Goal: Task Accomplishment & Management: Use online tool/utility

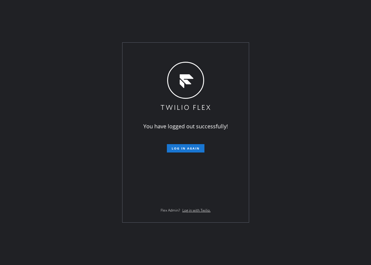
click at [192, 151] on button "Log in again" at bounding box center [186, 148] width 38 height 8
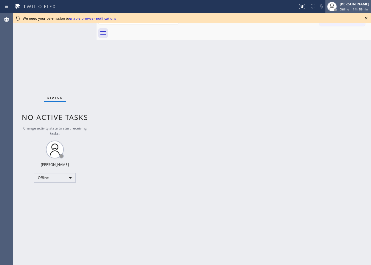
drag, startPoint x: 364, startPoint y: 20, endPoint x: 363, endPoint y: 13, distance: 7.5
click at [365, 19] on icon at bounding box center [366, 18] width 7 height 7
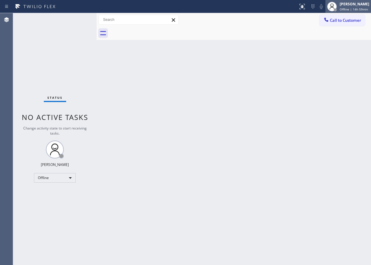
click at [357, 4] on div "[PERSON_NAME]" at bounding box center [355, 3] width 30 height 5
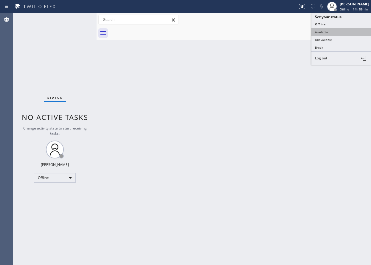
click at [341, 30] on button "Available" at bounding box center [341, 32] width 60 height 8
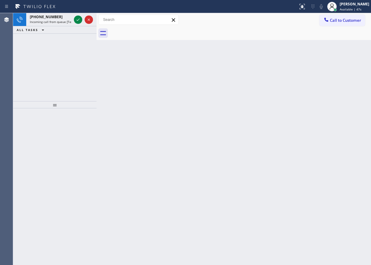
drag, startPoint x: 77, startPoint y: 19, endPoint x: 85, endPoint y: 37, distance: 19.5
click at [77, 19] on icon at bounding box center [78, 19] width 7 height 7
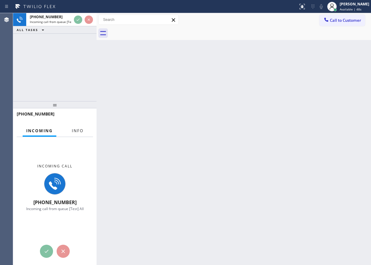
click at [82, 131] on span "Info" at bounding box center [78, 130] width 12 height 5
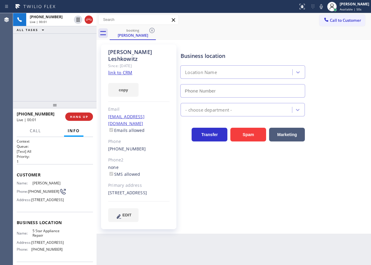
type input "[PHONE_NUMBER]"
click at [82, 122] on div "[PHONE_NUMBER] Live | 00:01 HANG UP" at bounding box center [55, 116] width 76 height 15
click at [82, 119] on button "HANG UP" at bounding box center [79, 116] width 28 height 8
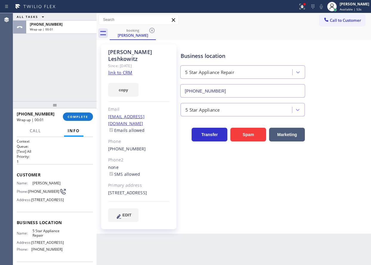
click at [54, 112] on div "[PHONE_NUMBER]" at bounding box center [38, 114] width 42 height 6
click at [70, 114] on span "COMPLETE" at bounding box center [78, 116] width 21 height 4
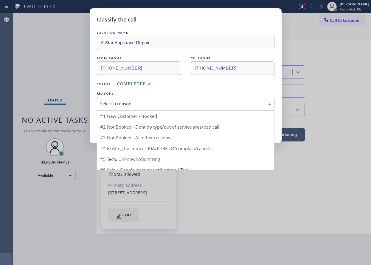
click at [145, 107] on div "Select a reason" at bounding box center [185, 103] width 171 height 7
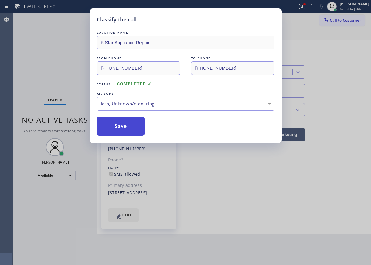
click at [122, 132] on button "Save" at bounding box center [121, 126] width 48 height 19
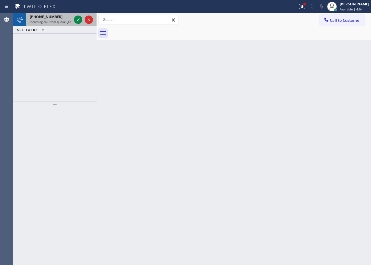
click at [41, 18] on span "[PHONE_NUMBER]" at bounding box center [46, 16] width 33 height 5
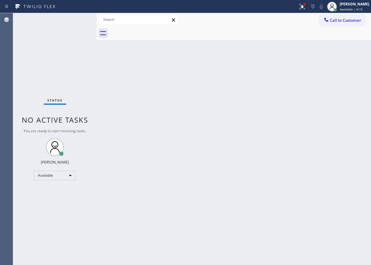
click at [315, 117] on div "Back to Dashboard Change Sender ID Customers Technicians Select a contact Outbo…" at bounding box center [234, 139] width 274 height 252
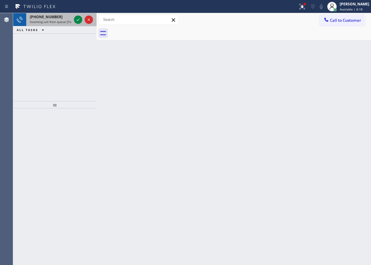
click at [51, 20] on span "Incoming call from queue [Test] All" at bounding box center [54, 22] width 49 height 4
click at [56, 17] on div "[PHONE_NUMBER]" at bounding box center [51, 16] width 42 height 5
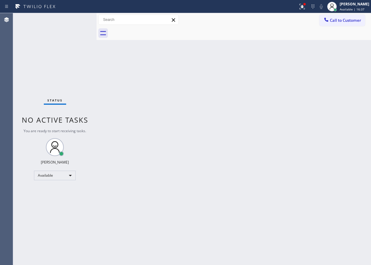
click at [320, 138] on div "Back to Dashboard Change Sender ID Customers Technicians Select a contact Outbo…" at bounding box center [234, 139] width 274 height 252
click at [312, 129] on div "Back to Dashboard Change Sender ID Customers Technicians Select a contact Outbo…" at bounding box center [234, 139] width 274 height 252
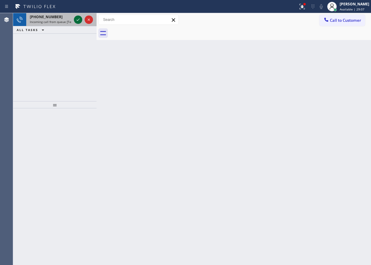
click at [77, 18] on icon at bounding box center [78, 19] width 7 height 7
click at [78, 21] on icon at bounding box center [78, 19] width 7 height 7
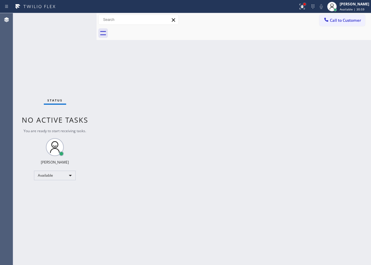
click at [306, 6] on div at bounding box center [305, 4] width 4 height 4
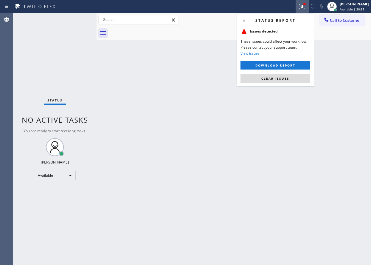
drag, startPoint x: 303, startPoint y: 79, endPoint x: 214, endPoint y: 89, distance: 89.4
click at [303, 79] on button "Clear issues" at bounding box center [276, 78] width 70 height 8
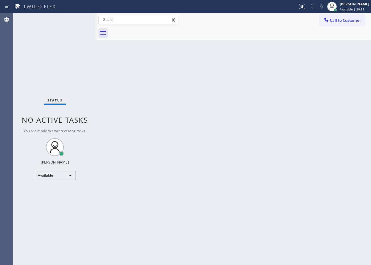
click at [170, 90] on div "Back to Dashboard Change Sender ID Customers Technicians Select a contact Outbo…" at bounding box center [234, 139] width 274 height 252
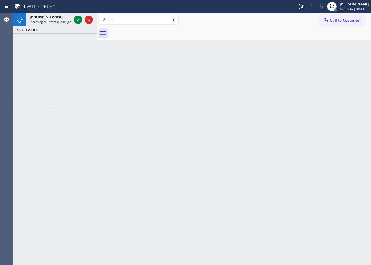
click at [321, 198] on div "Back to Dashboard Change Sender ID Customers Technicians Select a contact Outbo…" at bounding box center [234, 139] width 274 height 252
click at [325, 138] on div "Back to Dashboard Change Sender ID Customers Technicians Select a contact Outbo…" at bounding box center [234, 139] width 274 height 252
click at [78, 22] on icon at bounding box center [78, 19] width 7 height 7
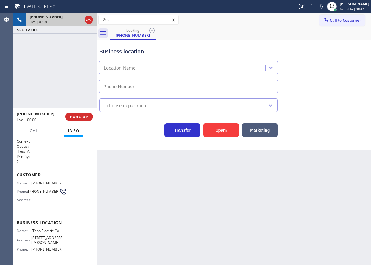
type input "[PHONE_NUMBER]"
click at [81, 115] on span "HANG UP" at bounding box center [79, 116] width 18 height 4
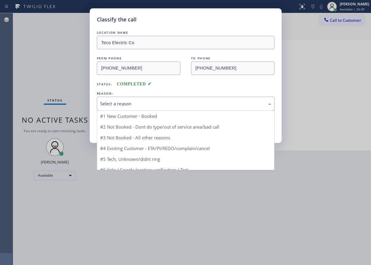
click at [151, 103] on div "Select a reason" at bounding box center [185, 103] width 171 height 7
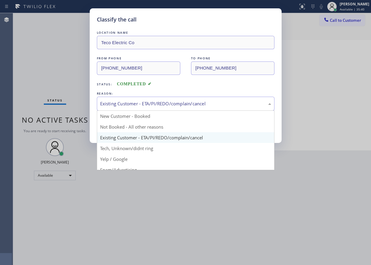
click at [132, 110] on div "Existing Customer - ETA/PI/REDO/complain/cancel New Customer - Booked Not Booke…" at bounding box center [186, 104] width 178 height 14
drag, startPoint x: 131, startPoint y: 148, endPoint x: 131, endPoint y: 135, distance: 12.8
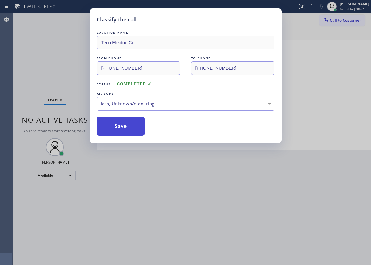
click at [129, 128] on button "Save" at bounding box center [121, 126] width 48 height 19
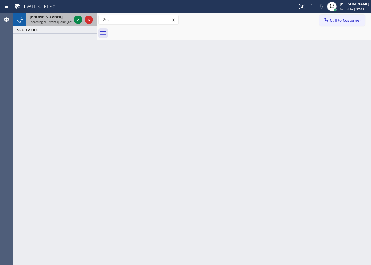
click at [52, 17] on span "[PHONE_NUMBER]" at bounding box center [46, 16] width 33 height 5
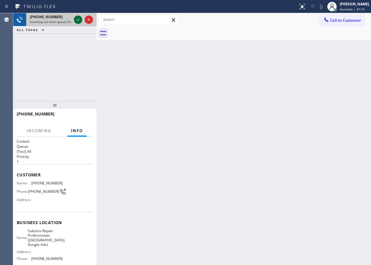
click at [76, 18] on icon at bounding box center [78, 19] width 7 height 7
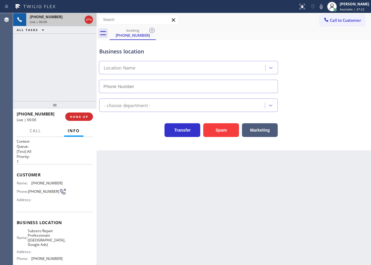
type input "[PHONE_NUMBER]"
click at [46, 243] on span "Subzero Repair Professionals ([GEOGRAPHIC_DATA], Google Ads)" at bounding box center [47, 237] width 38 height 18
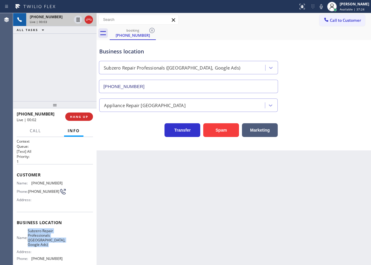
click at [46, 243] on span "Subzero Repair Professionals ([GEOGRAPHIC_DATA], Google Ads)" at bounding box center [47, 237] width 38 height 18
copy span "Subzero Repair Professionals ([GEOGRAPHIC_DATA], Google Ads)"
click at [174, 87] on input "[PHONE_NUMBER]" at bounding box center [188, 86] width 179 height 13
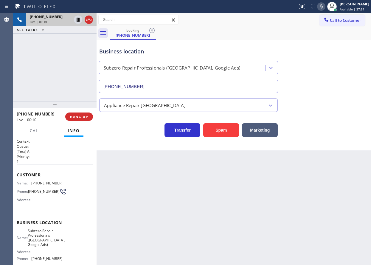
click at [325, 9] on icon at bounding box center [321, 6] width 7 height 7
click at [39, 183] on span "[PHONE_NUMBER]" at bounding box center [46, 183] width 31 height 4
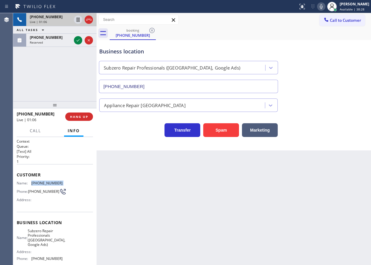
copy span "[PHONE_NUMBER]"
click at [76, 39] on icon at bounding box center [78, 40] width 7 height 7
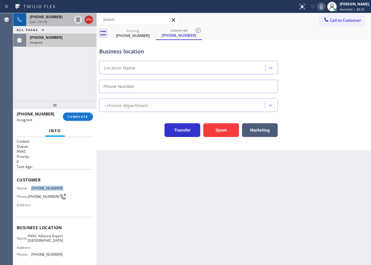
type input "[PHONE_NUMBER]"
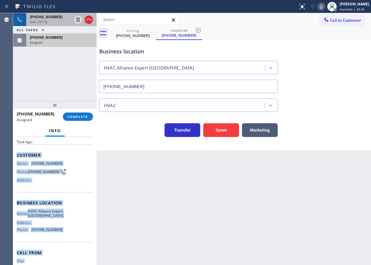
scroll to position [55, 0]
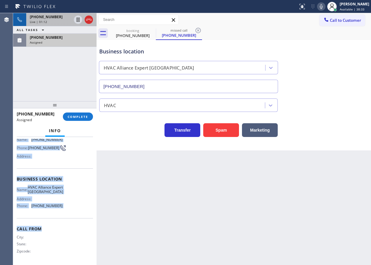
drag, startPoint x: 18, startPoint y: 184, endPoint x: 63, endPoint y: 225, distance: 61.6
click at [63, 225] on div "Context Queue: HVAC Priority: 0 Task Age: Customer Name: [PHONE_NUMBER] Phone: …" at bounding box center [55, 176] width 76 height 173
copy div "Customer Name: [PHONE_NUMBER] Phone: [PHONE_NUMBER] Address: Business location …"
click at [84, 119] on button "COMPLETE" at bounding box center [78, 116] width 30 height 8
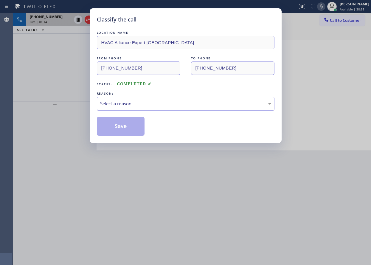
click at [133, 105] on div "Select a reason" at bounding box center [185, 103] width 171 height 7
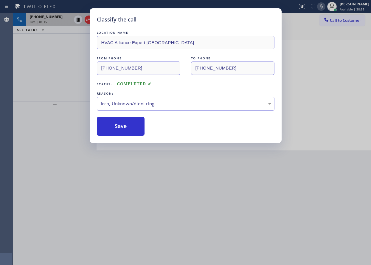
click at [124, 137] on div "Classify the call LOCATION NAME HVAC Alliance Expert Three Lakes FROM PHONE [PH…" at bounding box center [186, 75] width 192 height 134
click at [123, 131] on button "Save" at bounding box center [121, 126] width 48 height 19
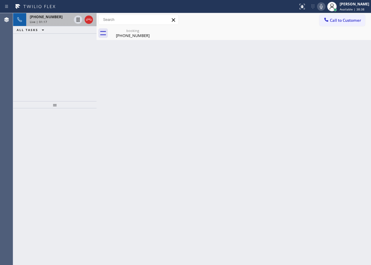
click at [41, 21] on span "Live | 01:17" at bounding box center [38, 22] width 17 height 4
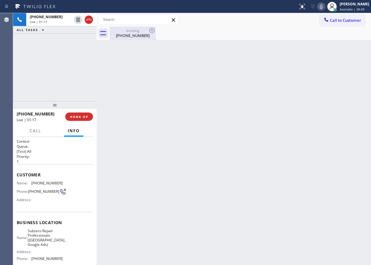
click at [122, 32] on div "booking" at bounding box center [132, 30] width 45 height 4
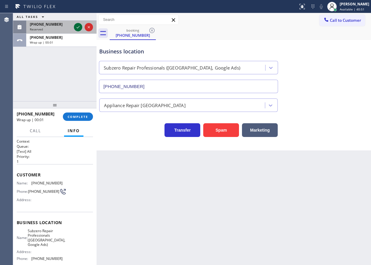
click at [79, 26] on icon at bounding box center [78, 27] width 7 height 7
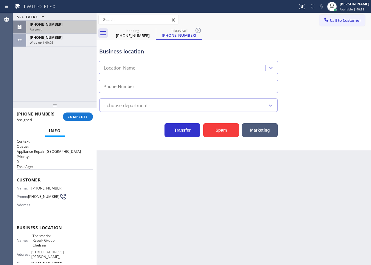
type input "[PHONE_NUMBER]"
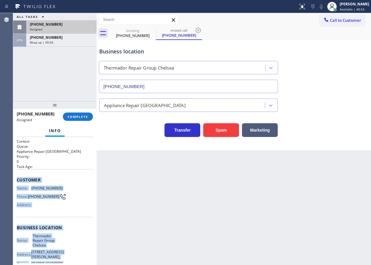
scroll to position [55, 0]
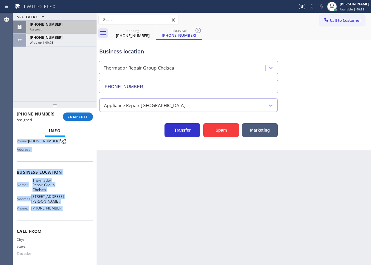
drag, startPoint x: 16, startPoint y: 177, endPoint x: 84, endPoint y: 212, distance: 76.5
click at [84, 212] on div "Context Queue: Appliance Repair High End Priority: 0 Task Age: Customer Name: […" at bounding box center [54, 201] width 83 height 128
copy div "Customer Name: [PHONE_NUMBER] Phone: [PHONE_NUMBER] Address: Business location …"
click at [80, 114] on button "COMPLETE" at bounding box center [78, 116] width 30 height 8
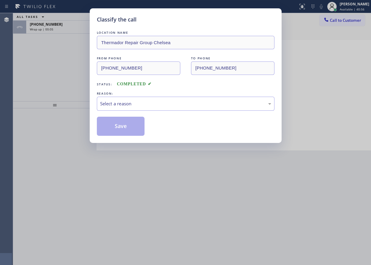
click at [139, 103] on div "Select a reason" at bounding box center [185, 103] width 171 height 7
click at [125, 128] on button "Save" at bounding box center [121, 126] width 48 height 19
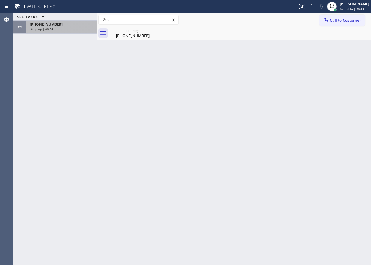
click at [63, 25] on div "[PHONE_NUMBER]" at bounding box center [61, 24] width 63 height 5
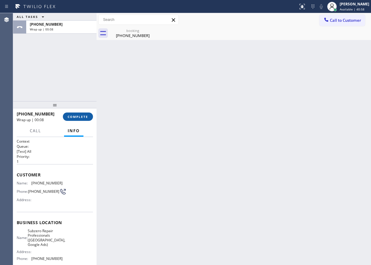
click at [74, 120] on button "COMPLETE" at bounding box center [78, 116] width 30 height 8
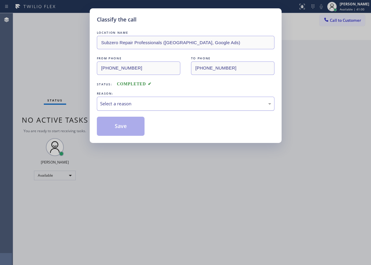
click at [169, 103] on div "Select a reason" at bounding box center [185, 103] width 171 height 7
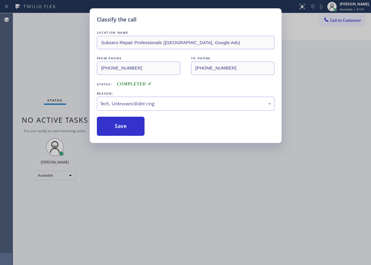
click at [125, 131] on button "Save" at bounding box center [121, 126] width 48 height 19
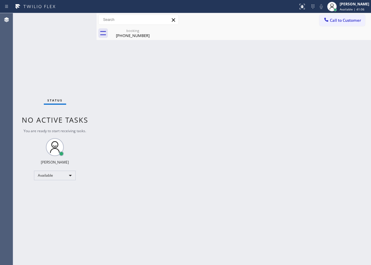
click at [327, 97] on div "Back to Dashboard Change Sender ID Customers Technicians Select a contact Outbo…" at bounding box center [234, 139] width 274 height 252
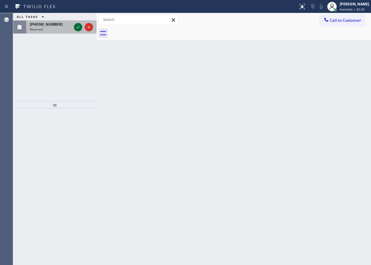
click at [76, 28] on icon at bounding box center [78, 27] width 7 height 7
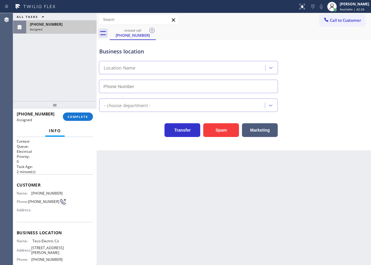
type input "[PHONE_NUMBER]"
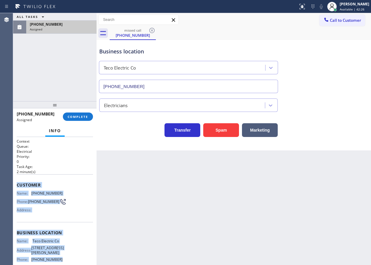
scroll to position [65, 0]
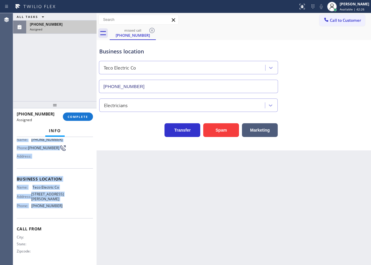
drag, startPoint x: 17, startPoint y: 182, endPoint x: 86, endPoint y: 207, distance: 73.4
click at [86, 207] on div "Context Queue: Electrical Priority: 0 Task Age: [DEMOGRAPHIC_DATA] minute(s) Cu…" at bounding box center [55, 174] width 76 height 178
copy div "Customer Name: [PHONE_NUMBER] Phone: [PHONE_NUMBER] Address: Business location …"
click at [80, 116] on span "COMPLETE" at bounding box center [78, 116] width 21 height 4
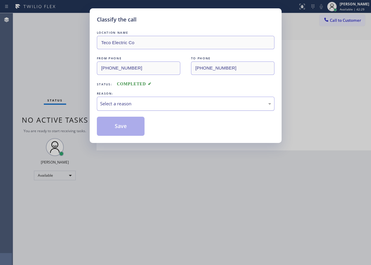
click at [139, 106] on div "Select a reason" at bounding box center [185, 103] width 171 height 7
click at [132, 127] on button "Save" at bounding box center [121, 126] width 48 height 19
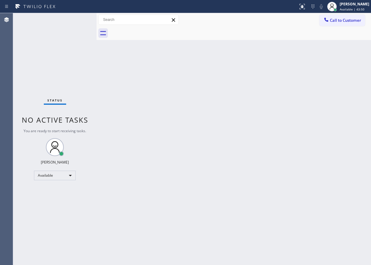
click at [256, 98] on div "Back to Dashboard Change Sender ID Customers Technicians Select a contact Outbo…" at bounding box center [234, 139] width 274 height 252
click at [323, 99] on div "Back to Dashboard Change Sender ID Customers Technicians Select a contact Outbo…" at bounding box center [234, 139] width 274 height 252
click at [331, 87] on div "Back to Dashboard Change Sender ID Customers Technicians Select a contact Outbo…" at bounding box center [234, 139] width 274 height 252
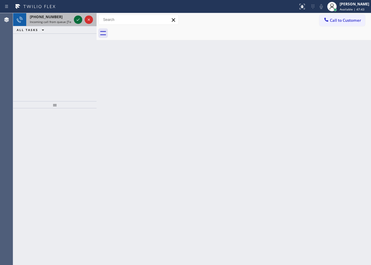
click at [77, 21] on icon at bounding box center [78, 19] width 3 height 2
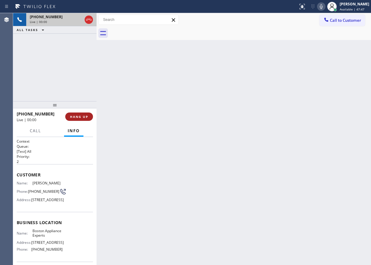
click at [84, 118] on span "HANG UP" at bounding box center [79, 116] width 18 height 4
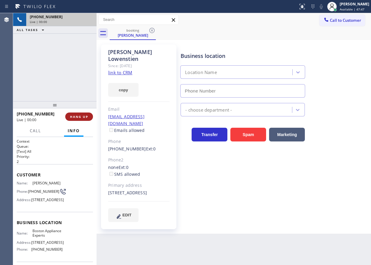
click at [84, 118] on span "HANG UP" at bounding box center [79, 116] width 18 height 4
type input "[PHONE_NUMBER]"
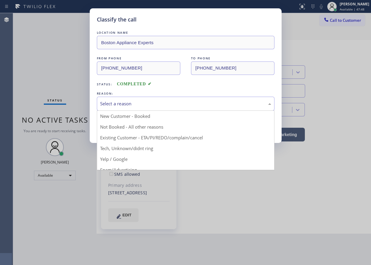
click at [151, 103] on div "Select a reason" at bounding box center [185, 103] width 171 height 7
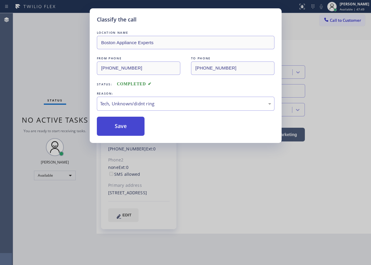
click at [125, 127] on button "Save" at bounding box center [121, 126] width 48 height 19
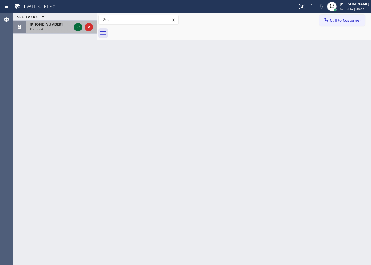
click at [78, 28] on icon at bounding box center [78, 27] width 7 height 7
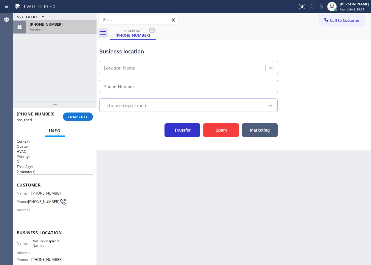
type input "[PHONE_NUMBER]"
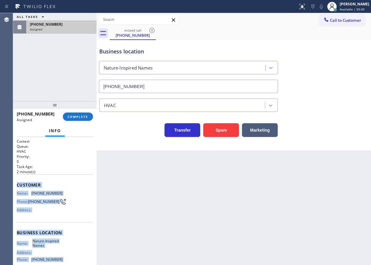
scroll to position [56, 0]
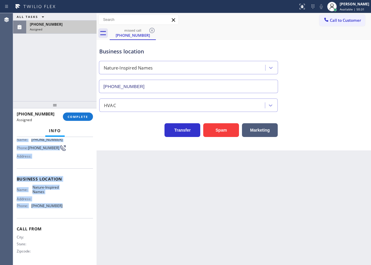
drag, startPoint x: 16, startPoint y: 184, endPoint x: 76, endPoint y: 206, distance: 64.1
click at [76, 206] on div "Context Queue: HVAC Priority: 0 Task Age: [DEMOGRAPHIC_DATA] minute(s) Customer…" at bounding box center [54, 201] width 83 height 128
copy div "Customer Name: [PHONE_NUMBER] Phone: [PHONE_NUMBER] Address: Business location …"
click at [82, 118] on span "COMPLETE" at bounding box center [78, 116] width 21 height 4
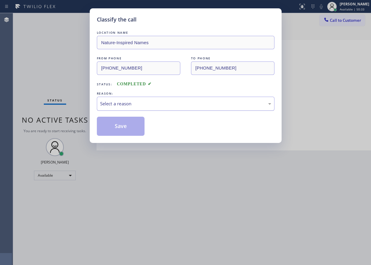
click at [191, 100] on div "Select a reason" at bounding box center [185, 103] width 171 height 7
click at [124, 124] on button "Save" at bounding box center [121, 126] width 48 height 19
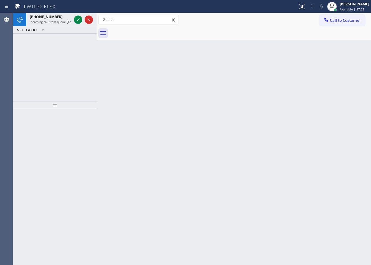
click at [362, 119] on div "Back to Dashboard Change Sender ID Customers Technicians Select a contact Outbo…" at bounding box center [234, 139] width 274 height 252
click at [77, 22] on icon at bounding box center [78, 19] width 7 height 7
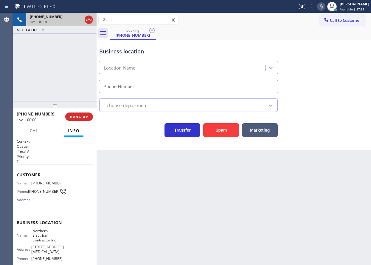
type input "[PHONE_NUMBER]"
click at [214, 128] on button "Spam" at bounding box center [221, 130] width 36 height 14
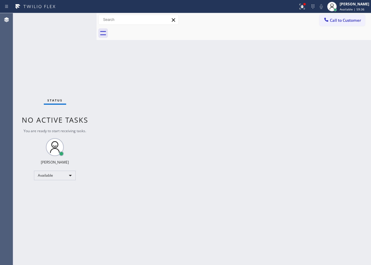
click at [77, 21] on div "Status No active tasks You are ready to start receiving tasks. [PERSON_NAME] Av…" at bounding box center [54, 139] width 83 height 252
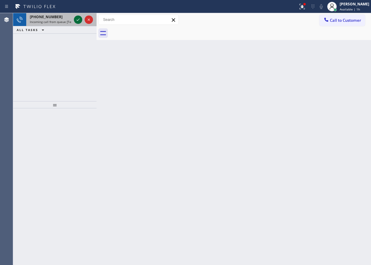
click at [77, 21] on icon at bounding box center [78, 19] width 7 height 7
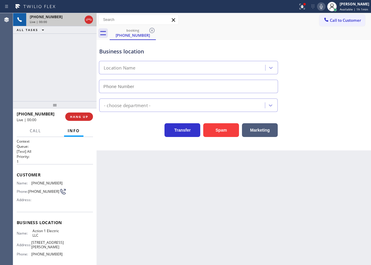
type input "[PHONE_NUMBER]"
click at [90, 118] on button "HANG UP" at bounding box center [79, 116] width 28 height 8
click at [88, 117] on span "HANG UP" at bounding box center [79, 116] width 18 height 4
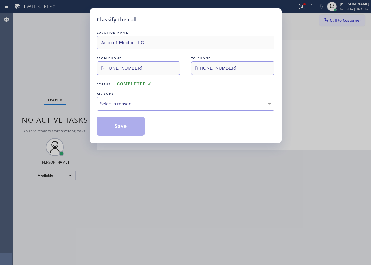
click at [143, 105] on div "Select a reason" at bounding box center [185, 103] width 171 height 7
click at [131, 131] on button "Save" at bounding box center [121, 126] width 48 height 19
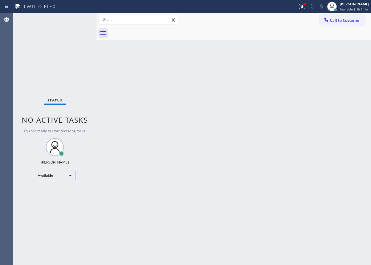
click at [350, 150] on div "Back to Dashboard Change Sender ID Customers Technicians Select a contact Outbo…" at bounding box center [234, 139] width 274 height 252
click at [323, 141] on div "Back to Dashboard Change Sender ID Customers Technicians Select a contact Outbo…" at bounding box center [234, 139] width 274 height 252
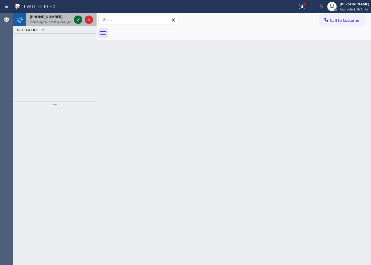
click at [77, 20] on icon at bounding box center [78, 19] width 7 height 7
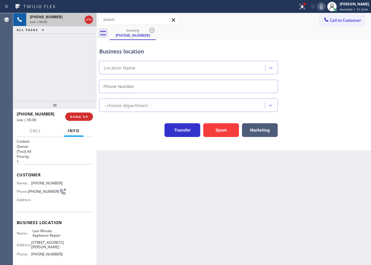
type input "[PHONE_NUMBER]"
click at [42, 233] on span "Last Minute Appliance Repair" at bounding box center [47, 232] width 30 height 9
copy span "Last Minute Appliance Repair"
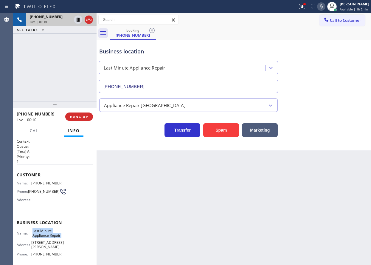
click at [198, 90] on input "[PHONE_NUMBER]" at bounding box center [188, 86] width 179 height 13
click at [50, 182] on span "[PHONE_NUMBER]" at bounding box center [46, 183] width 31 height 4
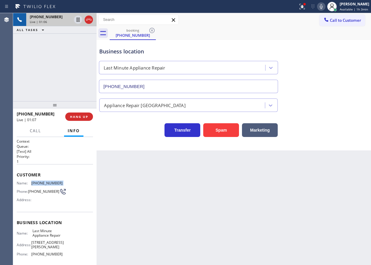
click at [50, 182] on span "[PHONE_NUMBER]" at bounding box center [46, 183] width 31 height 4
copy span "[PHONE_NUMBER]"
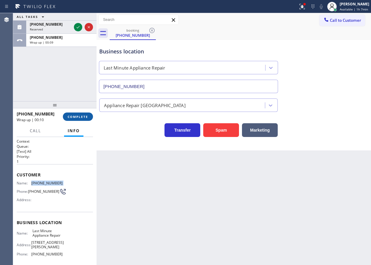
click at [88, 117] on button "COMPLETE" at bounding box center [78, 116] width 30 height 8
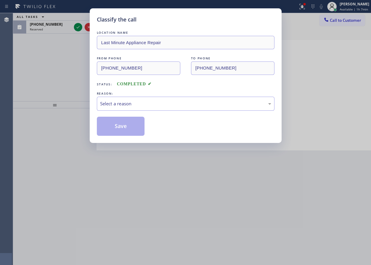
click at [126, 103] on div "Select a reason" at bounding box center [185, 103] width 171 height 7
click at [121, 128] on button "Save" at bounding box center [121, 126] width 48 height 19
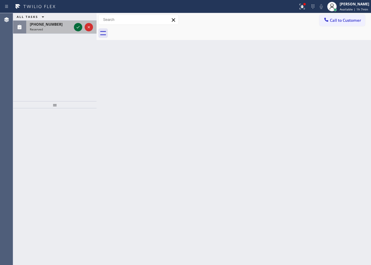
click at [75, 28] on icon at bounding box center [78, 27] width 7 height 7
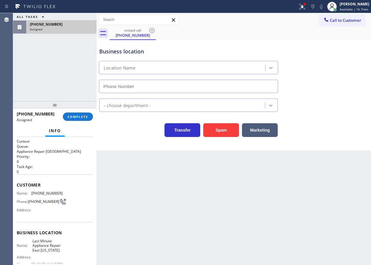
type input "[PHONE_NUMBER]"
click at [24, 196] on div "Name: [PHONE_NUMBER] Phone: [PHONE_NUMBER] Address:" at bounding box center [40, 203] width 46 height 24
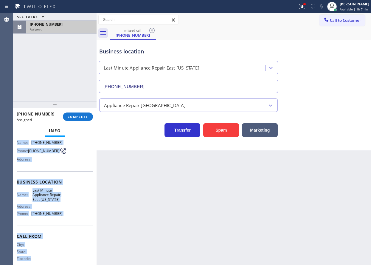
scroll to position [61, 0]
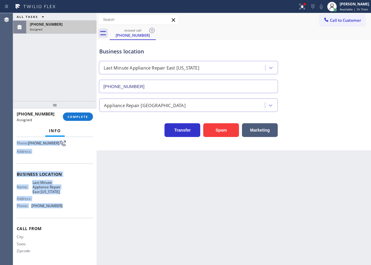
drag, startPoint x: 15, startPoint y: 184, endPoint x: 62, endPoint y: 210, distance: 53.9
click at [62, 210] on div "Context Queue: Appliance Repair High End Priority: 0 Task Age: [DEMOGRAPHIC_DAT…" at bounding box center [54, 201] width 83 height 128
copy div "Customer Name: [PHONE_NUMBER] Phone: [PHONE_NUMBER] Address: Business location …"
click at [83, 116] on span "COMPLETE" at bounding box center [78, 116] width 21 height 4
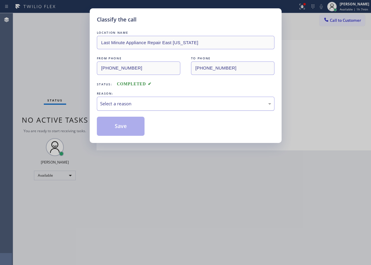
click at [144, 106] on div "Select a reason" at bounding box center [185, 103] width 171 height 7
click at [118, 132] on button "Save" at bounding box center [121, 126] width 48 height 19
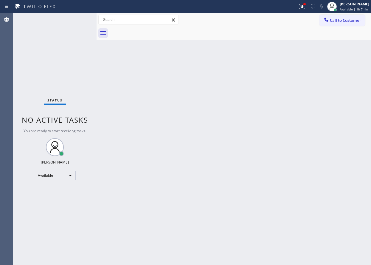
click at [345, 123] on div "Back to Dashboard Change Sender ID Customers Technicians Select a contact Outbo…" at bounding box center [234, 139] width 274 height 252
drag, startPoint x: 336, startPoint y: 120, endPoint x: 241, endPoint y: 75, distance: 104.8
click at [336, 120] on div "Back to Dashboard Change Sender ID Customers Technicians Select a contact Outbo…" at bounding box center [234, 139] width 274 height 252
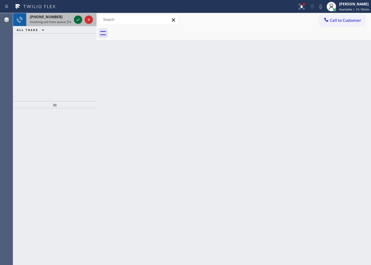
click at [75, 22] on icon at bounding box center [78, 19] width 7 height 7
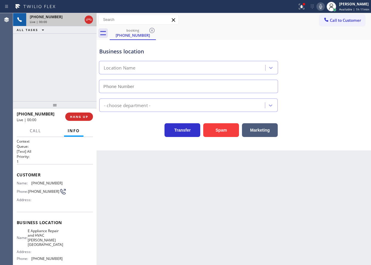
type input "[PHONE_NUMBER]"
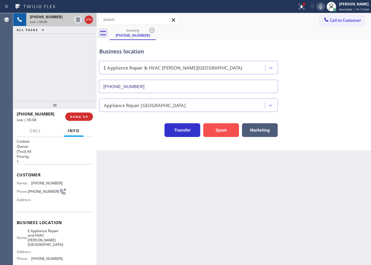
click at [232, 132] on button "Spam" at bounding box center [221, 130] width 36 height 14
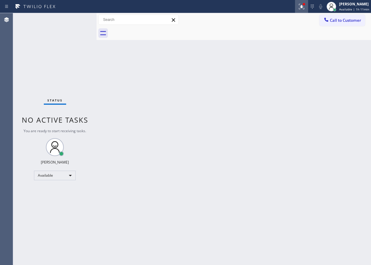
click at [305, 6] on icon at bounding box center [301, 6] width 7 height 7
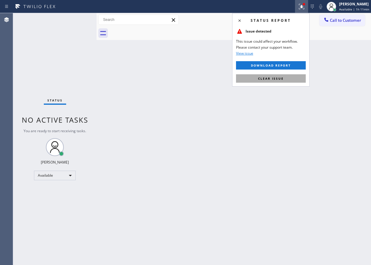
click at [272, 77] on span "Clear issue" at bounding box center [271, 78] width 26 height 4
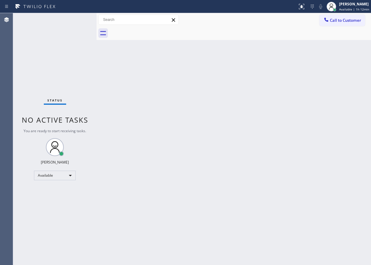
click at [330, 159] on div "Back to Dashboard Change Sender ID Customers Technicians Select a contact Outbo…" at bounding box center [234, 139] width 274 height 252
click at [320, 145] on div "Back to Dashboard Change Sender ID Customers Technicians Select a contact Outbo…" at bounding box center [234, 139] width 274 height 252
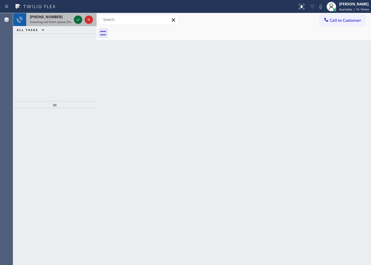
click at [76, 17] on icon at bounding box center [78, 19] width 7 height 7
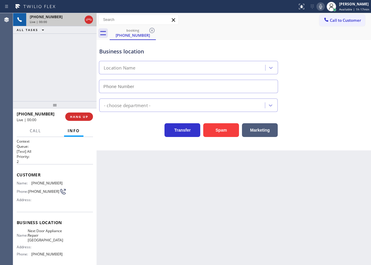
type input "[PHONE_NUMBER]"
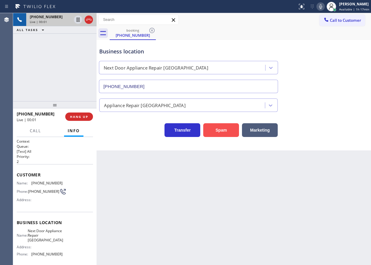
click at [207, 124] on button "Spam" at bounding box center [221, 130] width 36 height 14
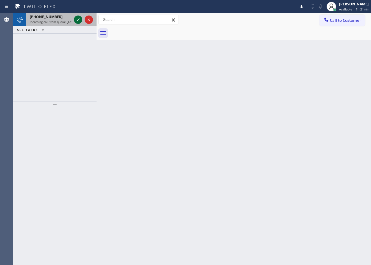
click at [80, 20] on icon at bounding box center [78, 19] width 7 height 7
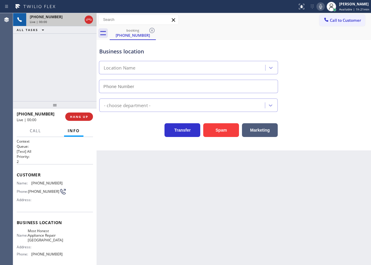
type input "[PHONE_NUMBER]"
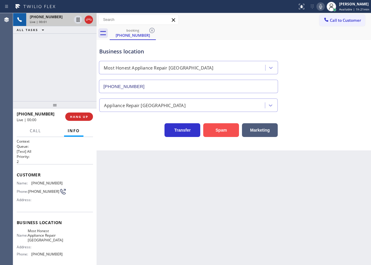
click at [213, 129] on button "Spam" at bounding box center [221, 130] width 36 height 14
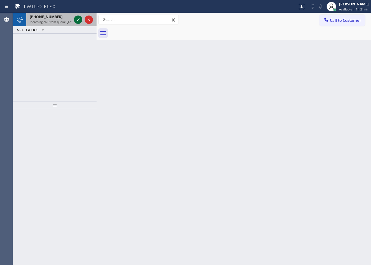
click at [79, 18] on icon at bounding box center [78, 19] width 7 height 7
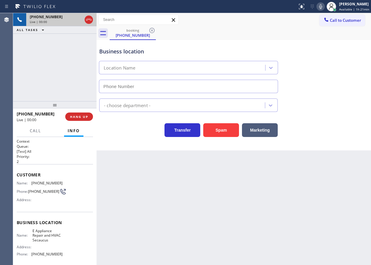
type input "[PHONE_NUMBER]"
click at [221, 130] on button "Spam" at bounding box center [221, 130] width 36 height 14
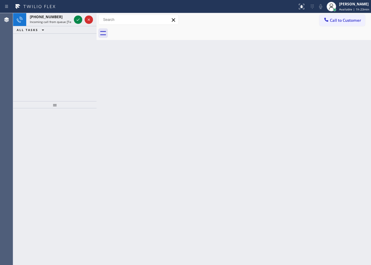
click at [340, 166] on div "Back to Dashboard Change Sender ID Customers Technicians Select a contact Outbo…" at bounding box center [234, 139] width 274 height 252
click at [79, 20] on icon at bounding box center [78, 19] width 7 height 7
click at [78, 20] on icon at bounding box center [78, 19] width 3 height 2
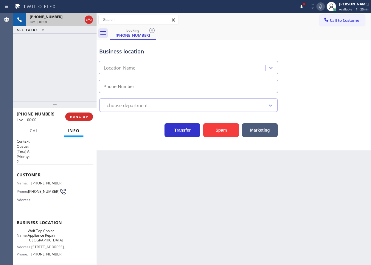
type input "[PHONE_NUMBER]"
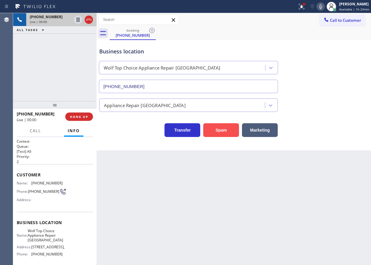
click at [219, 133] on button "Spam" at bounding box center [221, 130] width 36 height 14
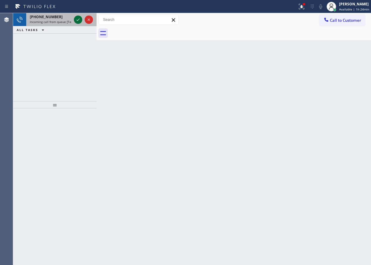
click at [77, 19] on icon at bounding box center [78, 19] width 7 height 7
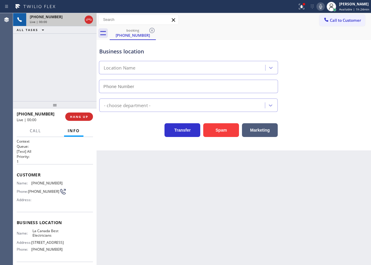
type input "[PHONE_NUMBER]"
click at [70, 116] on span "HANG UP" at bounding box center [79, 116] width 18 height 4
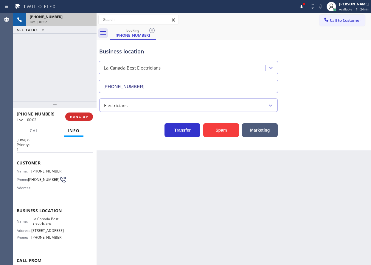
scroll to position [50, 0]
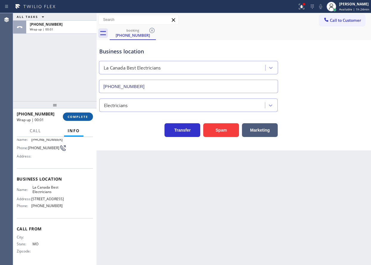
click at [72, 117] on span "COMPLETE" at bounding box center [78, 116] width 21 height 4
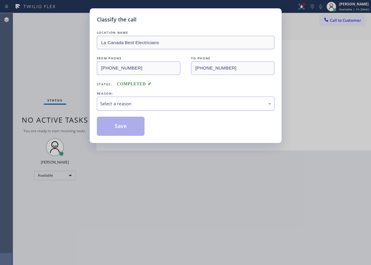
click at [148, 103] on div "Select a reason" at bounding box center [185, 103] width 171 height 7
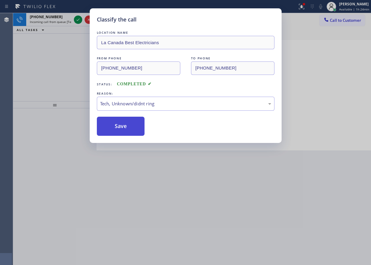
click at [139, 122] on button "Save" at bounding box center [121, 126] width 48 height 19
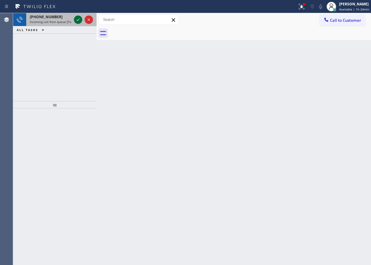
click at [77, 17] on icon at bounding box center [78, 19] width 7 height 7
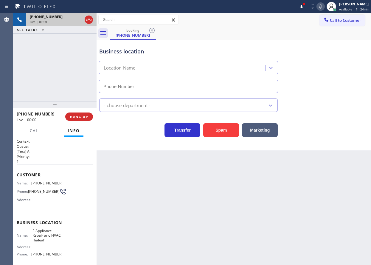
type input "[PHONE_NUMBER]"
click at [211, 132] on button "Spam" at bounding box center [221, 130] width 36 height 14
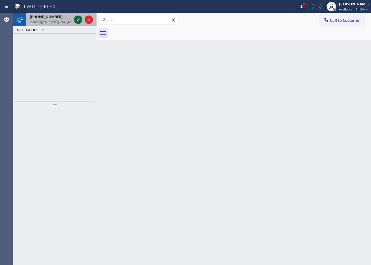
click at [75, 20] on icon at bounding box center [78, 19] width 7 height 7
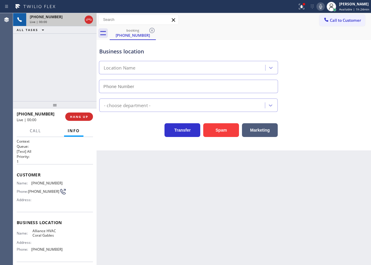
type input "[PHONE_NUMBER]"
click at [83, 114] on button "HANG UP" at bounding box center [79, 116] width 28 height 8
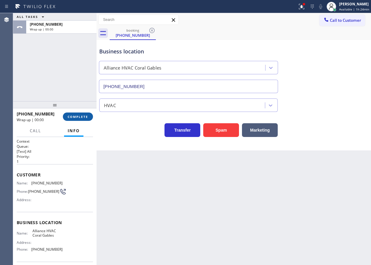
click at [83, 114] on button "COMPLETE" at bounding box center [78, 116] width 30 height 8
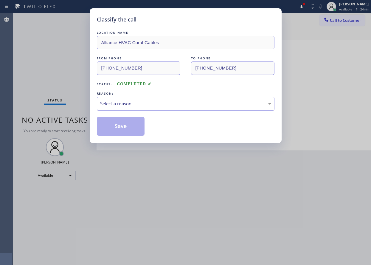
drag, startPoint x: 143, startPoint y: 103, endPoint x: 143, endPoint y: 108, distance: 4.8
click at [143, 104] on div "Select a reason" at bounding box center [185, 103] width 171 height 7
click at [133, 130] on button "Save" at bounding box center [121, 126] width 48 height 19
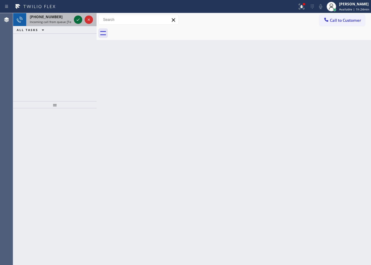
click at [77, 21] on icon at bounding box center [78, 19] width 3 height 2
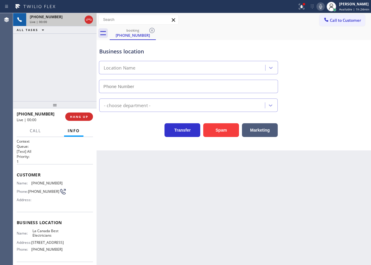
type input "[PHONE_NUMBER]"
click at [84, 114] on button "HANG UP" at bounding box center [79, 116] width 28 height 8
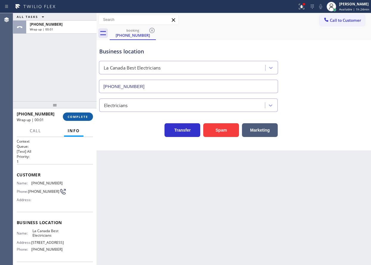
click at [84, 114] on span "COMPLETE" at bounding box center [78, 116] width 21 height 4
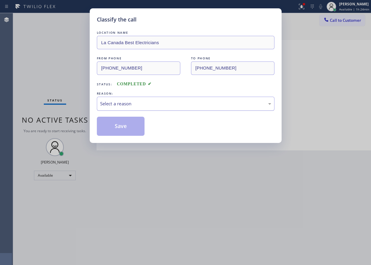
click at [160, 108] on div "Select a reason" at bounding box center [186, 104] width 178 height 14
click at [122, 127] on button "Save" at bounding box center [121, 126] width 48 height 19
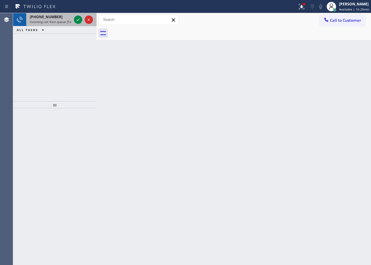
click at [38, 21] on span "Incoming call from queue [Test] All" at bounding box center [54, 22] width 49 height 4
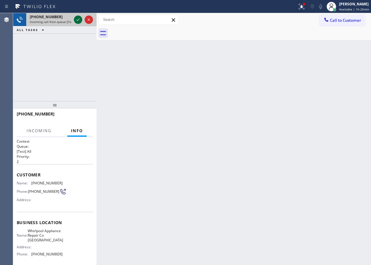
click at [79, 19] on icon at bounding box center [78, 19] width 7 height 7
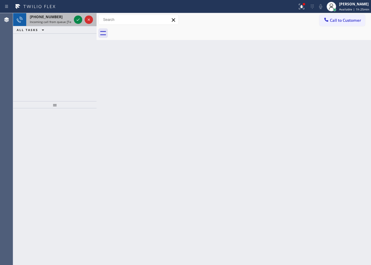
click at [58, 19] on div "[PHONE_NUMBER]" at bounding box center [51, 16] width 42 height 5
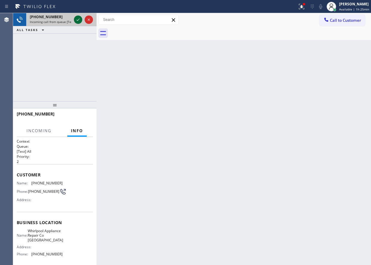
click at [79, 19] on icon at bounding box center [78, 19] width 7 height 7
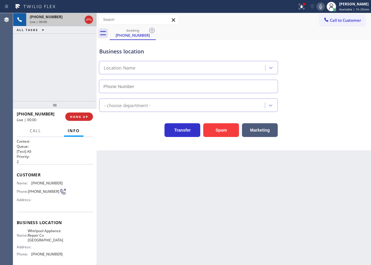
type input "[PHONE_NUMBER]"
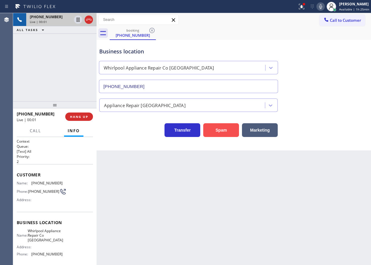
click at [226, 131] on button "Spam" at bounding box center [221, 130] width 36 height 14
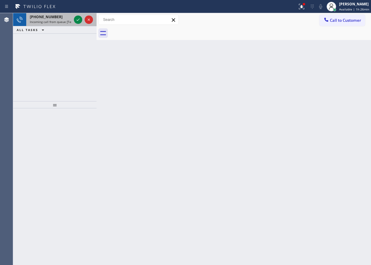
click at [52, 16] on span "[PHONE_NUMBER]" at bounding box center [46, 16] width 33 height 5
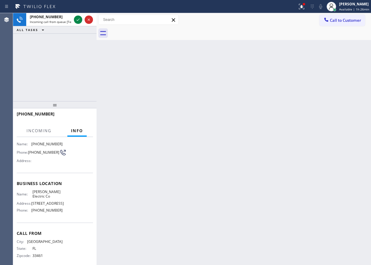
scroll to position [30, 0]
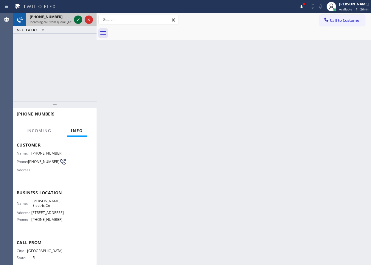
click at [77, 19] on icon at bounding box center [78, 19] width 7 height 7
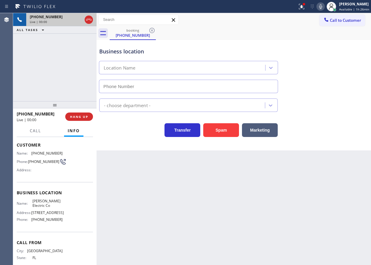
type input "[PHONE_NUMBER]"
click at [81, 118] on span "HANG UP" at bounding box center [79, 116] width 18 height 4
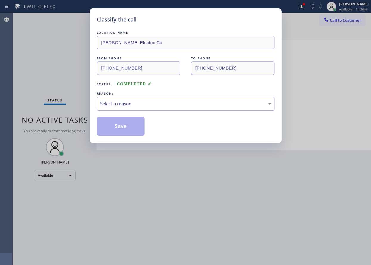
click at [142, 107] on div "Select a reason" at bounding box center [186, 104] width 178 height 14
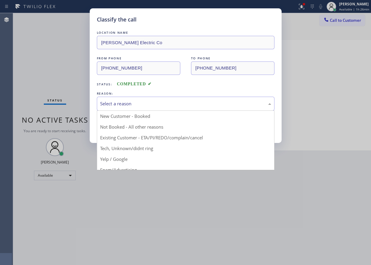
drag, startPoint x: 142, startPoint y: 146, endPoint x: 142, endPoint y: 142, distance: 4.5
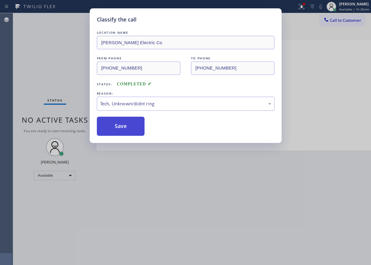
click at [139, 128] on button "Save" at bounding box center [121, 126] width 48 height 19
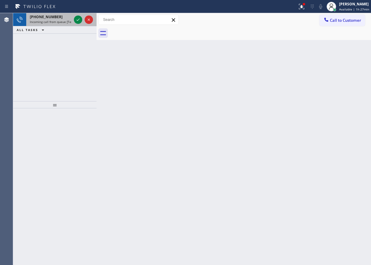
click at [52, 17] on span "[PHONE_NUMBER]" at bounding box center [46, 16] width 33 height 5
click at [77, 21] on icon at bounding box center [78, 19] width 7 height 7
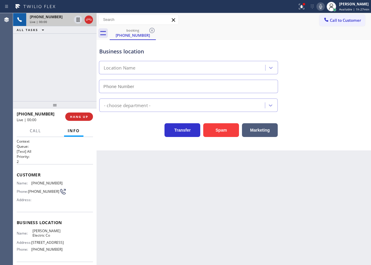
type input "[PHONE_NUMBER]"
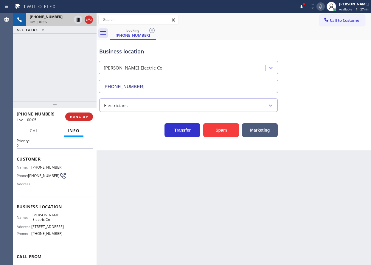
scroll to position [30, 0]
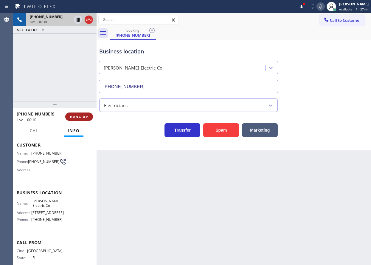
click at [77, 118] on span "HANG UP" at bounding box center [79, 116] width 18 height 4
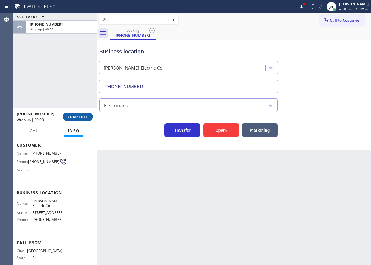
click at [77, 118] on span "COMPLETE" at bounding box center [78, 116] width 21 height 4
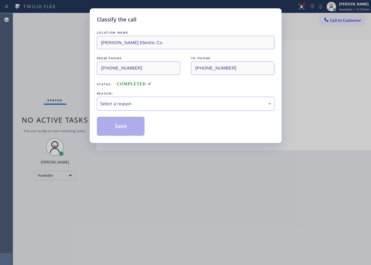
click at [134, 101] on div "Select a reason" at bounding box center [185, 103] width 171 height 7
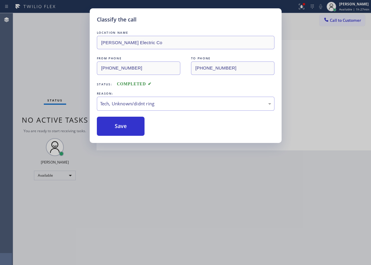
click at [121, 124] on button "Save" at bounding box center [121, 126] width 48 height 19
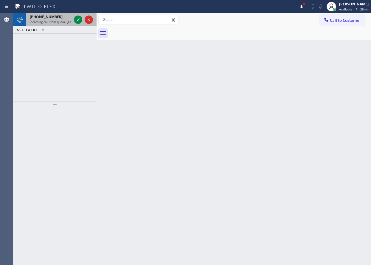
click at [44, 21] on span "Incoming call from queue [Test] All" at bounding box center [54, 22] width 49 height 4
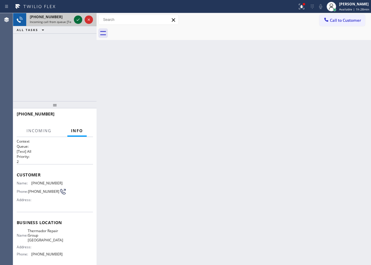
drag, startPoint x: 82, startPoint y: 23, endPoint x: 79, endPoint y: 23, distance: 3.0
click at [80, 23] on div at bounding box center [83, 19] width 21 height 13
click at [79, 22] on icon at bounding box center [78, 19] width 7 height 7
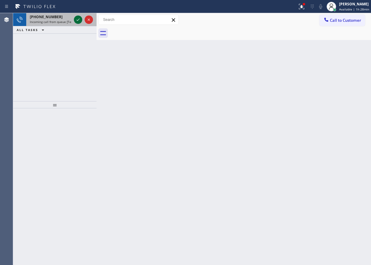
click at [78, 20] on icon at bounding box center [78, 19] width 3 height 2
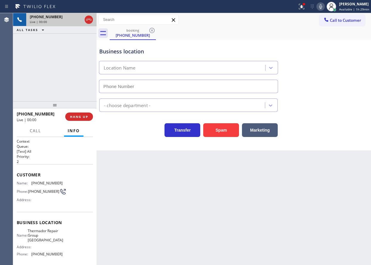
type input "[PHONE_NUMBER]"
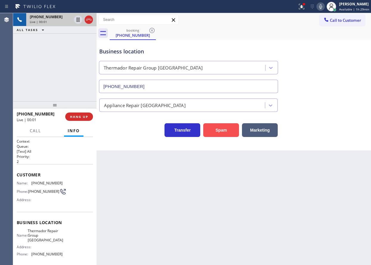
click at [216, 132] on button "Spam" at bounding box center [221, 130] width 36 height 14
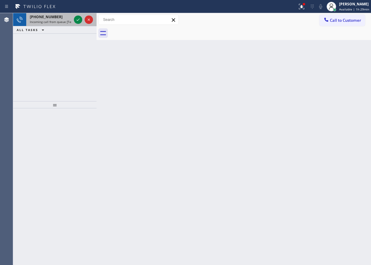
click at [46, 23] on span "Incoming call from queue [Test] All" at bounding box center [54, 22] width 49 height 4
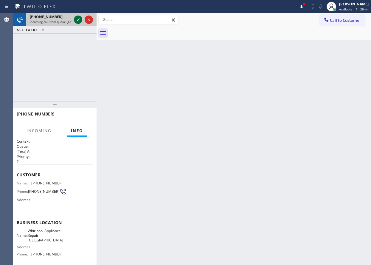
click at [75, 21] on icon at bounding box center [78, 19] width 7 height 7
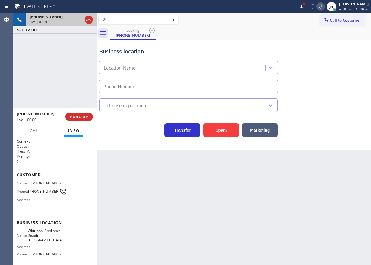
type input "[PHONE_NUMBER]"
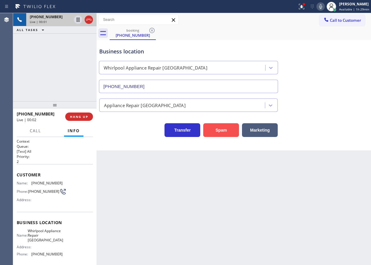
click at [217, 136] on button "Spam" at bounding box center [221, 130] width 36 height 14
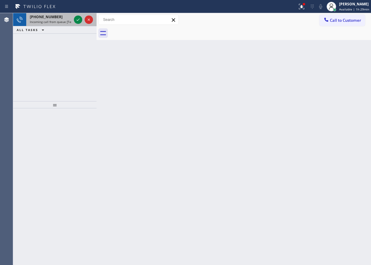
click at [48, 20] on span "Incoming call from queue [Test] All" at bounding box center [54, 22] width 49 height 4
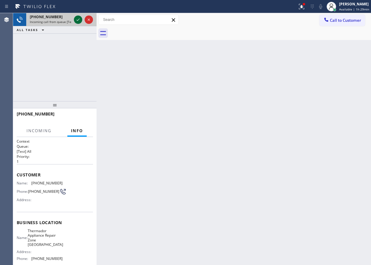
click at [77, 19] on icon at bounding box center [78, 19] width 7 height 7
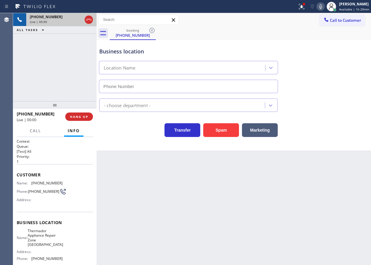
type input "[PHONE_NUMBER]"
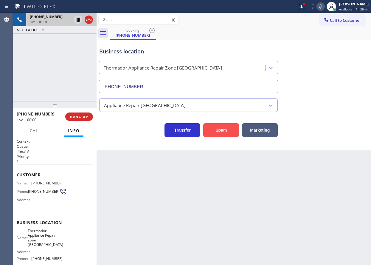
click at [232, 127] on button "Spam" at bounding box center [221, 130] width 36 height 14
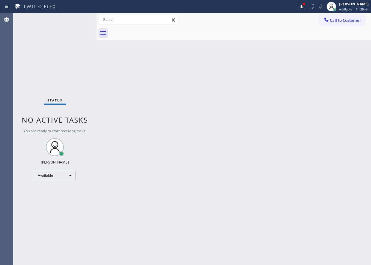
click at [328, 133] on div "Back to Dashboard Change Sender ID Customers Technicians Select a contact Outbo…" at bounding box center [234, 139] width 274 height 252
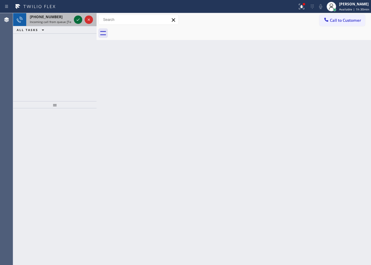
click at [79, 18] on icon at bounding box center [78, 19] width 7 height 7
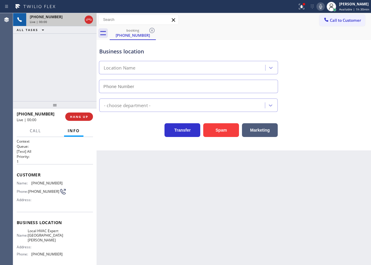
type input "[PHONE_NUMBER]"
click at [221, 127] on button "Spam" at bounding box center [221, 130] width 36 height 14
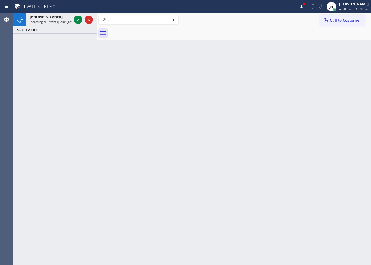
click at [327, 101] on div "Back to Dashboard Change Sender ID Customers Technicians Select a contact Outbo…" at bounding box center [234, 139] width 274 height 252
click at [77, 17] on icon at bounding box center [78, 19] width 7 height 7
click at [50, 20] on span "Incoming call from queue [Test] All" at bounding box center [54, 22] width 49 height 4
click at [326, 121] on div "Back to Dashboard Change Sender ID Customers Technicians Select a contact Outbo…" at bounding box center [234, 139] width 274 height 252
click at [74, 18] on div at bounding box center [78, 19] width 8 height 7
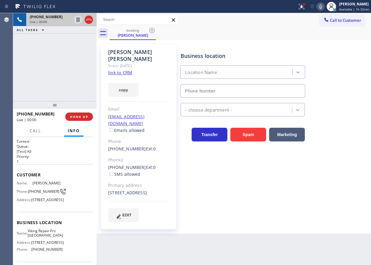
type input "[PHONE_NUMBER]"
click at [45, 238] on span "Viking Repair Pro [GEOGRAPHIC_DATA]" at bounding box center [45, 232] width 35 height 9
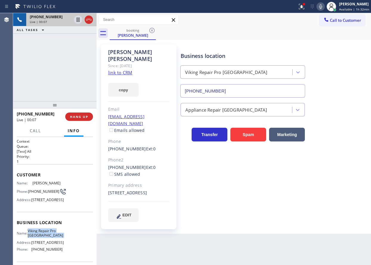
click at [45, 238] on span "Viking Repair Pro [GEOGRAPHIC_DATA]" at bounding box center [45, 232] width 35 height 9
copy span "Viking Repair Pro [GEOGRAPHIC_DATA]"
click at [211, 87] on input "[PHONE_NUMBER]" at bounding box center [242, 90] width 125 height 13
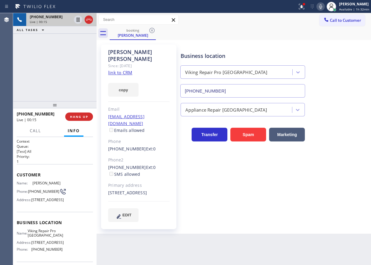
click at [121, 69] on link "link to CRM" at bounding box center [120, 72] width 24 height 6
click at [321, 8] on icon at bounding box center [320, 6] width 7 height 7
click at [77, 21] on icon at bounding box center [78, 20] width 3 height 4
click at [334, 76] on div "Business location Viking Repair Pro [GEOGRAPHIC_DATA] [PHONE_NUMBER]" at bounding box center [274, 71] width 190 height 54
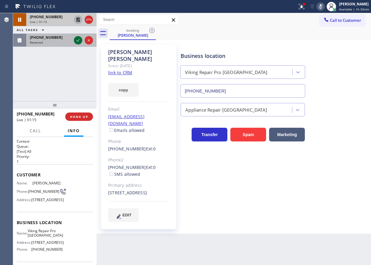
click at [77, 41] on icon at bounding box center [78, 40] width 7 height 7
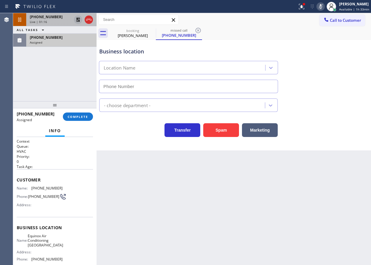
type input "[PHONE_NUMBER]"
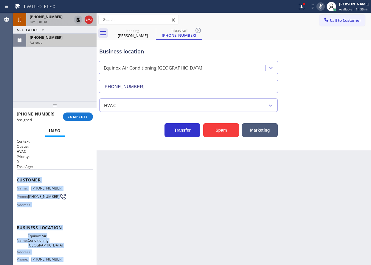
scroll to position [55, 0]
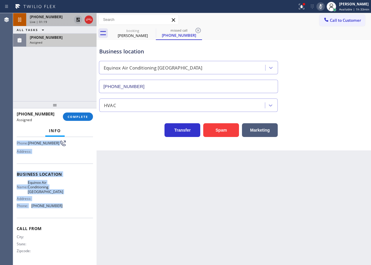
drag, startPoint x: 16, startPoint y: 179, endPoint x: 62, endPoint y: 215, distance: 58.6
click at [62, 215] on div "Context Queue: HVAC Priority: 0 Task Age: Customer Name: [PHONE_NUMBER] Phone: …" at bounding box center [54, 201] width 83 height 128
click at [75, 114] on button "COMPLETE" at bounding box center [78, 116] width 30 height 8
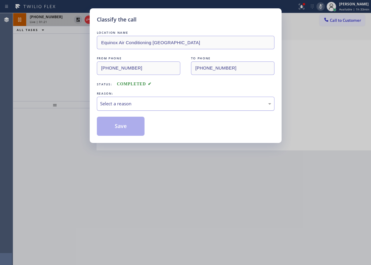
click at [142, 106] on div "Select a reason" at bounding box center [185, 103] width 171 height 7
click at [131, 123] on button "Save" at bounding box center [121, 126] width 48 height 19
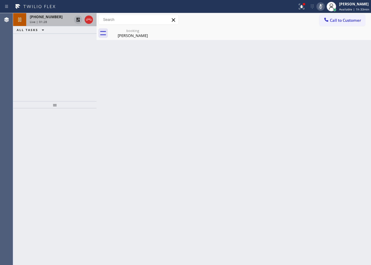
click at [325, 146] on div "Back to Dashboard Change Sender ID Customers Technicians Select a contact Outbo…" at bounding box center [234, 139] width 274 height 252
click at [136, 32] on div "booking" at bounding box center [132, 30] width 45 height 4
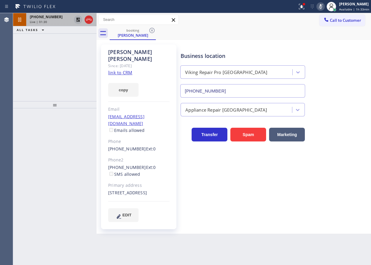
click at [49, 23] on div "Live | 01:30" at bounding box center [51, 22] width 42 height 4
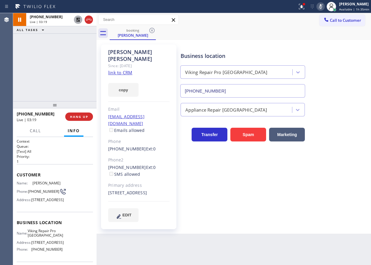
click at [77, 18] on icon at bounding box center [78, 20] width 4 height 4
click at [324, 5] on icon at bounding box center [320, 6] width 7 height 7
click at [320, 51] on div "Business location Viking Repair Pro [GEOGRAPHIC_DATA] [PHONE_NUMBER]" at bounding box center [274, 71] width 190 height 54
click at [303, 1] on button at bounding box center [301, 6] width 13 height 13
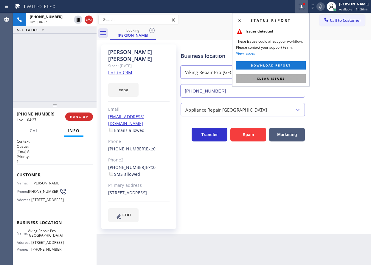
click at [278, 82] on button "Clear issues" at bounding box center [271, 78] width 70 height 8
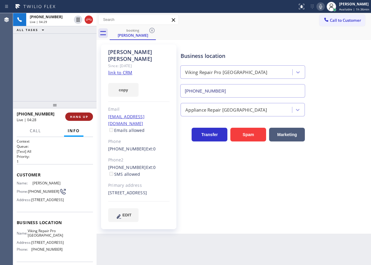
click at [80, 114] on button "HANG UP" at bounding box center [79, 116] width 28 height 8
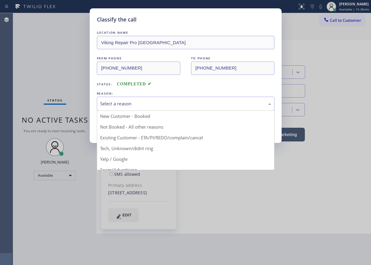
click at [123, 103] on div "Select a reason" at bounding box center [185, 103] width 171 height 7
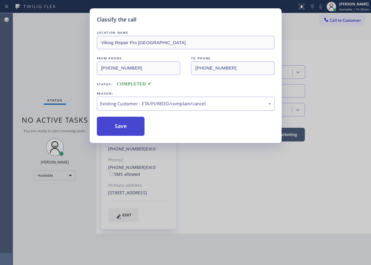
click at [124, 123] on button "Save" at bounding box center [121, 126] width 48 height 19
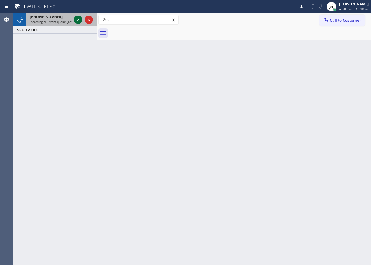
click at [80, 21] on icon at bounding box center [78, 19] width 7 height 7
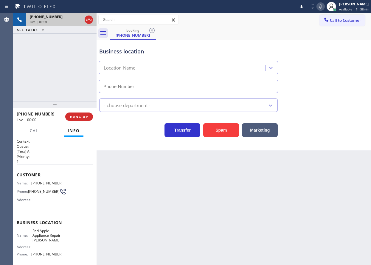
type input "[PHONE_NUMBER]"
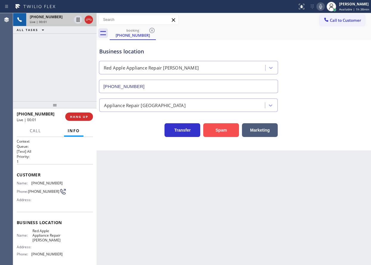
click at [210, 130] on button "Spam" at bounding box center [221, 130] width 36 height 14
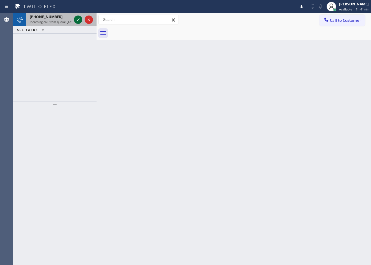
click at [77, 17] on icon at bounding box center [78, 19] width 7 height 7
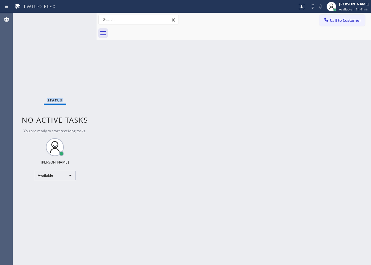
click at [79, 19] on div "Status No active tasks You are ready to start receiving tasks. [PERSON_NAME] Av…" at bounding box center [54, 139] width 83 height 252
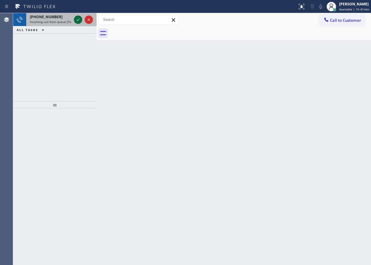
click at [79, 19] on icon at bounding box center [78, 19] width 7 height 7
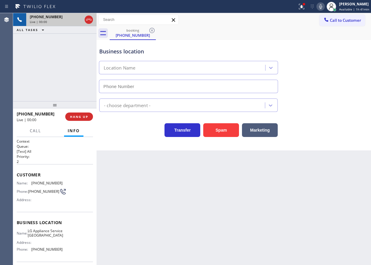
type input "[PHONE_NUMBER]"
click at [229, 134] on button "Spam" at bounding box center [221, 130] width 36 height 14
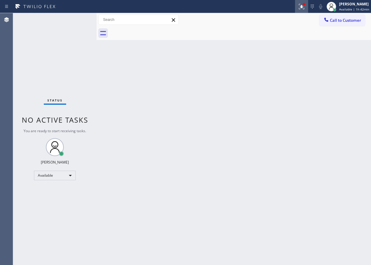
click at [301, 4] on icon at bounding box center [301, 6] width 7 height 7
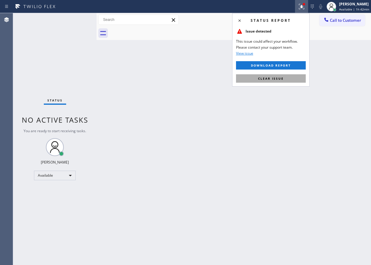
click at [280, 80] on span "Clear issue" at bounding box center [271, 78] width 26 height 4
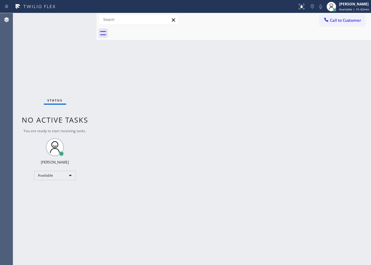
drag, startPoint x: 312, startPoint y: 122, endPoint x: 300, endPoint y: 116, distance: 14.0
click at [312, 122] on div "Back to Dashboard Change Sender ID Customers Technicians Select a contact Outbo…" at bounding box center [234, 139] width 274 height 252
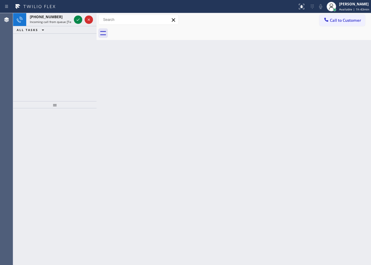
click at [322, 79] on div "Back to Dashboard Change Sender ID Customers Technicians Select a contact Outbo…" at bounding box center [234, 139] width 274 height 252
click at [80, 19] on icon at bounding box center [78, 19] width 7 height 7
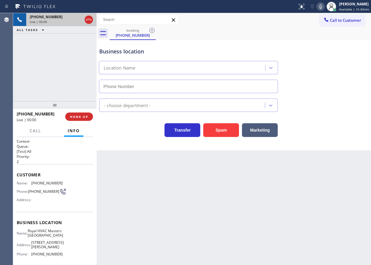
type input "[PHONE_NUMBER]"
click at [81, 117] on span "HANG UP" at bounding box center [79, 116] width 18 height 4
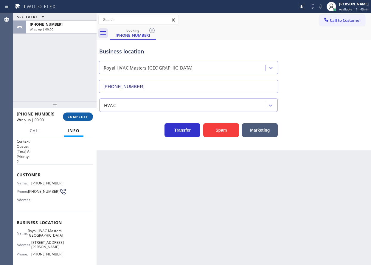
click at [81, 117] on span "COMPLETE" at bounding box center [78, 116] width 21 height 4
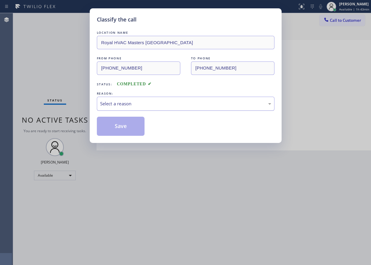
click at [127, 106] on div "Select a reason" at bounding box center [185, 103] width 171 height 7
click at [130, 128] on button "Save" at bounding box center [121, 126] width 48 height 19
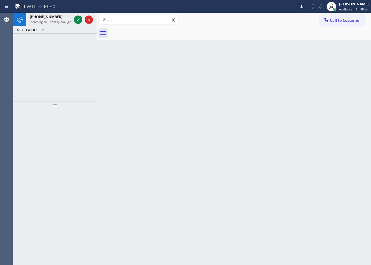
click at [316, 59] on div "Back to Dashboard Change Sender ID Customers Technicians Select a contact Outbo…" at bounding box center [234, 139] width 274 height 252
click at [77, 20] on icon at bounding box center [78, 19] width 7 height 7
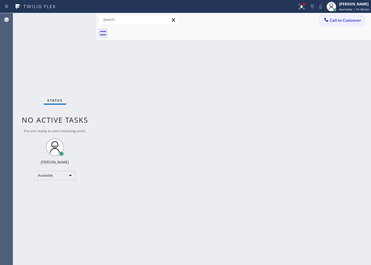
click at [77, 20] on div "Status No active tasks You are ready to start receiving tasks. [PERSON_NAME] Av…" at bounding box center [54, 139] width 83 height 252
click at [300, 2] on button at bounding box center [301, 6] width 13 height 13
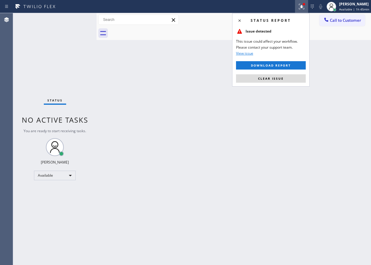
click at [256, 83] on div "Status report Issue detected This issue could affect your workflow. Please cont…" at bounding box center [270, 49] width 77 height 73
click at [201, 89] on div "Back to Dashboard Change Sender ID Customers Technicians Select a contact Outbo…" at bounding box center [234, 139] width 274 height 252
click at [262, 80] on span "Clear issue" at bounding box center [271, 78] width 26 height 4
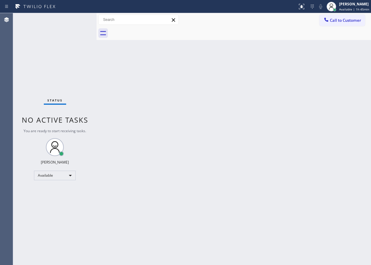
click at [251, 77] on div "Back to Dashboard Change Sender ID Customers Technicians Select a contact Outbo…" at bounding box center [234, 139] width 274 height 252
click at [335, 159] on div "Back to Dashboard Change Sender ID Customers Technicians Select a contact Outbo…" at bounding box center [234, 139] width 274 height 252
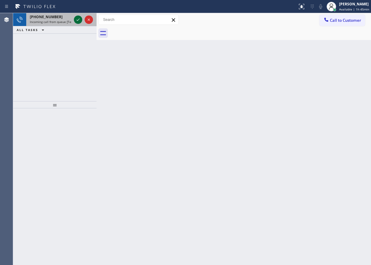
click at [77, 22] on icon at bounding box center [78, 19] width 7 height 7
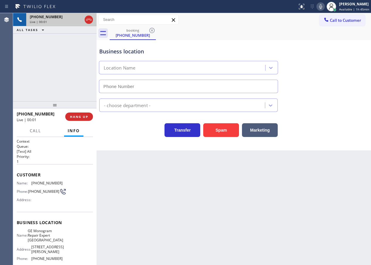
type input "[PHONE_NUMBER]"
click at [28, 237] on span "Name:" at bounding box center [22, 235] width 11 height 4
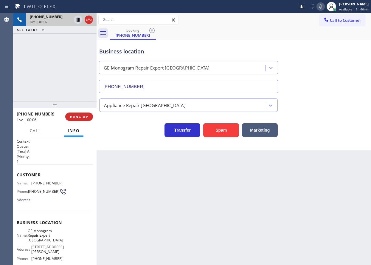
click at [33, 238] on span "GE Monogram Repair Expert [GEOGRAPHIC_DATA]" at bounding box center [45, 235] width 35 height 14
click at [176, 86] on input "[PHONE_NUMBER]" at bounding box center [188, 86] width 179 height 13
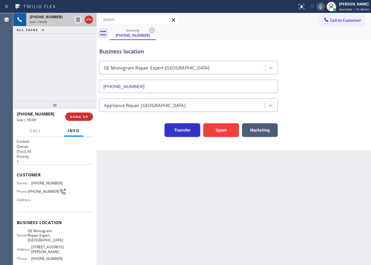
click at [176, 86] on input "[PHONE_NUMBER]" at bounding box center [188, 86] width 179 height 13
click at [345, 166] on div "Back to Dashboard Change Sender ID Customers Technicians Select a contact Outbo…" at bounding box center [234, 139] width 274 height 252
click at [45, 180] on div "Customer Name: [PHONE_NUMBER] Phone: [PHONE_NUMBER] Address:" at bounding box center [55, 188] width 76 height 48
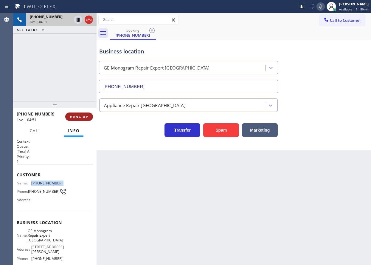
click at [80, 116] on span "HANG UP" at bounding box center [79, 116] width 18 height 4
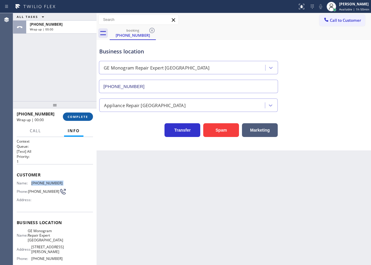
click at [80, 116] on span "COMPLETE" at bounding box center [78, 116] width 21 height 4
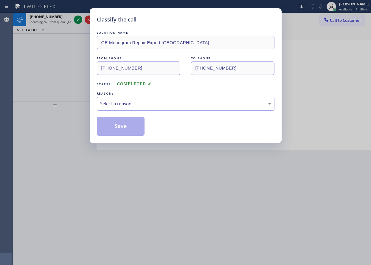
click at [155, 105] on div "Select a reason" at bounding box center [185, 103] width 171 height 7
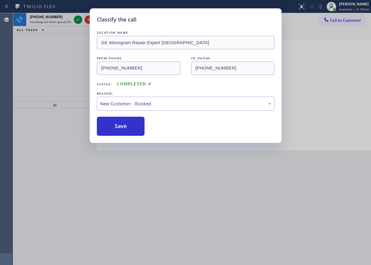
click at [118, 123] on button "Save" at bounding box center [121, 126] width 48 height 19
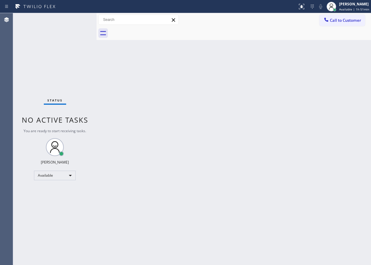
click at [321, 148] on div "Back to Dashboard Change Sender ID Customers Technicians Select a contact Outbo…" at bounding box center [234, 139] width 274 height 252
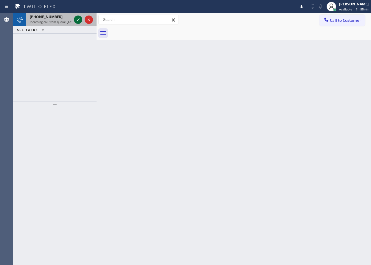
click at [77, 18] on icon at bounding box center [78, 19] width 7 height 7
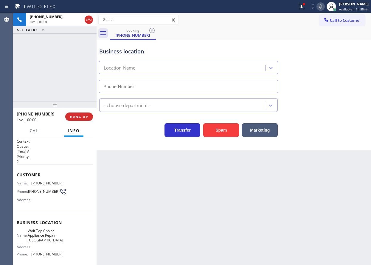
type input "[PHONE_NUMBER]"
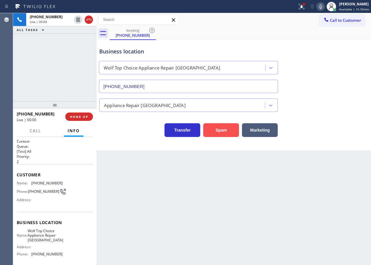
click at [211, 132] on button "Spam" at bounding box center [221, 130] width 36 height 14
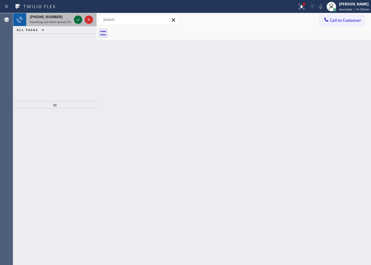
click at [78, 20] on icon at bounding box center [78, 19] width 3 height 2
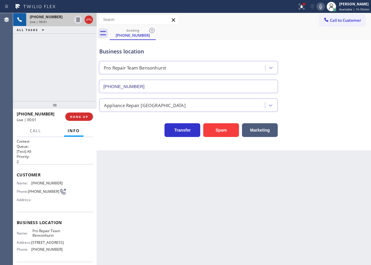
type input "[PHONE_NUMBER]"
click at [85, 118] on span "HANG UP" at bounding box center [79, 116] width 18 height 4
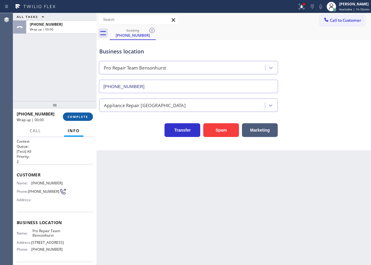
click at [85, 116] on span "COMPLETE" at bounding box center [78, 116] width 21 height 4
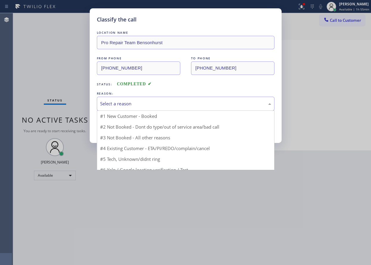
click at [131, 103] on div "Select a reason" at bounding box center [185, 103] width 171 height 7
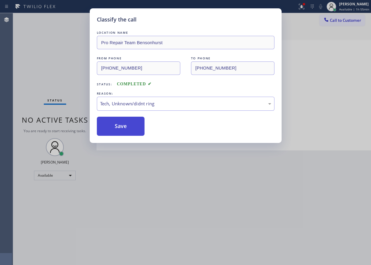
click at [120, 135] on button "Save" at bounding box center [121, 126] width 48 height 19
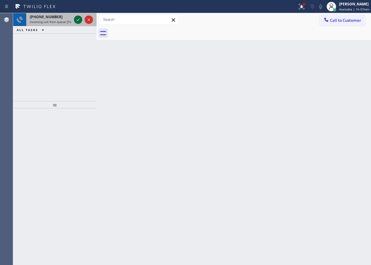
click at [76, 21] on icon at bounding box center [78, 19] width 7 height 7
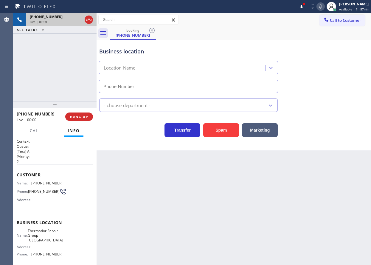
type input "[PHONE_NUMBER]"
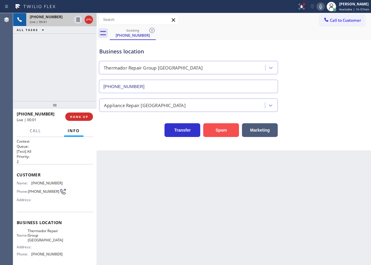
click at [217, 131] on button "Spam" at bounding box center [221, 130] width 36 height 14
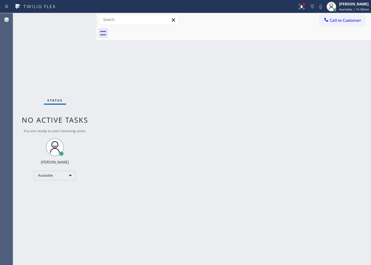
click at [79, 20] on div "Status No active tasks You are ready to start receiving tasks. [PERSON_NAME] Av…" at bounding box center [54, 139] width 83 height 252
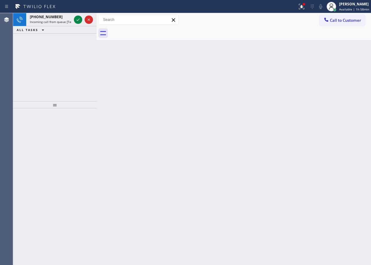
click at [348, 134] on div "Back to Dashboard Change Sender ID Customers Technicians Select a contact Outbo…" at bounding box center [234, 139] width 274 height 252
click at [78, 17] on icon at bounding box center [78, 19] width 7 height 7
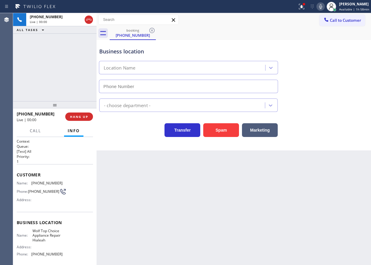
type input "[PHONE_NUMBER]"
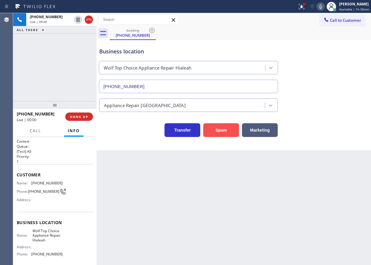
click at [233, 133] on button "Spam" at bounding box center [221, 130] width 36 height 14
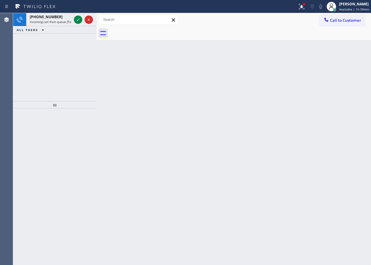
drag, startPoint x: 314, startPoint y: 139, endPoint x: 268, endPoint y: 117, distance: 51.5
click at [314, 139] on div "Back to Dashboard Change Sender ID Customers Technicians Select a contact Outbo…" at bounding box center [234, 139] width 274 height 252
click at [76, 16] on icon at bounding box center [78, 19] width 7 height 7
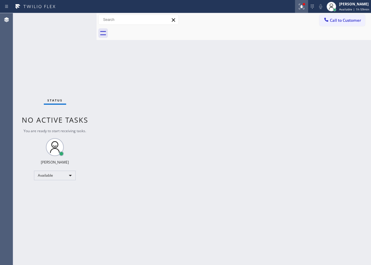
click at [304, 8] on icon at bounding box center [301, 6] width 7 height 7
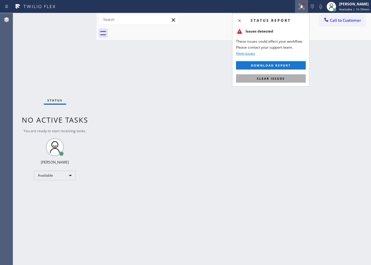
click at [274, 77] on span "Clear issues" at bounding box center [271, 78] width 28 height 4
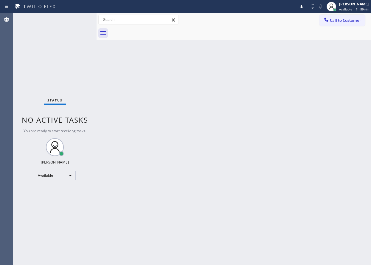
click at [75, 20] on div "Status No active tasks You are ready to start receiving tasks. [PERSON_NAME] Av…" at bounding box center [54, 139] width 83 height 252
click at [331, 96] on div "Back to Dashboard Change Sender ID Customers Technicians Select a contact Outbo…" at bounding box center [234, 139] width 274 height 252
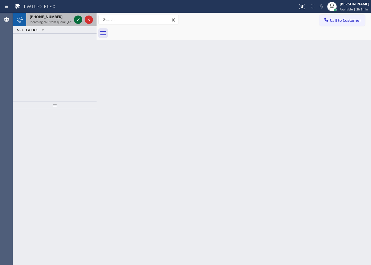
click at [76, 18] on icon at bounding box center [78, 19] width 7 height 7
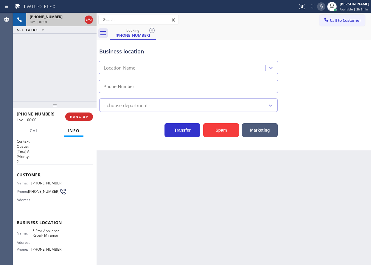
type input "[PHONE_NUMBER]"
click at [221, 134] on button "Spam" at bounding box center [221, 130] width 36 height 14
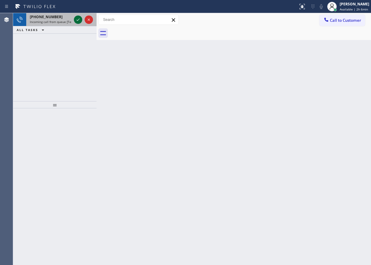
click at [77, 20] on icon at bounding box center [78, 19] width 7 height 7
click at [78, 20] on icon at bounding box center [78, 19] width 7 height 7
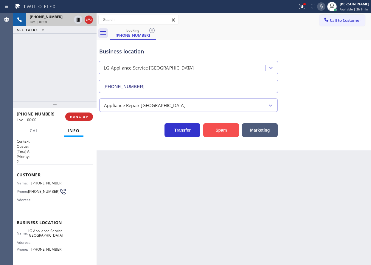
type input "[PHONE_NUMBER]"
click at [220, 124] on button "Spam" at bounding box center [221, 130] width 36 height 14
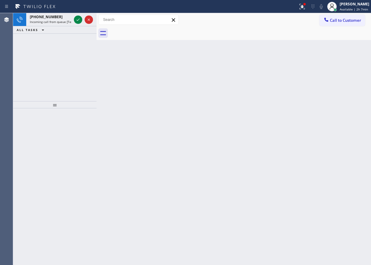
click at [346, 106] on div "Back to Dashboard Change Sender ID Customers Technicians Select a contact Outbo…" at bounding box center [234, 139] width 274 height 252
click at [77, 22] on icon at bounding box center [78, 19] width 7 height 7
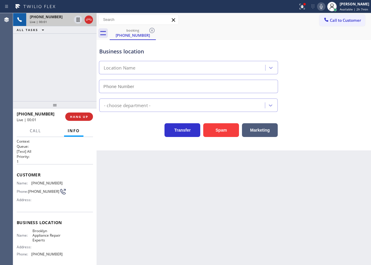
type input "[PHONE_NUMBER]"
click at [76, 115] on span "HANG UP" at bounding box center [79, 116] width 18 height 4
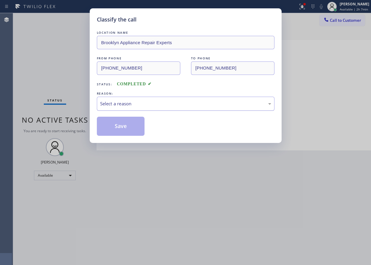
click at [163, 106] on div "Select a reason" at bounding box center [185, 103] width 171 height 7
click at [114, 125] on button "Save" at bounding box center [121, 126] width 48 height 19
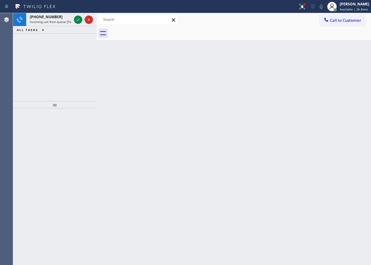
click at [313, 84] on div "Back to Dashboard Change Sender ID Customers Technicians Select a contact Outbo…" at bounding box center [234, 139] width 274 height 252
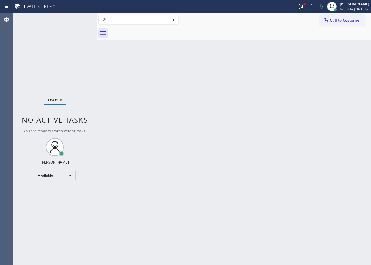
click at [314, 128] on div "Back to Dashboard Change Sender ID Customers Technicians Select a contact Outbo…" at bounding box center [234, 139] width 274 height 252
click at [332, 152] on div "Back to Dashboard Change Sender ID Customers Technicians Select a contact Outbo…" at bounding box center [234, 139] width 274 height 252
click at [357, 10] on span "Available | 2h 9min" at bounding box center [354, 9] width 28 height 4
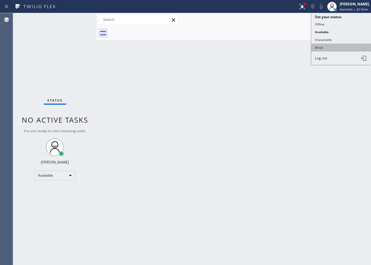
click at [348, 46] on button "Break" at bounding box center [341, 48] width 60 height 8
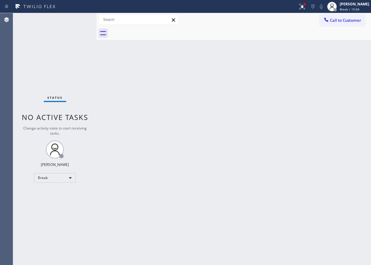
click at [358, 48] on div "Back to Dashboard Change Sender ID Customers Technicians Select a contact Outbo…" at bounding box center [234, 139] width 274 height 252
click at [357, 11] on span "Break | 15:04" at bounding box center [350, 9] width 20 height 4
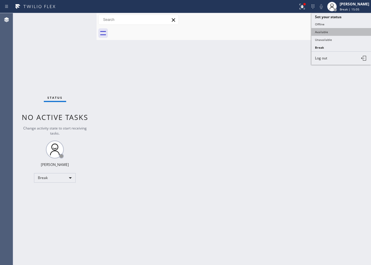
click at [334, 33] on button "Available" at bounding box center [341, 32] width 60 height 8
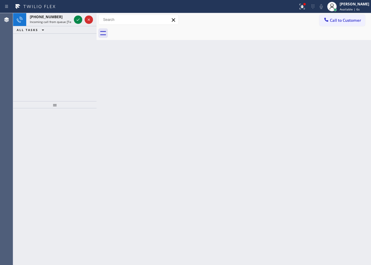
click at [312, 112] on div "Back to Dashboard Change Sender ID Customers Technicians Select a contact Outbo…" at bounding box center [234, 139] width 274 height 252
click at [77, 19] on icon at bounding box center [78, 19] width 7 height 7
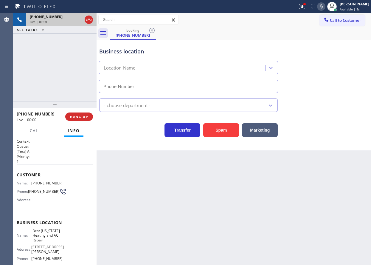
type input "[PHONE_NUMBER]"
click at [73, 118] on span "HANG UP" at bounding box center [79, 116] width 18 height 4
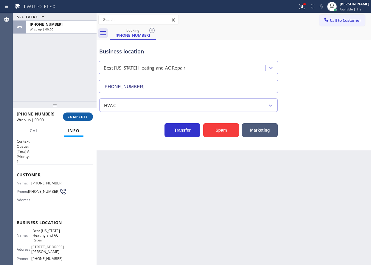
click at [75, 117] on span "COMPLETE" at bounding box center [78, 116] width 21 height 4
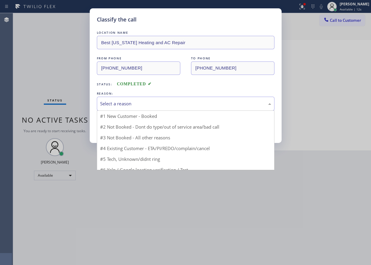
click at [142, 103] on div "Select a reason" at bounding box center [185, 103] width 171 height 7
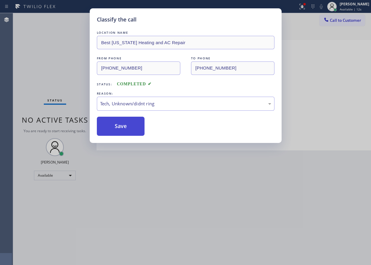
click at [126, 130] on button "Save" at bounding box center [121, 126] width 48 height 19
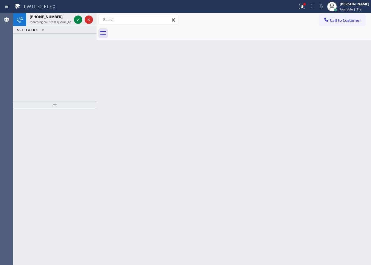
drag, startPoint x: 325, startPoint y: 127, endPoint x: 212, endPoint y: 100, distance: 116.3
click at [325, 127] on div "Back to Dashboard Change Sender ID Customers Technicians Select a contact Outbo…" at bounding box center [234, 139] width 274 height 252
click at [42, 15] on span "[PHONE_NUMBER]" at bounding box center [46, 16] width 33 height 5
click at [44, 15] on span "[PHONE_NUMBER]" at bounding box center [46, 16] width 33 height 5
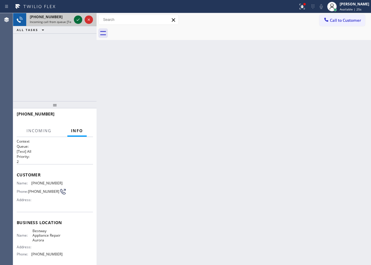
click at [78, 20] on icon at bounding box center [78, 19] width 3 height 2
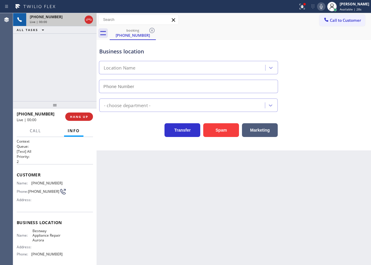
type input "[PHONE_NUMBER]"
click at [229, 132] on button "Spam" at bounding box center [221, 130] width 36 height 14
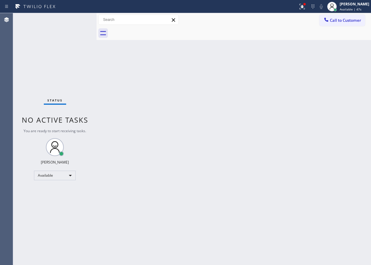
click at [77, 20] on div "Status No active tasks You are ready to start receiving tasks. [PERSON_NAME] Av…" at bounding box center [54, 139] width 83 height 252
click at [312, 176] on div "Back to Dashboard Change Sender ID Customers Technicians Select a contact Outbo…" at bounding box center [234, 139] width 274 height 252
click at [325, 92] on div "Back to Dashboard Change Sender ID Customers Technicians Select a contact Outbo…" at bounding box center [234, 139] width 274 height 252
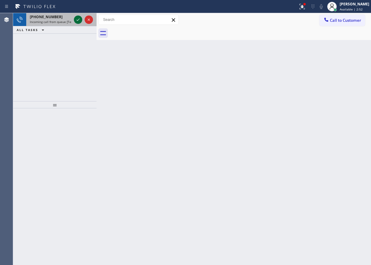
click at [77, 18] on icon at bounding box center [78, 19] width 7 height 7
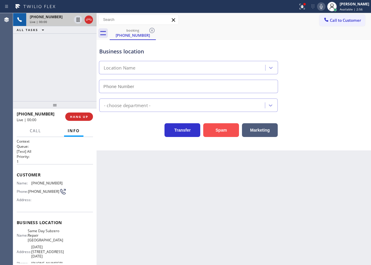
click at [224, 135] on button "Spam" at bounding box center [221, 130] width 36 height 14
type input "[PHONE_NUMBER]"
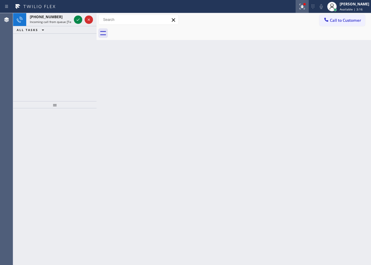
click at [306, 8] on icon at bounding box center [302, 6] width 7 height 7
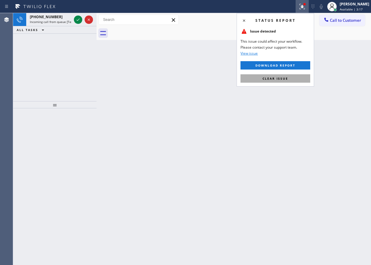
click at [282, 81] on button "Clear issue" at bounding box center [276, 78] width 70 height 8
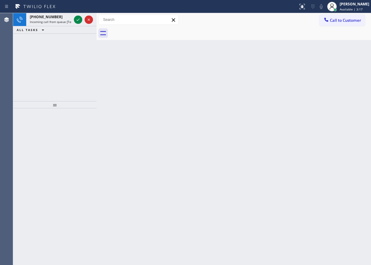
click at [179, 79] on div "Back to Dashboard Change Sender ID Customers Technicians Select a contact Outbo…" at bounding box center [234, 139] width 274 height 252
click at [79, 21] on icon at bounding box center [78, 19] width 7 height 7
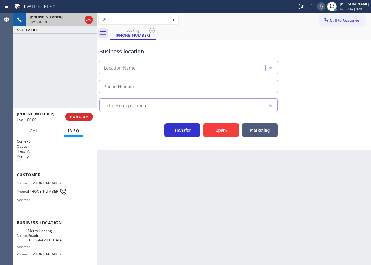
type input "[PHONE_NUMBER]"
click at [218, 125] on button "Spam" at bounding box center [221, 130] width 36 height 14
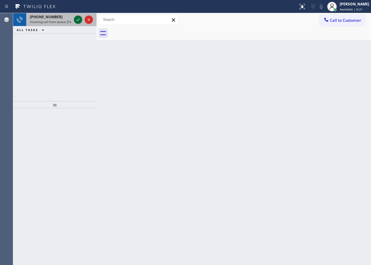
click at [79, 19] on icon at bounding box center [78, 19] width 3 height 2
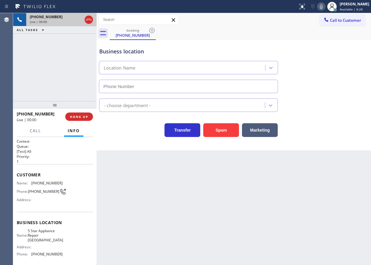
type input "[PHONE_NUMBER]"
click at [225, 137] on button "Spam" at bounding box center [221, 130] width 36 height 14
click at [225, 136] on button "Spam" at bounding box center [221, 130] width 36 height 14
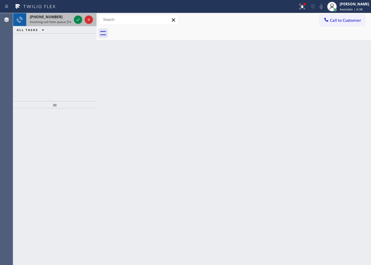
click at [76, 15] on div at bounding box center [83, 19] width 21 height 13
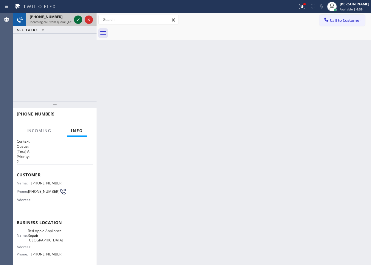
click at [76, 20] on icon at bounding box center [78, 19] width 7 height 7
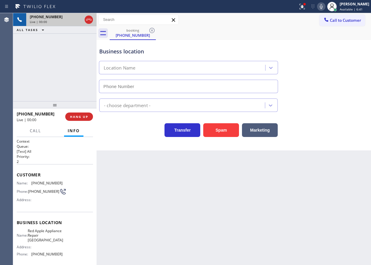
type input "[PHONE_NUMBER]"
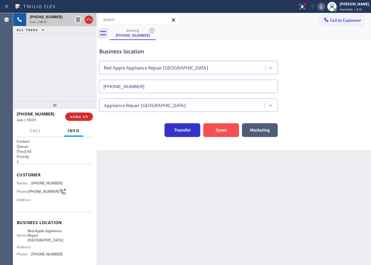
click at [220, 128] on button "Spam" at bounding box center [221, 130] width 36 height 14
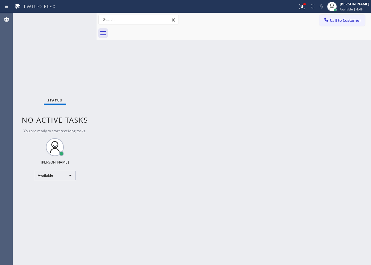
click at [328, 142] on div "Back to Dashboard Change Sender ID Customers Technicians Select a contact Outbo…" at bounding box center [234, 139] width 274 height 252
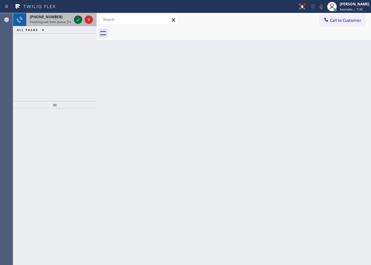
click at [76, 21] on icon at bounding box center [78, 19] width 7 height 7
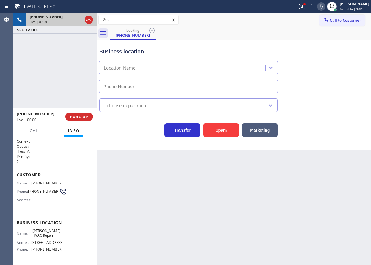
type input "[PHONE_NUMBER]"
click at [81, 116] on span "HANG UP" at bounding box center [79, 116] width 18 height 4
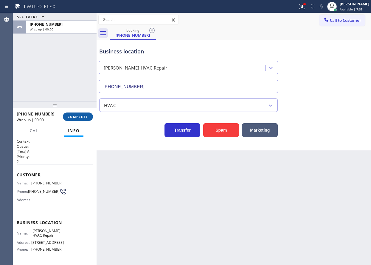
click at [81, 116] on span "COMPLETE" at bounding box center [78, 116] width 21 height 4
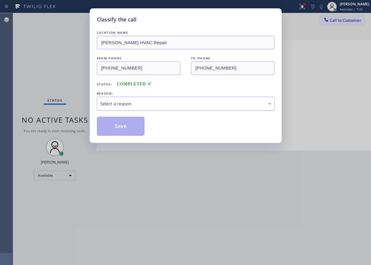
click at [158, 102] on div "Select a reason" at bounding box center [185, 103] width 171 height 7
click at [134, 130] on button "Save" at bounding box center [121, 126] width 48 height 19
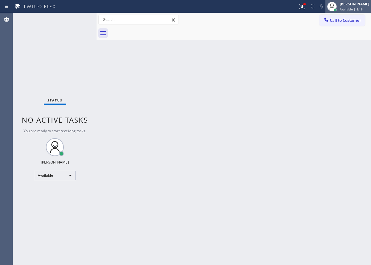
click at [358, 4] on div "[PERSON_NAME]" at bounding box center [355, 3] width 30 height 5
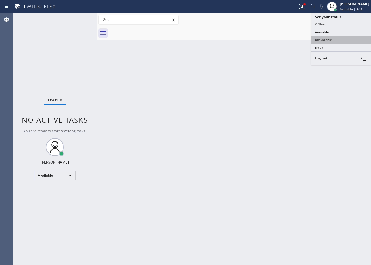
click at [325, 41] on button "Unavailable" at bounding box center [341, 40] width 60 height 8
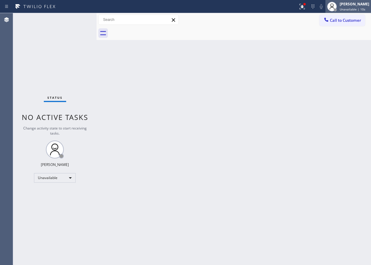
click at [359, 4] on div "[PERSON_NAME]" at bounding box center [355, 3] width 30 height 5
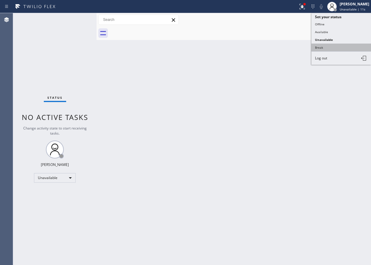
click at [331, 49] on button "Break" at bounding box center [341, 48] width 60 height 8
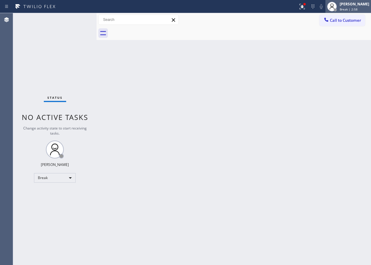
click at [339, 9] on div at bounding box center [331, 6] width 13 height 13
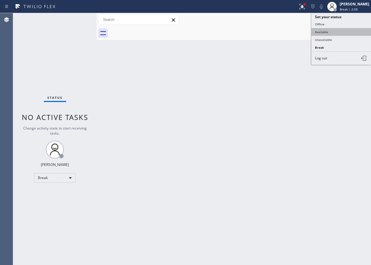
click at [342, 31] on button "Available" at bounding box center [341, 32] width 60 height 8
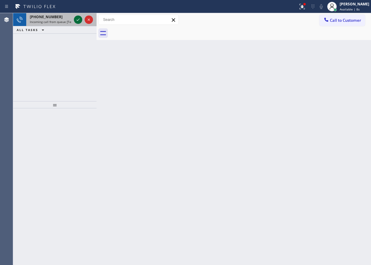
click at [77, 19] on icon at bounding box center [78, 19] width 7 height 7
click at [77, 20] on icon at bounding box center [78, 19] width 7 height 7
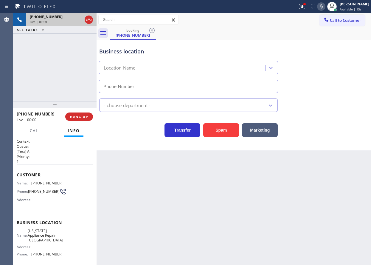
type input "[PHONE_NUMBER]"
click at [47, 240] on span "[US_STATE] Appliance Repair [GEOGRAPHIC_DATA]" at bounding box center [45, 235] width 35 height 14
click at [47, 239] on span "[US_STATE] Appliance Repair [GEOGRAPHIC_DATA]" at bounding box center [45, 235] width 35 height 14
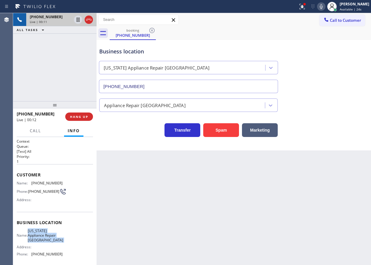
click at [47, 239] on span "[US_STATE] Appliance Repair [GEOGRAPHIC_DATA]" at bounding box center [45, 235] width 35 height 14
click at [152, 85] on input "[PHONE_NUMBER]" at bounding box center [188, 86] width 179 height 13
click at [341, 125] on div "Transfer Spam Marketing" at bounding box center [234, 127] width 272 height 19
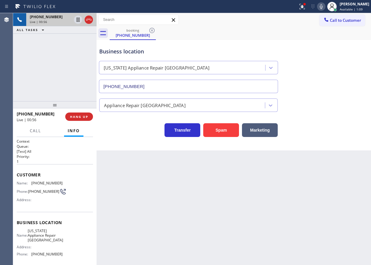
click at [40, 182] on span "[PHONE_NUMBER]" at bounding box center [46, 183] width 31 height 4
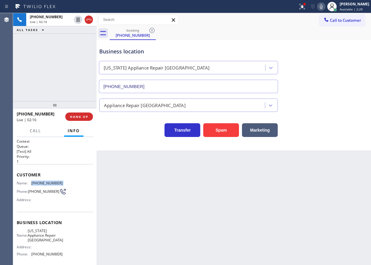
drag, startPoint x: 75, startPoint y: 20, endPoint x: 294, endPoint y: 20, distance: 219.7
click at [75, 20] on icon at bounding box center [78, 19] width 7 height 7
drag, startPoint x: 329, startPoint y: 6, endPoint x: 274, endPoint y: 173, distance: 176.2
click at [325, 6] on icon at bounding box center [321, 6] width 7 height 7
click at [78, 21] on icon at bounding box center [78, 19] width 7 height 7
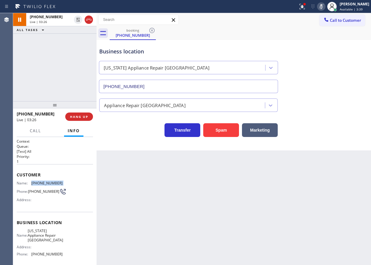
click at [323, 5] on icon at bounding box center [321, 6] width 3 height 5
click at [325, 3] on icon at bounding box center [321, 6] width 7 height 7
click at [325, 6] on icon at bounding box center [321, 6] width 7 height 7
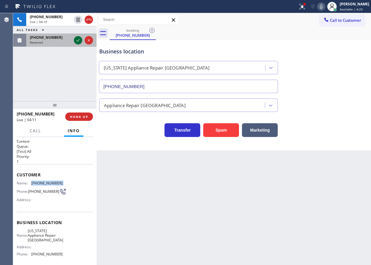
click at [77, 38] on icon at bounding box center [78, 40] width 7 height 7
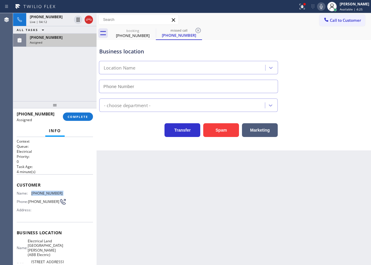
type input "[PHONE_NUMBER]"
click at [41, 219] on div "Customer Name: [PHONE_NUMBER] Phone: [PHONE_NUMBER] Address:" at bounding box center [55, 198] width 76 height 48
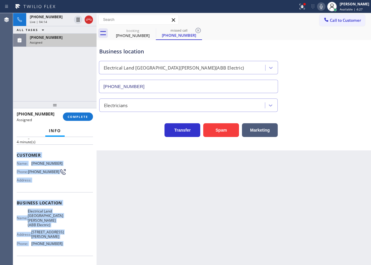
scroll to position [74, 0]
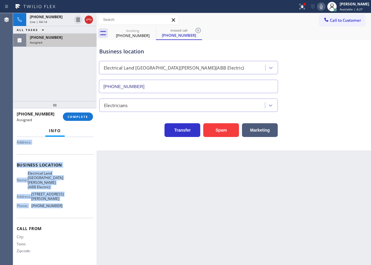
drag, startPoint x: 22, startPoint y: 196, endPoint x: 68, endPoint y: 205, distance: 46.5
click at [68, 205] on div "Context Queue: Electrical Priority: 0 Task Age: [DEMOGRAPHIC_DATA] minute(s) Cu…" at bounding box center [55, 167] width 76 height 192
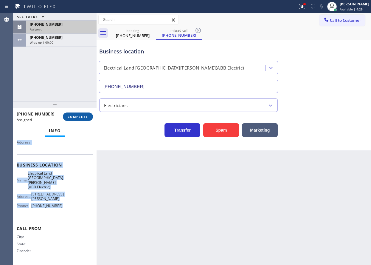
click at [80, 119] on button "COMPLETE" at bounding box center [78, 116] width 30 height 8
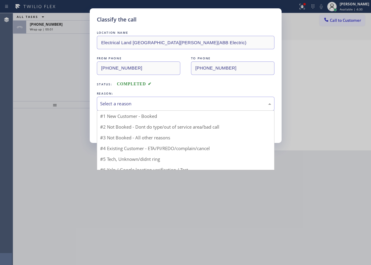
click at [128, 107] on div "Select a reason" at bounding box center [186, 104] width 178 height 14
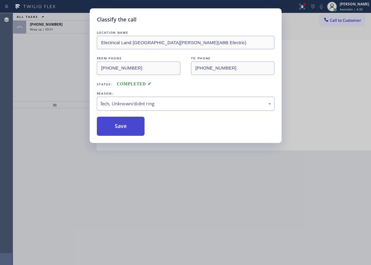
click at [120, 133] on button "Save" at bounding box center [121, 126] width 48 height 19
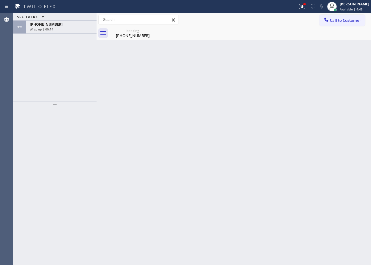
click at [57, 34] on div "ALL TASKS ALL TASKS ACTIVE TASKS TASKS IN WRAP UP [PHONE_NUMBER] Wrap up | 00:14" at bounding box center [54, 57] width 83 height 88
click at [58, 31] on div "Wrap up | 00:14" at bounding box center [61, 29] width 63 height 4
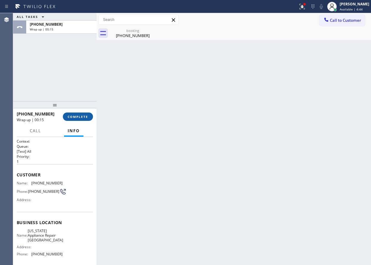
click at [76, 115] on span "COMPLETE" at bounding box center [78, 116] width 21 height 4
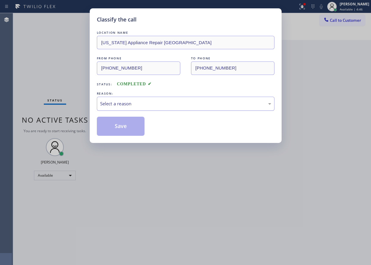
click at [176, 108] on div "Select a reason" at bounding box center [186, 104] width 178 height 14
click at [120, 119] on button "Save" at bounding box center [121, 126] width 48 height 19
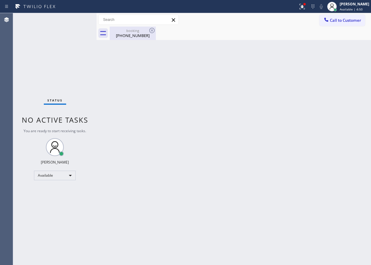
click at [130, 32] on div "booking" at bounding box center [132, 30] width 45 height 4
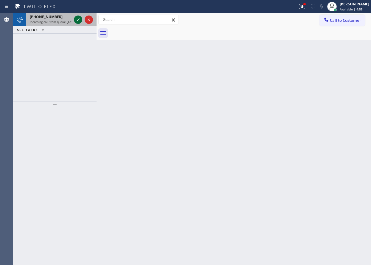
click at [77, 16] on icon at bounding box center [78, 19] width 7 height 7
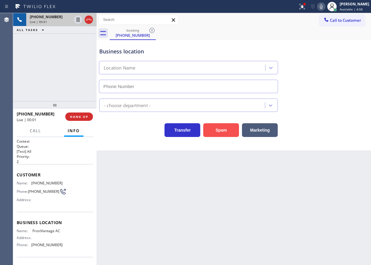
type input "[PHONE_NUMBER]"
click at [223, 131] on button "Spam" at bounding box center [221, 130] width 36 height 14
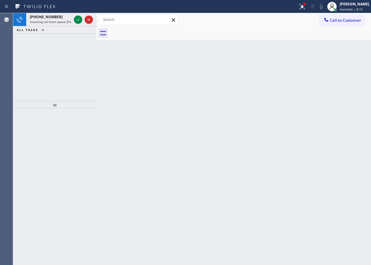
click at [317, 152] on div "Back to Dashboard Change Sender ID Customers Technicians Select a contact Outbo…" at bounding box center [234, 139] width 274 height 252
drag, startPoint x: 78, startPoint y: 22, endPoint x: 112, endPoint y: 30, distance: 34.8
click at [78, 22] on icon at bounding box center [78, 19] width 7 height 7
click at [77, 20] on icon at bounding box center [78, 19] width 7 height 7
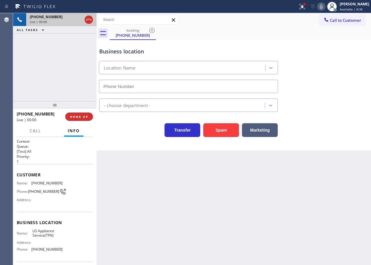
type input "[PHONE_NUMBER]"
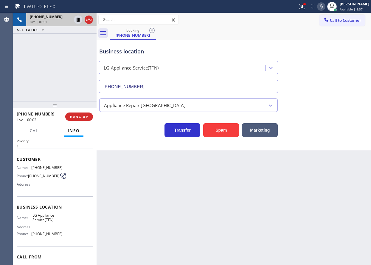
scroll to position [46, 0]
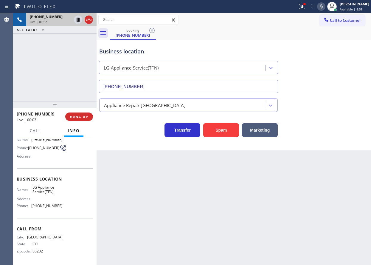
click at [46, 193] on span "LG Appliance Service(TFN)" at bounding box center [47, 189] width 30 height 9
click at [178, 87] on input "[PHONE_NUMBER]" at bounding box center [188, 86] width 179 height 13
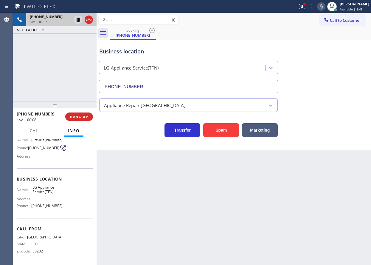
click at [178, 87] on input "[PHONE_NUMBER]" at bounding box center [188, 86] width 179 height 13
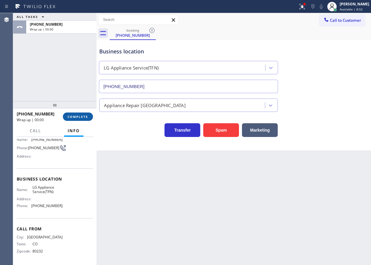
click at [83, 116] on span "COMPLETE" at bounding box center [78, 116] width 21 height 4
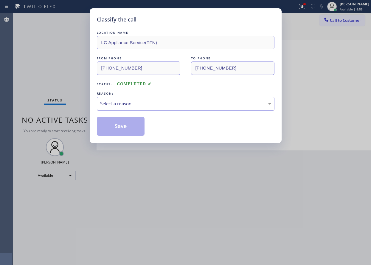
click at [138, 107] on div "Select a reason" at bounding box center [186, 104] width 178 height 14
click at [129, 128] on button "Save" at bounding box center [121, 126] width 48 height 19
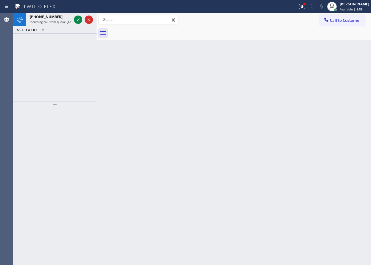
click at [325, 134] on div "Back to Dashboard Change Sender ID Customers Technicians Select a contact Outbo…" at bounding box center [234, 139] width 274 height 252
click at [75, 18] on icon at bounding box center [78, 19] width 7 height 7
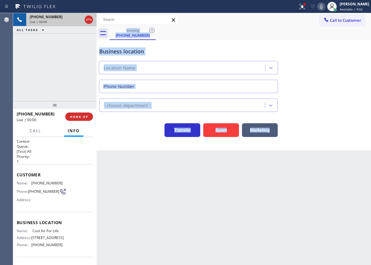
type input "[PHONE_NUMBER]"
click at [214, 131] on button "Spam" at bounding box center [221, 130] width 36 height 14
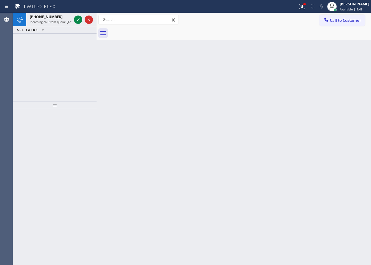
click at [323, 84] on div "Back to Dashboard Change Sender ID Customers Technicians Select a contact Outbo…" at bounding box center [234, 139] width 274 height 252
click at [78, 20] on icon at bounding box center [78, 19] width 3 height 2
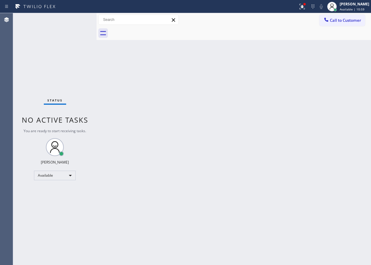
click at [338, 136] on div "Back to Dashboard Change Sender ID Customers Technicians Select a contact Outbo…" at bounding box center [234, 139] width 274 height 252
click at [75, 18] on div "Status No active tasks You are ready to start receiving tasks. [PERSON_NAME] Av…" at bounding box center [54, 139] width 83 height 252
drag, startPoint x: 327, startPoint y: 60, endPoint x: 255, endPoint y: 61, distance: 71.2
click at [327, 60] on div "Back to Dashboard Change Sender ID Customers Technicians Select a contact Outbo…" at bounding box center [234, 139] width 274 height 252
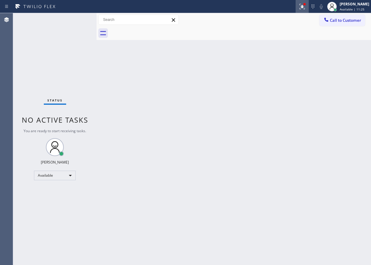
click at [305, 3] on icon at bounding box center [302, 6] width 7 height 7
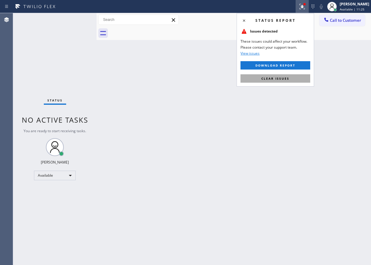
click at [274, 81] on button "Clear issues" at bounding box center [276, 78] width 70 height 8
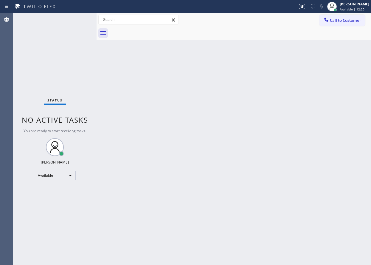
click at [161, 142] on div "Back to Dashboard Change Sender ID Customers Technicians Select a contact Outbo…" at bounding box center [234, 139] width 274 height 252
click at [350, 88] on div "Back to Dashboard Change Sender ID Customers Technicians Select a contact Outbo…" at bounding box center [234, 139] width 274 height 252
click at [185, 223] on div "Back to Dashboard Change Sender ID Customers Technicians Select a contact Outbo…" at bounding box center [234, 139] width 274 height 252
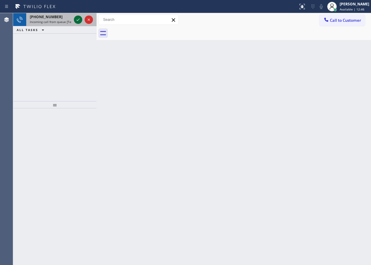
click at [78, 20] on icon at bounding box center [78, 19] width 3 height 2
click at [72, 19] on div "[PHONE_NUMBER] Incoming call from queue [Test] All" at bounding box center [49, 19] width 46 height 13
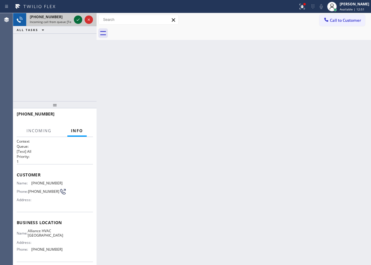
click at [77, 19] on icon at bounding box center [78, 19] width 7 height 7
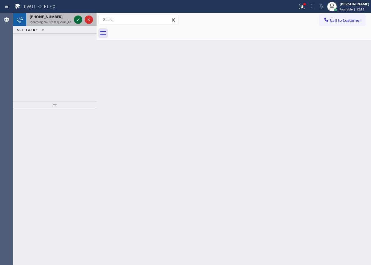
click at [77, 19] on icon at bounding box center [78, 19] width 7 height 7
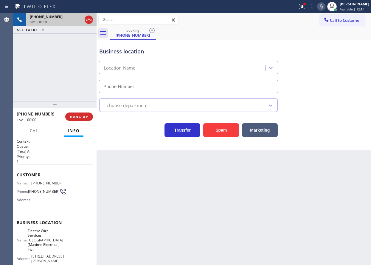
type input "[PHONE_NUMBER]"
click at [76, 113] on button "HANG UP" at bounding box center [79, 116] width 28 height 8
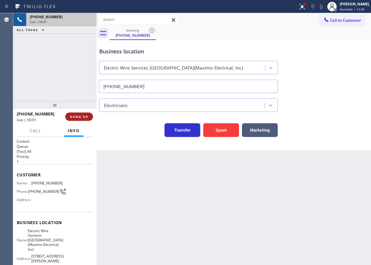
click at [76, 113] on button "HANG UP" at bounding box center [79, 116] width 28 height 8
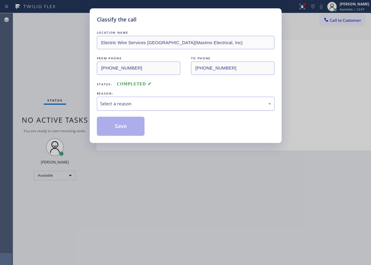
click at [146, 103] on div "Select a reason" at bounding box center [185, 103] width 171 height 7
click at [139, 125] on button "Save" at bounding box center [121, 126] width 48 height 19
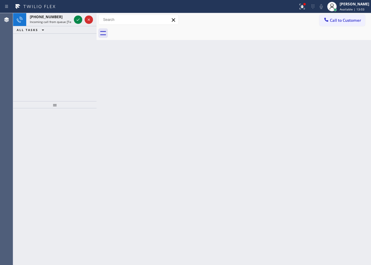
click at [357, 125] on div "Back to Dashboard Change Sender ID Customers Technicians Select a contact Outbo…" at bounding box center [234, 139] width 274 height 252
click at [77, 22] on icon at bounding box center [78, 19] width 7 height 7
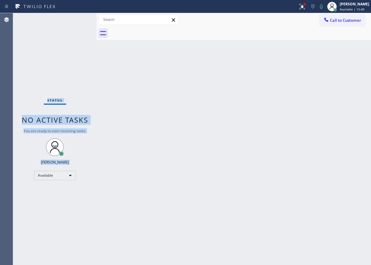
click at [77, 21] on div "Status No active tasks You are ready to start receiving tasks. [PERSON_NAME] Av…" at bounding box center [54, 139] width 83 height 252
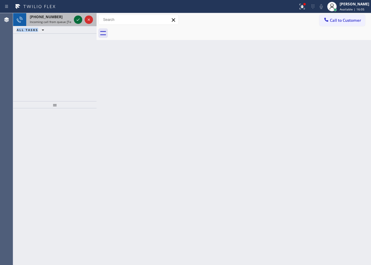
click at [76, 22] on icon at bounding box center [78, 19] width 7 height 7
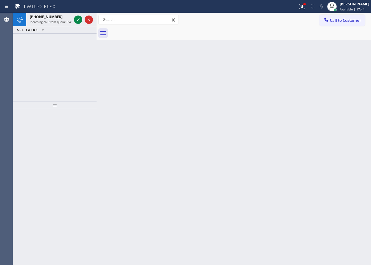
click at [320, 95] on div "Back to Dashboard Change Sender ID Customers Technicians Select a contact Outbo…" at bounding box center [234, 139] width 274 height 252
click at [75, 22] on icon at bounding box center [78, 19] width 7 height 7
click at [224, 141] on div "Back to Dashboard Change Sender ID Customers Technicians Select a contact Outbo…" at bounding box center [234, 139] width 274 height 252
click at [77, 19] on icon at bounding box center [78, 19] width 7 height 7
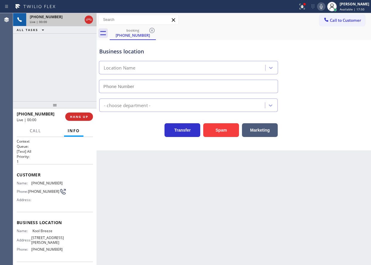
type input "[PHONE_NUMBER]"
click at [72, 114] on span "HANG UP" at bounding box center [79, 116] width 18 height 4
click at [73, 115] on span "HANG UP" at bounding box center [79, 116] width 18 height 4
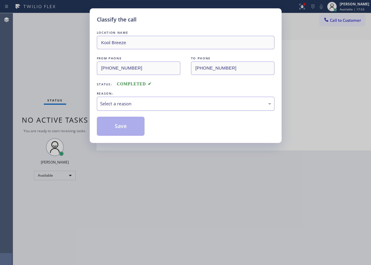
click at [124, 105] on div "Select a reason" at bounding box center [185, 103] width 171 height 7
click at [123, 126] on button "Save" at bounding box center [121, 126] width 48 height 19
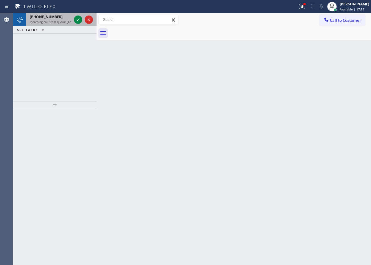
click at [52, 20] on span "Incoming call from queue [Test] All" at bounding box center [54, 22] width 49 height 4
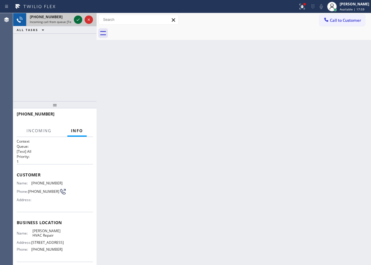
click at [77, 22] on icon at bounding box center [78, 19] width 7 height 7
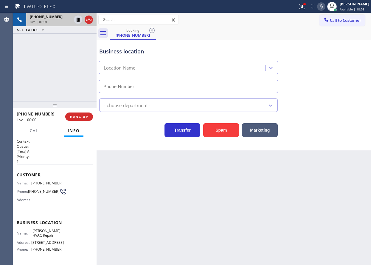
type input "[PHONE_NUMBER]"
click at [75, 113] on button "HANG UP" at bounding box center [79, 116] width 28 height 8
click at [75, 116] on span "HANG UP" at bounding box center [79, 116] width 18 height 4
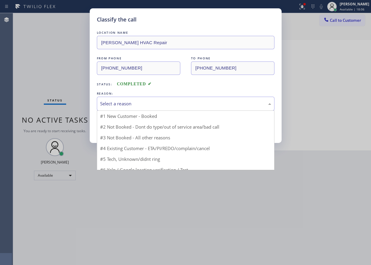
click at [144, 105] on div "Select a reason" at bounding box center [185, 103] width 171 height 7
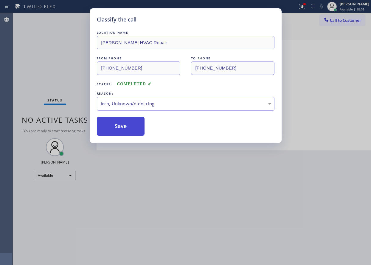
click at [122, 127] on button "Save" at bounding box center [121, 126] width 48 height 19
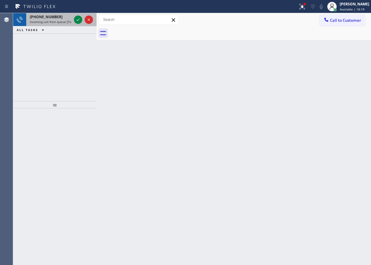
click at [31, 21] on span "Incoming call from queue [Test] All" at bounding box center [54, 22] width 49 height 4
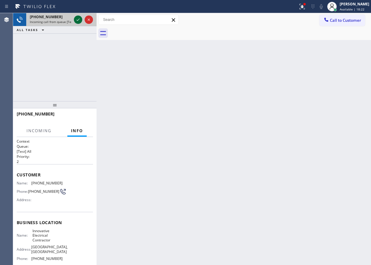
click at [76, 20] on icon at bounding box center [78, 19] width 7 height 7
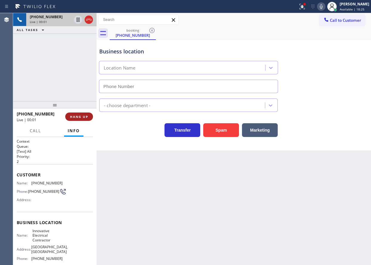
click at [91, 118] on button "HANG UP" at bounding box center [79, 116] width 28 height 8
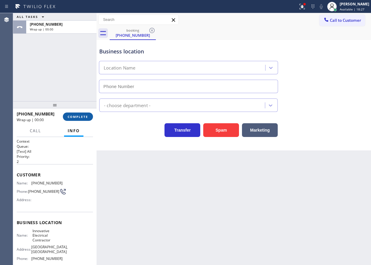
click at [91, 117] on button "COMPLETE" at bounding box center [78, 116] width 30 height 8
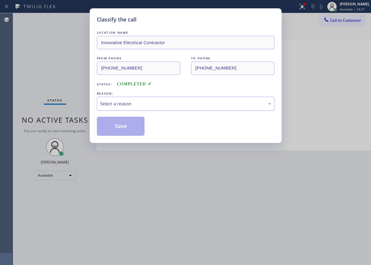
click at [169, 107] on div "Select a reason" at bounding box center [185, 103] width 171 height 7
click at [127, 128] on button "Save" at bounding box center [121, 126] width 48 height 19
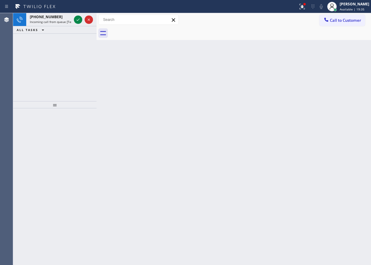
click at [328, 132] on div "Back to Dashboard Change Sender ID Customers Technicians Select a contact Outbo…" at bounding box center [234, 139] width 274 height 252
click at [76, 21] on icon at bounding box center [78, 19] width 7 height 7
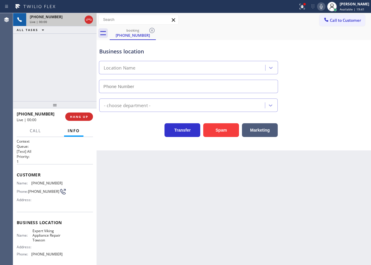
type input "[PHONE_NUMBER]"
click at [43, 241] on span "Expert Viking Appliance Repair Towson" at bounding box center [47, 235] width 30 height 14
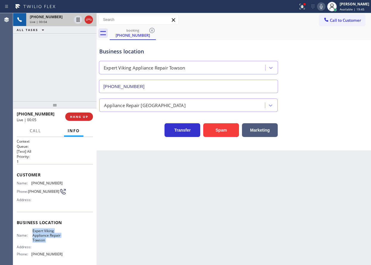
click at [43, 241] on span "Expert Viking Appliance Repair Towson" at bounding box center [47, 235] width 30 height 14
click at [195, 87] on input "[PHONE_NUMBER]" at bounding box center [188, 86] width 179 height 13
click at [323, 4] on icon at bounding box center [321, 6] width 3 height 5
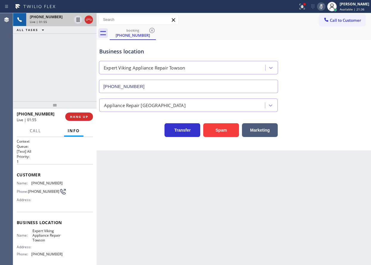
click at [325, 5] on icon at bounding box center [321, 6] width 7 height 7
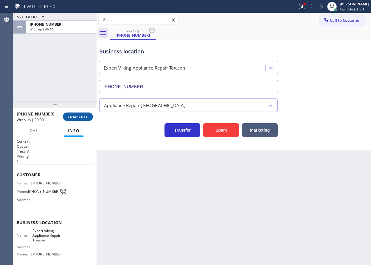
click at [80, 116] on span "COMPLETE" at bounding box center [78, 116] width 21 height 4
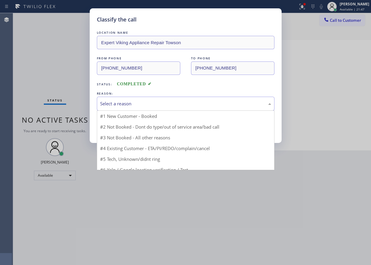
click at [202, 101] on div "Select a reason" at bounding box center [185, 103] width 171 height 7
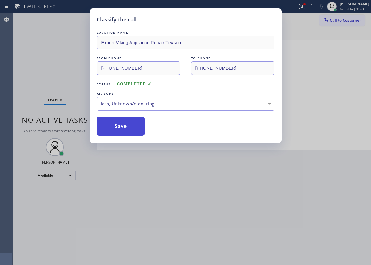
click at [128, 131] on button "Save" at bounding box center [121, 126] width 48 height 19
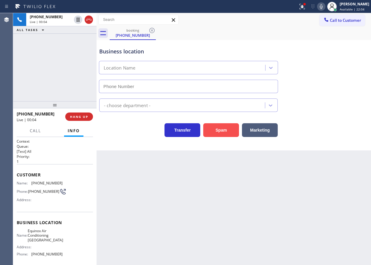
click at [233, 133] on button "Spam" at bounding box center [221, 130] width 36 height 14
click at [221, 129] on button "Spam" at bounding box center [221, 130] width 36 height 14
click at [221, 133] on button "Spam" at bounding box center [221, 130] width 36 height 14
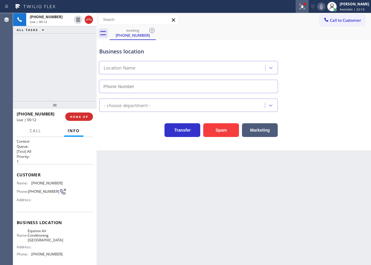
click at [304, 7] on icon at bounding box center [302, 6] width 4 height 2
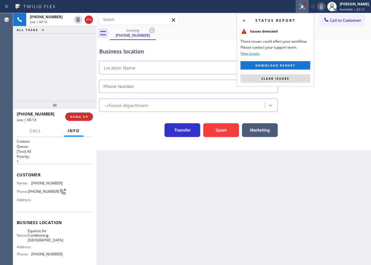
click at [299, 76] on button "Clear issues" at bounding box center [276, 78] width 70 height 8
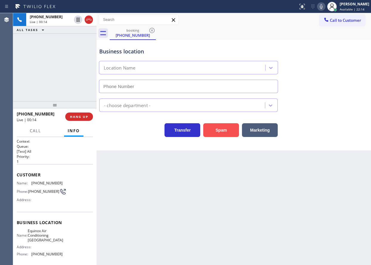
click at [233, 131] on button "Spam" at bounding box center [221, 130] width 36 height 14
click at [83, 113] on button "HANG UP" at bounding box center [79, 116] width 28 height 8
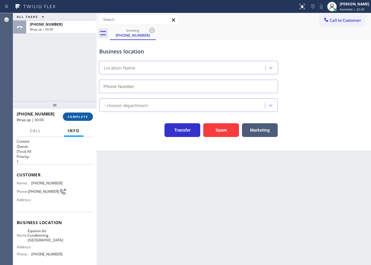
click at [85, 119] on button "COMPLETE" at bounding box center [78, 116] width 30 height 8
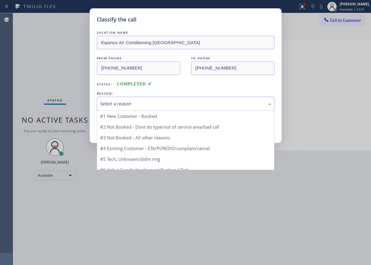
click at [141, 106] on div "Select a reason" at bounding box center [185, 103] width 171 height 7
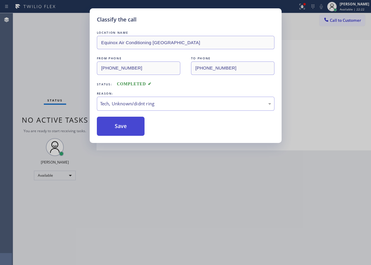
click at [122, 135] on button "Save" at bounding box center [121, 126] width 48 height 19
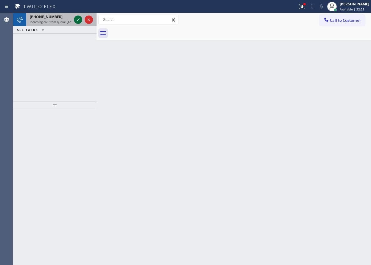
click at [79, 20] on icon at bounding box center [78, 19] width 7 height 7
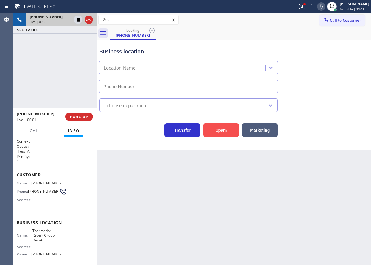
click at [216, 127] on button "Spam" at bounding box center [221, 130] width 36 height 14
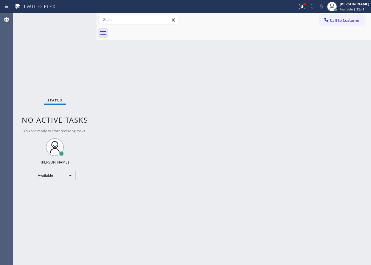
click at [310, 136] on div "Back to Dashboard Change Sender ID Customers Technicians Select a contact Outbo…" at bounding box center [234, 139] width 274 height 252
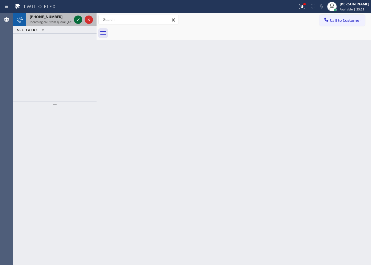
click at [77, 17] on icon at bounding box center [78, 19] width 7 height 7
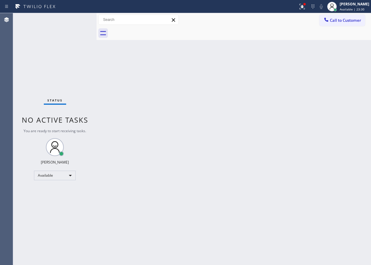
click at [269, 204] on div "Back to Dashboard Change Sender ID Customers Technicians Select a contact Outbo…" at bounding box center [234, 139] width 274 height 252
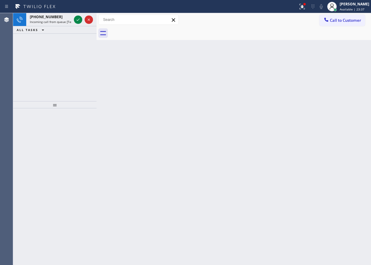
drag, startPoint x: 331, startPoint y: 147, endPoint x: 307, endPoint y: 145, distance: 23.9
click at [331, 147] on div "Back to Dashboard Change Sender ID Customers Technicians Select a contact Outbo…" at bounding box center [234, 139] width 274 height 252
click at [76, 19] on icon at bounding box center [78, 19] width 7 height 7
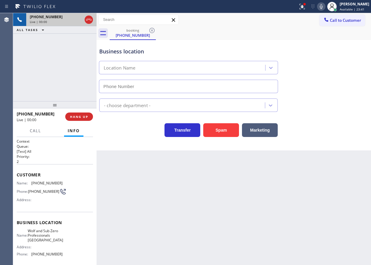
type input "[PHONE_NUMBER]"
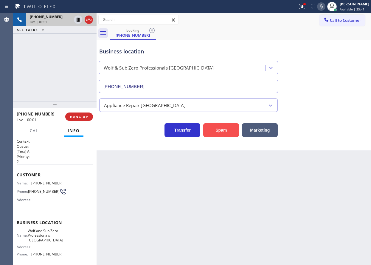
click at [216, 136] on button "Spam" at bounding box center [221, 130] width 36 height 14
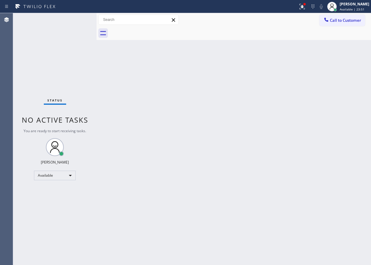
click at [304, 115] on div "Back to Dashboard Change Sender ID Customers Technicians Select a contact Outbo…" at bounding box center [234, 139] width 274 height 252
click at [306, 8] on icon at bounding box center [302, 6] width 7 height 7
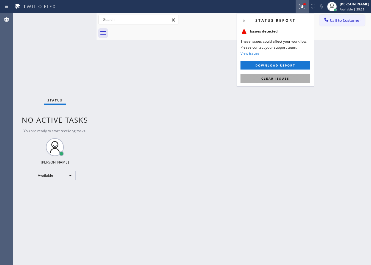
click at [282, 80] on span "Clear issues" at bounding box center [275, 78] width 28 height 4
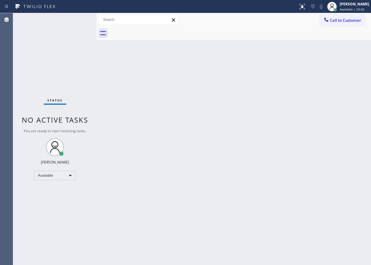
click at [325, 161] on div "Back to Dashboard Change Sender ID Customers Technicians Select a contact Outbo…" at bounding box center [234, 139] width 274 height 252
click at [77, 20] on div "Status No active tasks You are ready to start receiving tasks. [PERSON_NAME] Av…" at bounding box center [54, 139] width 83 height 252
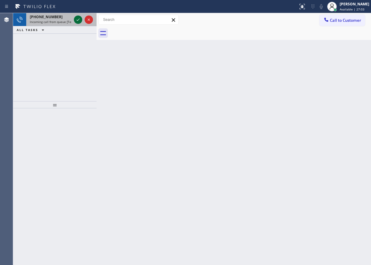
click at [77, 20] on icon at bounding box center [78, 19] width 7 height 7
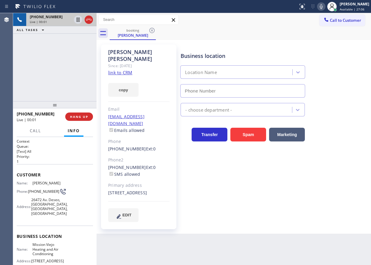
type input "[PHONE_NUMBER]"
click at [126, 69] on link "link to CRM" at bounding box center [120, 72] width 24 height 6
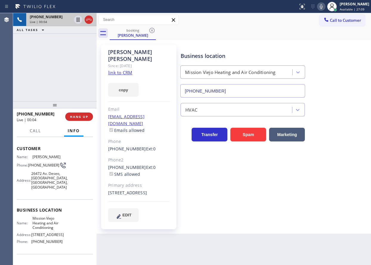
scroll to position [60, 0]
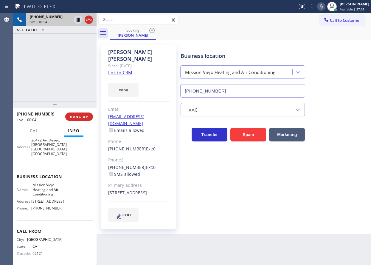
click at [51, 190] on span "Mission Viejo Heating and Air Conditioning" at bounding box center [47, 189] width 30 height 14
click at [236, 93] on input "[PHONE_NUMBER]" at bounding box center [242, 90] width 125 height 13
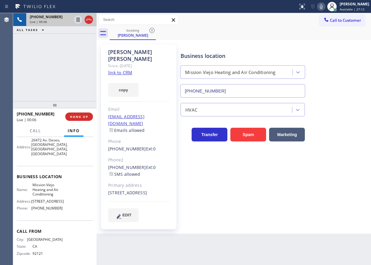
click at [236, 93] on input "[PHONE_NUMBER]" at bounding box center [242, 90] width 125 height 13
click at [325, 6] on icon at bounding box center [321, 6] width 7 height 7
click at [77, 19] on icon at bounding box center [78, 20] width 3 height 4
click at [76, 20] on icon at bounding box center [78, 19] width 7 height 7
click at [323, 8] on icon at bounding box center [321, 6] width 3 height 5
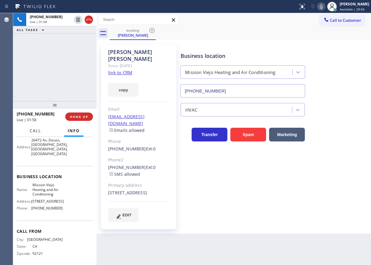
click at [33, 131] on span "Call" at bounding box center [35, 130] width 11 height 5
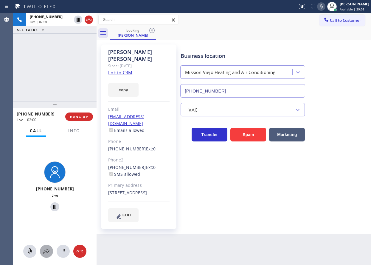
click at [42, 250] on div at bounding box center [46, 250] width 13 height 7
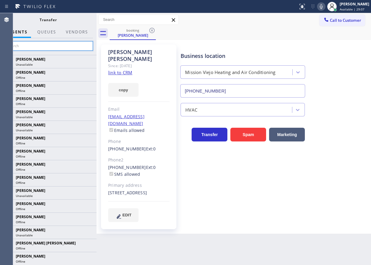
click at [51, 47] on input "text" at bounding box center [48, 46] width 90 height 10
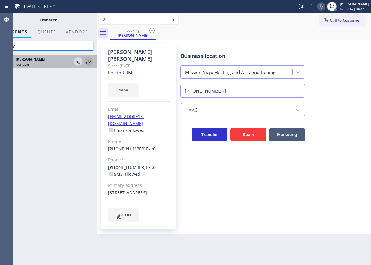
type input "vasy"
click at [91, 60] on icon at bounding box center [88, 61] width 7 height 7
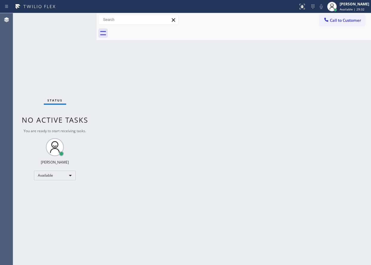
click at [311, 64] on div "Back to Dashboard Change Sender ID Customers Technicians Select a contact Outbo…" at bounding box center [234, 139] width 274 height 252
click at [309, 158] on div "Back to Dashboard Change Sender ID Customers Technicians Select a contact Outbo…" at bounding box center [234, 139] width 274 height 252
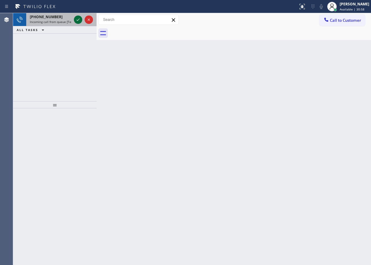
click at [77, 19] on icon at bounding box center [78, 19] width 7 height 7
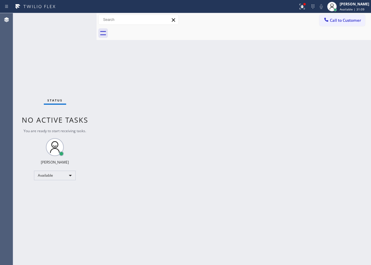
click at [347, 82] on div "Back to Dashboard Change Sender ID Customers Technicians Select a contact Outbo…" at bounding box center [234, 139] width 274 height 252
click at [76, 18] on div "Status No active tasks You are ready to start receiving tasks. [PERSON_NAME] Av…" at bounding box center [54, 139] width 83 height 252
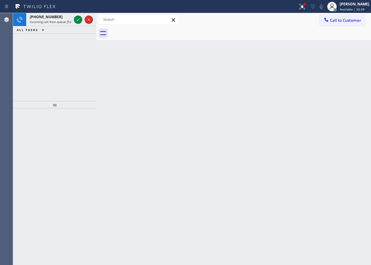
click at [356, 71] on div "Back to Dashboard Change Sender ID Customers Technicians Select a contact Outbo…" at bounding box center [234, 139] width 274 height 252
click at [304, 4] on div at bounding box center [302, 6] width 13 height 7
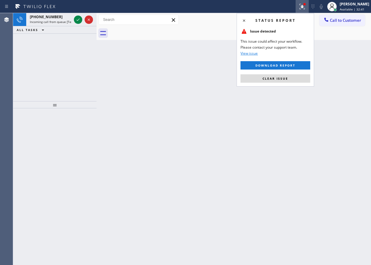
click at [278, 85] on div "Status report Issue detected This issue could affect your workflow. Please cont…" at bounding box center [275, 49] width 77 height 73
click at [280, 83] on div "Status report Issue detected This issue could affect your workflow. Please cont…" at bounding box center [275, 49] width 77 height 73
click at [280, 81] on button "Clear issue" at bounding box center [276, 78] width 70 height 8
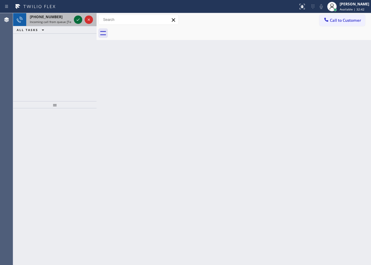
click at [76, 22] on icon at bounding box center [78, 19] width 7 height 7
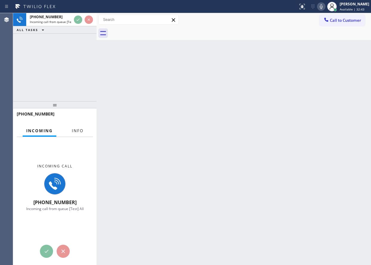
click at [79, 135] on div at bounding box center [77, 135] width 19 height 1
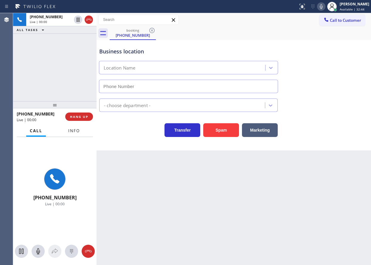
click at [83, 130] on button "Info" at bounding box center [74, 131] width 19 height 12
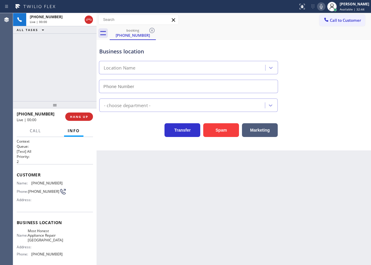
type input "[PHONE_NUMBER]"
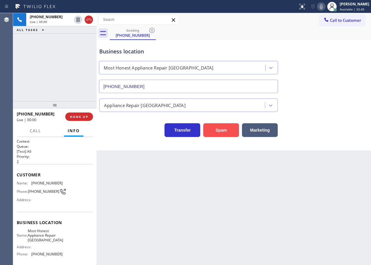
click at [229, 128] on button "Spam" at bounding box center [221, 130] width 36 height 14
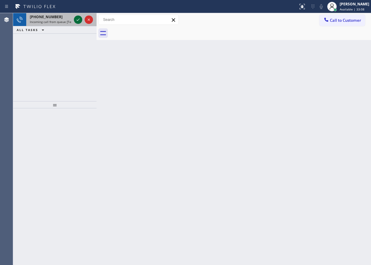
click at [78, 19] on icon at bounding box center [78, 19] width 7 height 7
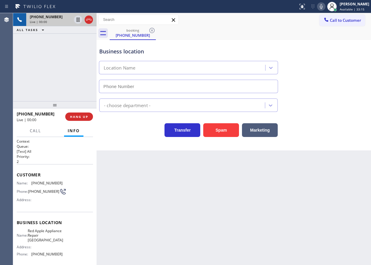
type input "[PHONE_NUMBER]"
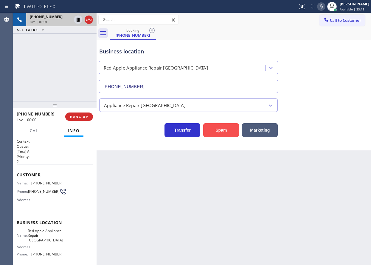
click at [222, 128] on button "Spam" at bounding box center [221, 130] width 36 height 14
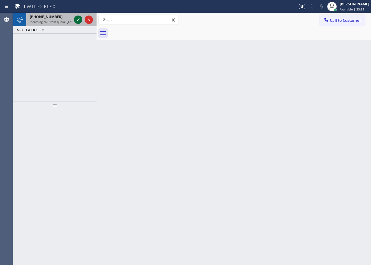
click at [76, 19] on icon at bounding box center [78, 19] width 7 height 7
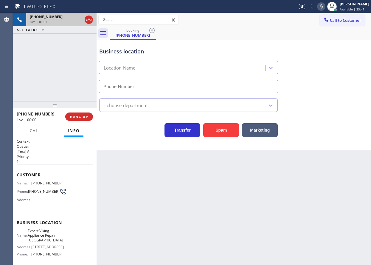
type input "[PHONE_NUMBER]"
drag, startPoint x: 222, startPoint y: 126, endPoint x: 218, endPoint y: 214, distance: 88.3
click at [221, 127] on button "Spam" at bounding box center [221, 130] width 36 height 14
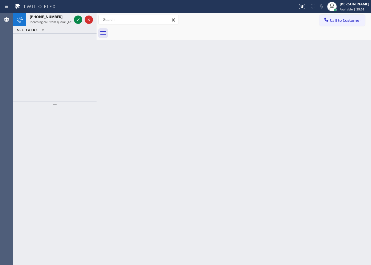
drag, startPoint x: 321, startPoint y: 66, endPoint x: 252, endPoint y: 43, distance: 72.6
click at [321, 66] on div "Back to Dashboard Change Sender ID Customers Technicians Select a contact Outbo…" at bounding box center [234, 139] width 274 height 252
click at [77, 21] on icon at bounding box center [78, 19] width 7 height 7
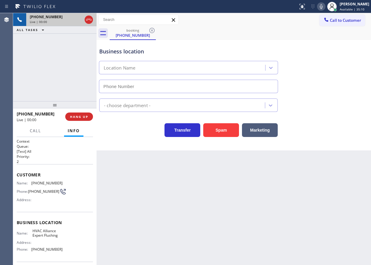
type input "[PHONE_NUMBER]"
click at [221, 125] on button "Spam" at bounding box center [221, 130] width 36 height 14
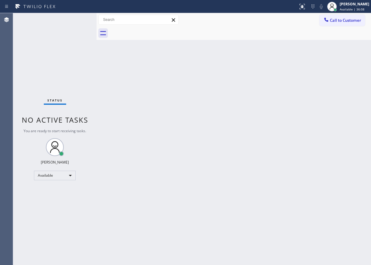
click at [149, 231] on div "Back to Dashboard Change Sender ID Customers Technicians Select a contact Outbo…" at bounding box center [234, 139] width 274 height 252
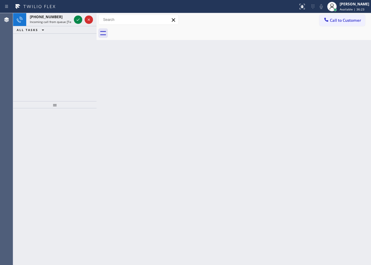
click at [333, 71] on div "Back to Dashboard Change Sender ID Customers Technicians Select a contact Outbo…" at bounding box center [234, 139] width 274 height 252
click at [76, 18] on icon at bounding box center [78, 19] width 7 height 7
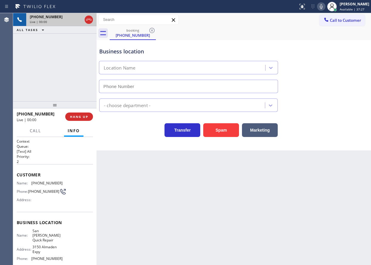
type input "[PHONE_NUMBER]"
click at [85, 115] on span "HANG UP" at bounding box center [79, 116] width 18 height 4
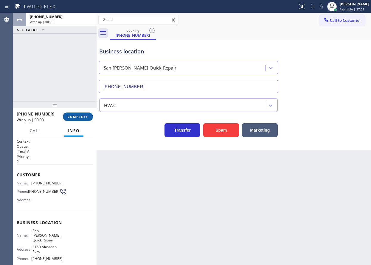
click at [85, 115] on span "COMPLETE" at bounding box center [78, 116] width 21 height 4
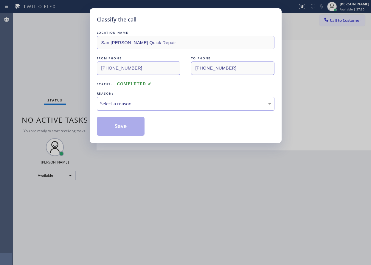
click at [122, 101] on div "Select a reason" at bounding box center [185, 103] width 171 height 7
click at [126, 127] on button "Save" at bounding box center [121, 126] width 48 height 19
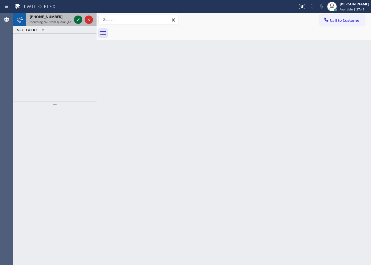
click at [77, 20] on icon at bounding box center [78, 19] width 7 height 7
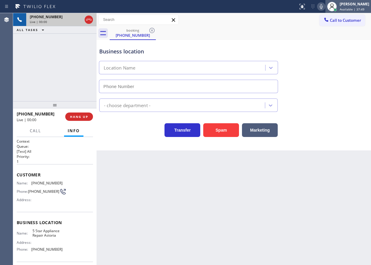
type input "[PHONE_NUMBER]"
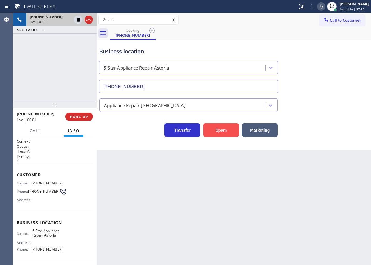
click at [215, 134] on button "Spam" at bounding box center [221, 130] width 36 height 14
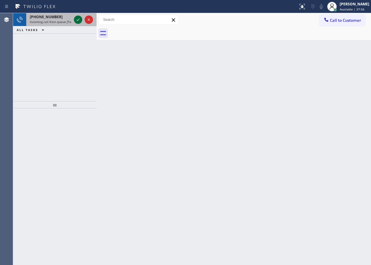
click at [77, 20] on icon at bounding box center [78, 19] width 3 height 2
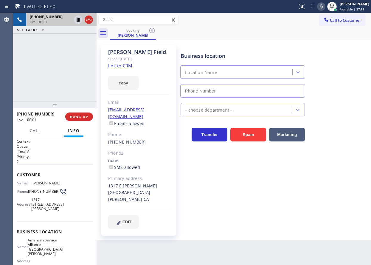
type input "[PHONE_NUMBER]"
click at [118, 65] on link "link to CRM" at bounding box center [120, 66] width 24 height 6
click at [51, 251] on span "American Service Alliance [GEOGRAPHIC_DATA][PERSON_NAME]" at bounding box center [45, 247] width 35 height 18
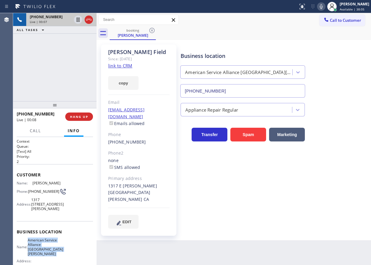
click at [51, 251] on span "American Service Alliance [GEOGRAPHIC_DATA][PERSON_NAME]" at bounding box center [45, 247] width 35 height 18
click at [224, 92] on input "[PHONE_NUMBER]" at bounding box center [242, 90] width 125 height 13
click at [34, 193] on span "[PHONE_NUMBER]" at bounding box center [43, 191] width 31 height 4
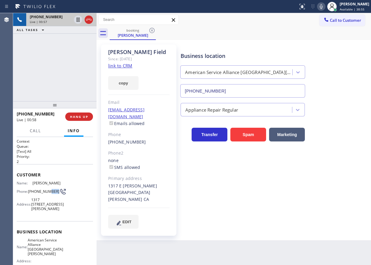
click at [34, 193] on span "[PHONE_NUMBER]" at bounding box center [43, 191] width 31 height 4
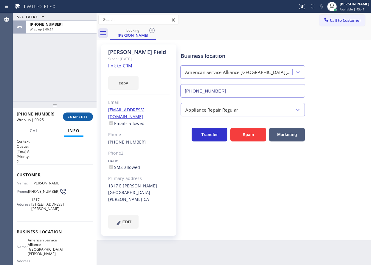
click at [77, 121] on div "[PHONE_NUMBER] Wrap up | 00:25 COMPLETE" at bounding box center [55, 116] width 76 height 15
click at [81, 117] on span "COMPLETE" at bounding box center [78, 116] width 21 height 4
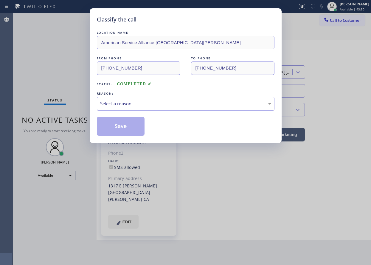
click at [161, 105] on div "Select a reason" at bounding box center [185, 103] width 171 height 7
click at [134, 122] on button "Save" at bounding box center [121, 126] width 48 height 19
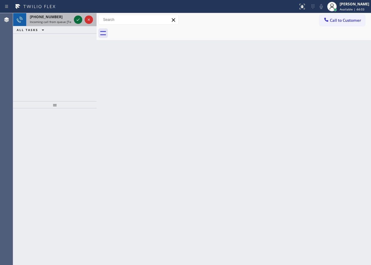
click at [76, 18] on icon at bounding box center [78, 19] width 7 height 7
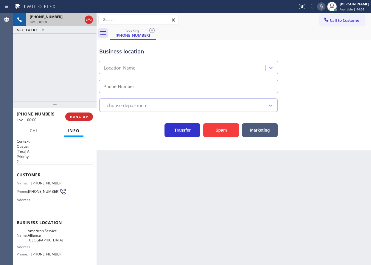
type input "[PHONE_NUMBER]"
drag, startPoint x: 223, startPoint y: 130, endPoint x: 223, endPoint y: 123, distance: 6.9
click at [223, 129] on button "Spam" at bounding box center [221, 130] width 36 height 14
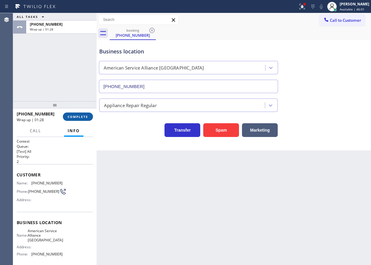
click at [77, 118] on span "COMPLETE" at bounding box center [78, 116] width 21 height 4
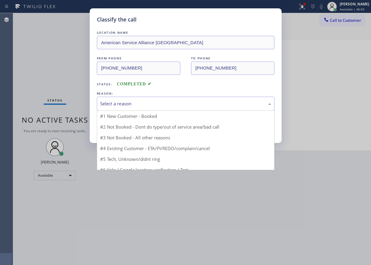
click at [156, 107] on div "Select a reason" at bounding box center [185, 103] width 171 height 7
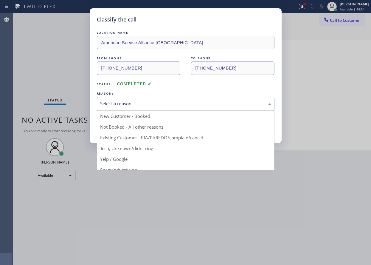
drag, startPoint x: 141, startPoint y: 150, endPoint x: 138, endPoint y: 144, distance: 6.0
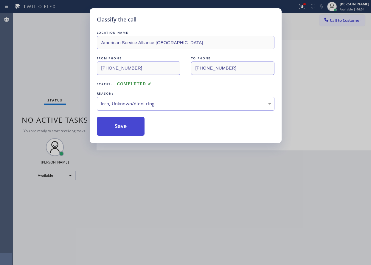
drag, startPoint x: 133, startPoint y: 130, endPoint x: 227, endPoint y: 41, distance: 129.0
click at [134, 130] on button "Save" at bounding box center [121, 126] width 48 height 19
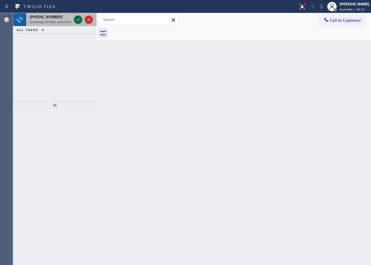
click at [79, 17] on icon at bounding box center [78, 19] width 7 height 7
click at [76, 21] on icon at bounding box center [78, 19] width 7 height 7
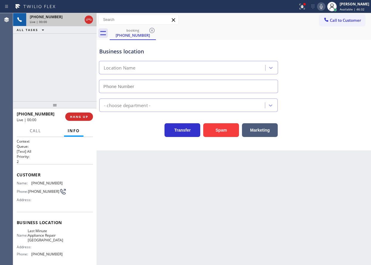
type input "[PHONE_NUMBER]"
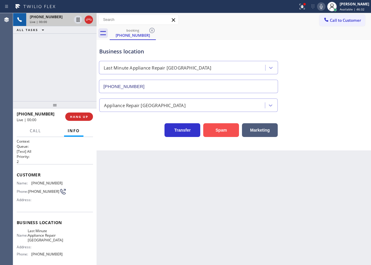
click at [224, 127] on button "Spam" at bounding box center [221, 130] width 36 height 14
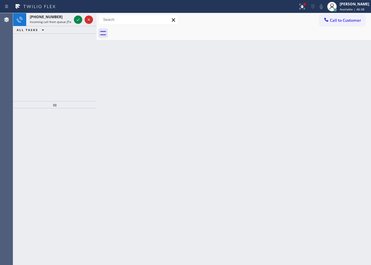
click at [335, 116] on div "Back to Dashboard Change Sender ID Customers Technicians Select a contact Outbo…" at bounding box center [234, 139] width 274 height 252
click at [77, 18] on icon at bounding box center [78, 19] width 7 height 7
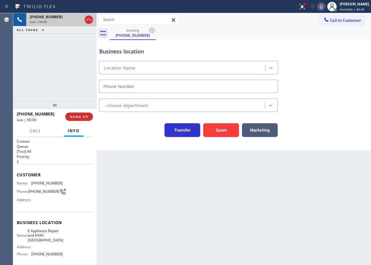
type input "[PHONE_NUMBER]"
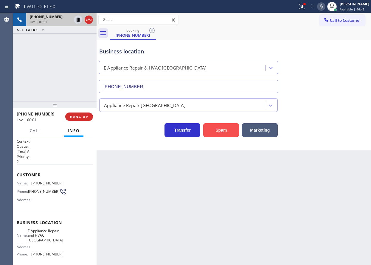
click at [216, 130] on button "Spam" at bounding box center [221, 130] width 36 height 14
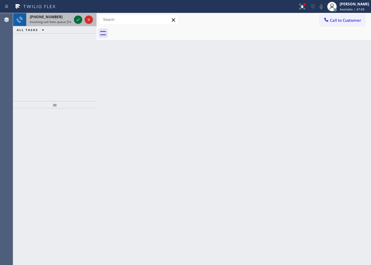
click at [76, 18] on icon at bounding box center [78, 19] width 7 height 7
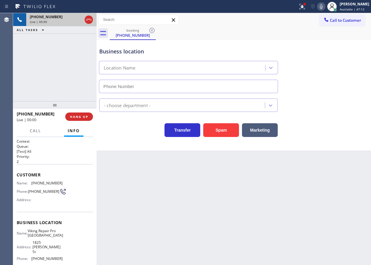
type input "[PHONE_NUMBER]"
click at [212, 131] on button "Spam" at bounding box center [221, 130] width 36 height 14
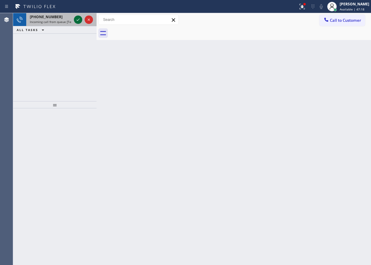
click at [77, 18] on icon at bounding box center [78, 19] width 7 height 7
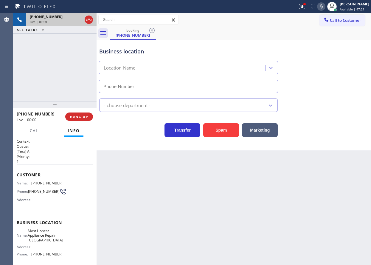
type input "[PHONE_NUMBER]"
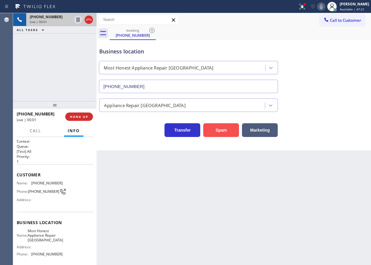
click at [223, 136] on button "Spam" at bounding box center [221, 130] width 36 height 14
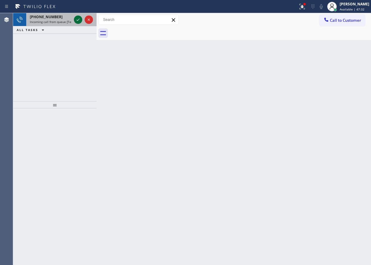
click at [76, 17] on icon at bounding box center [78, 19] width 7 height 7
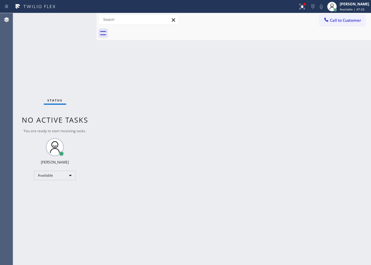
click at [81, 21] on div "Status No active tasks You are ready to start receiving tasks. [PERSON_NAME] Av…" at bounding box center [54, 139] width 83 height 252
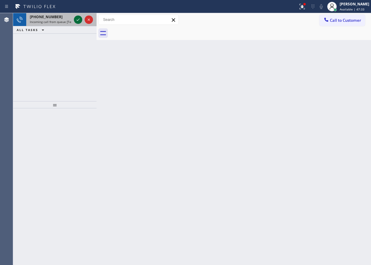
click at [77, 22] on icon at bounding box center [78, 19] width 7 height 7
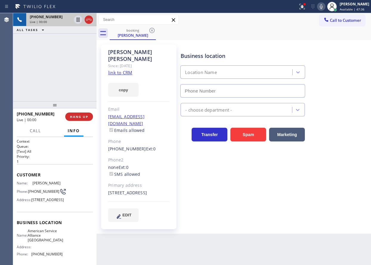
type input "[PHONE_NUMBER]"
click at [121, 76] on div "copy" at bounding box center [138, 86] width 61 height 21
click at [121, 69] on link "link to CRM" at bounding box center [120, 72] width 24 height 6
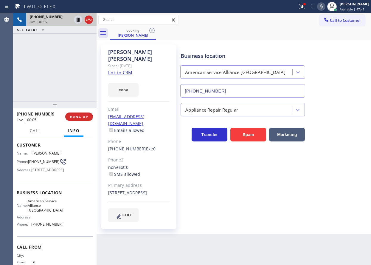
click at [45, 212] on span "American Service Alliance [GEOGRAPHIC_DATA]" at bounding box center [45, 205] width 35 height 14
click at [237, 91] on input "[PHONE_NUMBER]" at bounding box center [242, 90] width 125 height 13
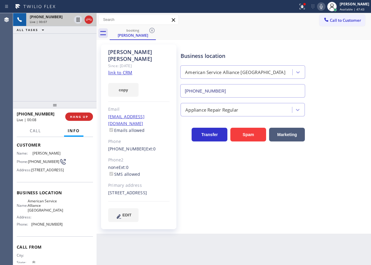
click at [237, 91] on input "[PHONE_NUMBER]" at bounding box center [242, 90] width 125 height 13
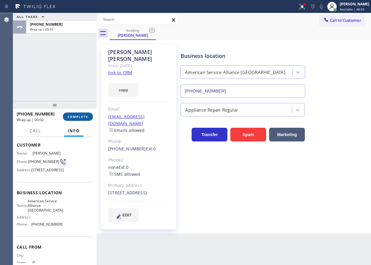
click at [86, 117] on span "COMPLETE" at bounding box center [78, 116] width 21 height 4
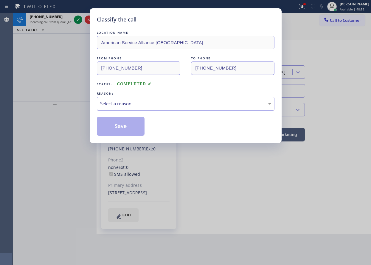
click at [129, 101] on div "Select a reason" at bounding box center [185, 103] width 171 height 7
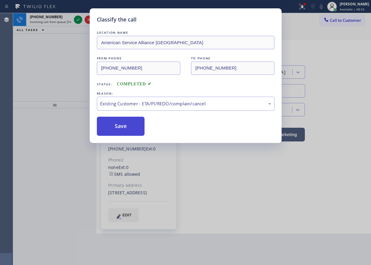
click at [133, 122] on button "Save" at bounding box center [121, 126] width 48 height 19
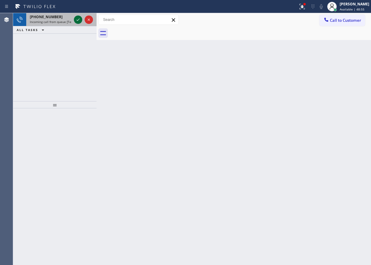
click at [79, 19] on icon at bounding box center [78, 19] width 3 height 2
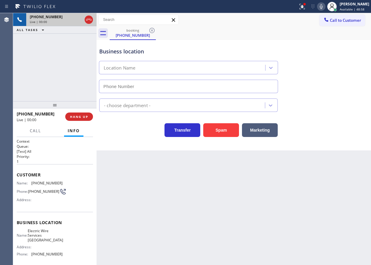
type input "[PHONE_NUMBER]"
click at [85, 116] on span "HANG UP" at bounding box center [79, 116] width 18 height 4
click at [84, 116] on span "HANG UP" at bounding box center [79, 116] width 18 height 4
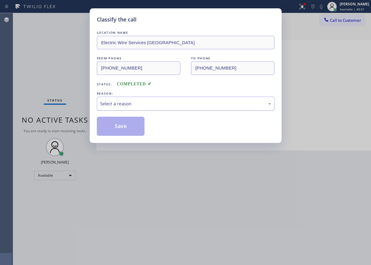
click at [145, 103] on div "Select a reason" at bounding box center [185, 103] width 171 height 7
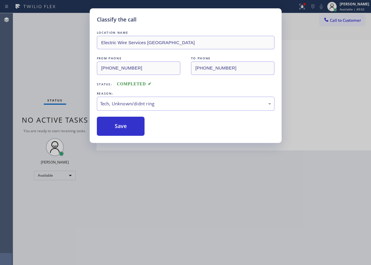
click at [128, 136] on div "Classify the call LOCATION NAME Electric Wire Services [GEOGRAPHIC_DATA] FROM P…" at bounding box center [186, 75] width 192 height 134
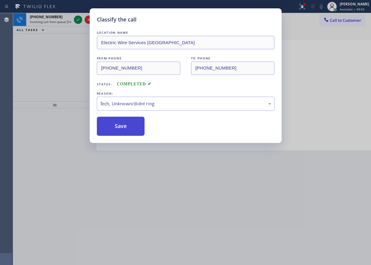
click at [137, 132] on button "Save" at bounding box center [121, 126] width 48 height 19
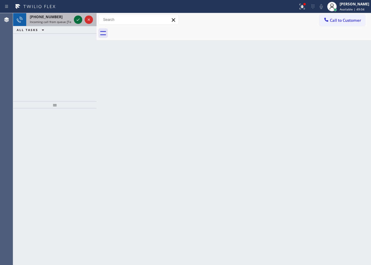
click at [79, 23] on icon at bounding box center [78, 19] width 7 height 7
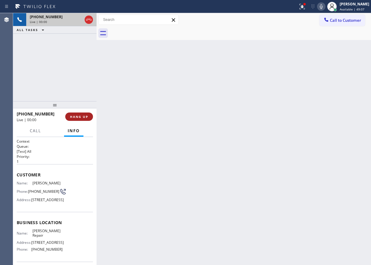
click at [88, 114] on span "HANG UP" at bounding box center [79, 116] width 18 height 4
click at [86, 116] on span "HANG UP" at bounding box center [79, 116] width 18 height 4
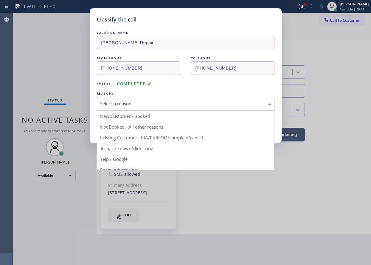
click at [147, 105] on div "Select a reason" at bounding box center [185, 103] width 171 height 7
type input "[PHONE_NUMBER]"
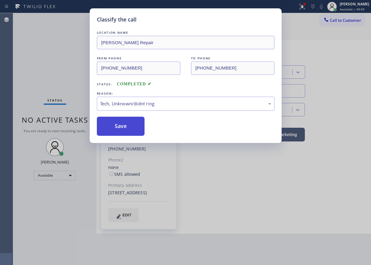
click at [131, 127] on button "Save" at bounding box center [121, 126] width 48 height 19
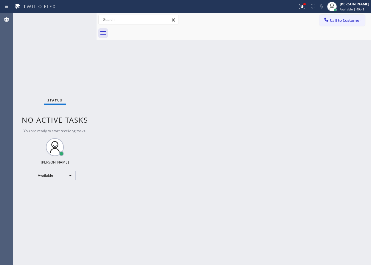
click at [283, 99] on div "Back to Dashboard Change Sender ID Customers Technicians Select a contact Outbo…" at bounding box center [234, 139] width 274 height 252
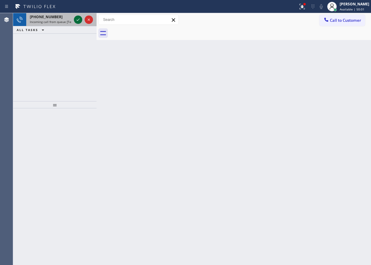
click at [76, 21] on icon at bounding box center [78, 19] width 7 height 7
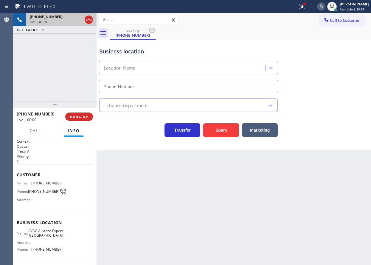
type input "[PHONE_NUMBER]"
click at [219, 126] on button "Spam" at bounding box center [221, 130] width 36 height 14
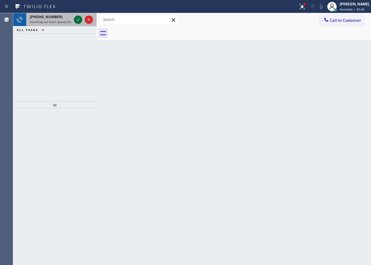
click at [76, 17] on icon at bounding box center [78, 19] width 7 height 7
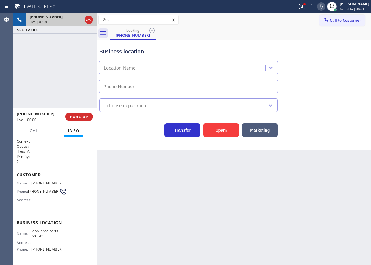
type input "[PHONE_NUMBER]"
click at [82, 119] on button "HANG UP" at bounding box center [79, 116] width 28 height 8
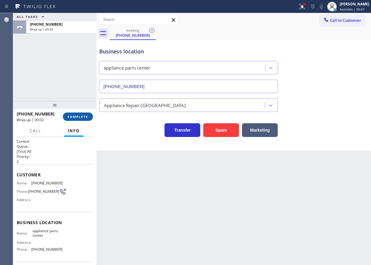
click at [81, 116] on span "COMPLETE" at bounding box center [78, 116] width 21 height 4
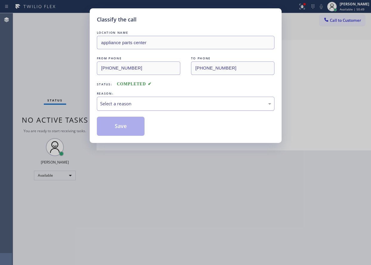
click at [193, 104] on div "Select a reason" at bounding box center [185, 103] width 171 height 7
click at [134, 132] on button "Save" at bounding box center [121, 126] width 48 height 19
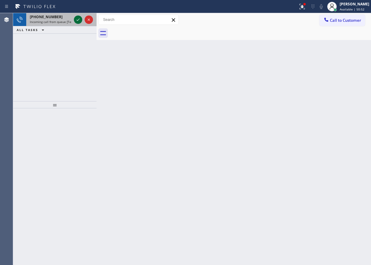
click at [76, 20] on icon at bounding box center [78, 19] width 7 height 7
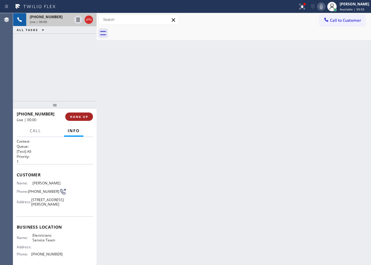
click at [81, 114] on button "HANG UP" at bounding box center [79, 116] width 28 height 8
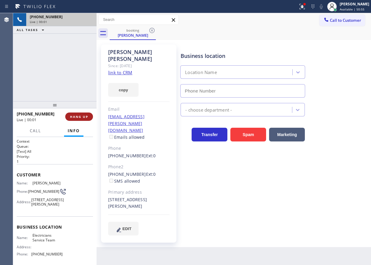
type input "[PHONE_NUMBER]"
click at [81, 114] on button "HANG UP" at bounding box center [79, 116] width 28 height 8
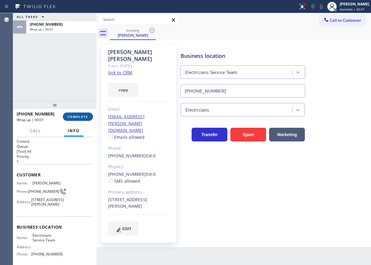
click at [81, 115] on span "COMPLETE" at bounding box center [78, 116] width 21 height 4
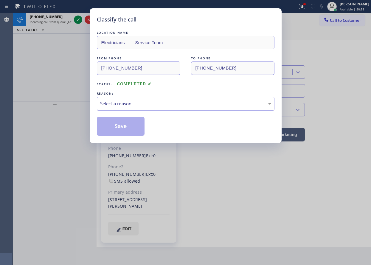
click at [146, 101] on div "Select a reason" at bounding box center [185, 103] width 171 height 7
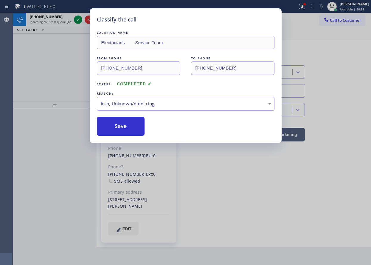
click at [125, 123] on button "Save" at bounding box center [121, 126] width 48 height 19
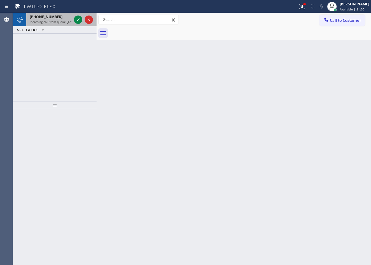
click at [58, 20] on span "Incoming call from queue [Test] All" at bounding box center [54, 22] width 49 height 4
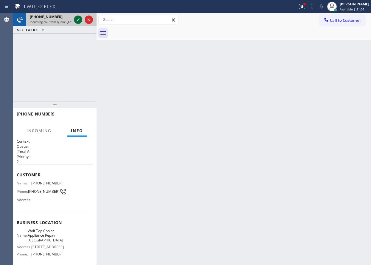
click at [78, 17] on icon at bounding box center [78, 19] width 7 height 7
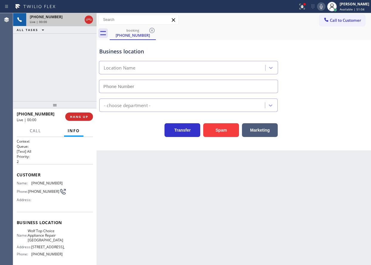
type input "[PHONE_NUMBER]"
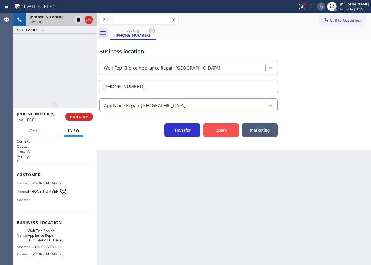
click at [221, 131] on button "Spam" at bounding box center [221, 130] width 36 height 14
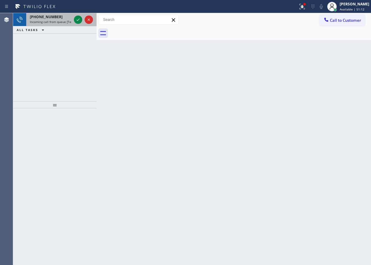
click at [55, 23] on span "Incoming call from queue [Test] All" at bounding box center [54, 22] width 49 height 4
click at [40, 19] on div "[PHONE_NUMBER] Incoming call from queue [Test] All" at bounding box center [49, 19] width 46 height 13
click at [60, 20] on span "Incoming call from queue [Test] All" at bounding box center [54, 22] width 49 height 4
click at [66, 18] on div "[PHONE_NUMBER]" at bounding box center [51, 16] width 42 height 5
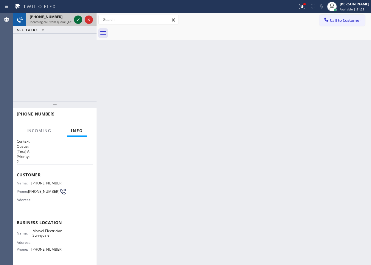
click at [76, 21] on icon at bounding box center [78, 19] width 7 height 7
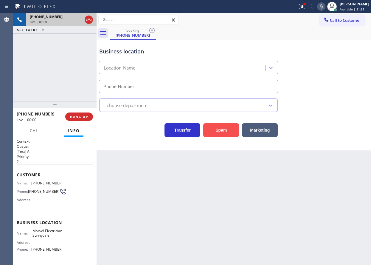
type input "[PHONE_NUMBER]"
click at [227, 131] on button "Spam" at bounding box center [221, 130] width 36 height 14
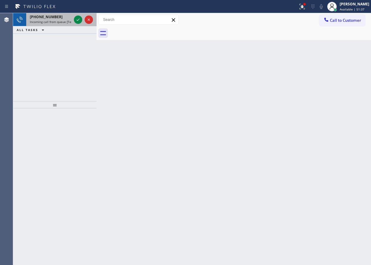
click at [61, 25] on div "[PHONE_NUMBER] Incoming call from queue [Test] All" at bounding box center [49, 19] width 46 height 13
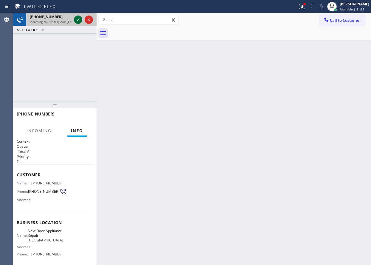
click at [78, 19] on icon at bounding box center [78, 19] width 7 height 7
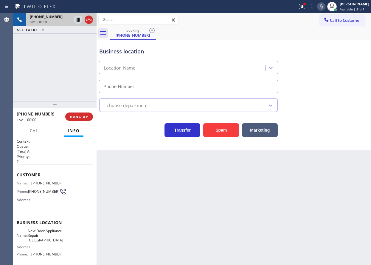
type input "[PHONE_NUMBER]"
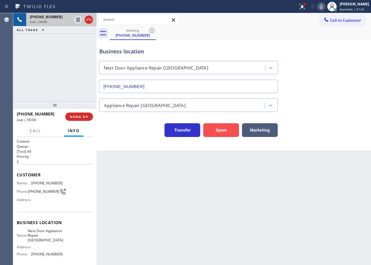
click at [215, 125] on button "Spam" at bounding box center [221, 130] width 36 height 14
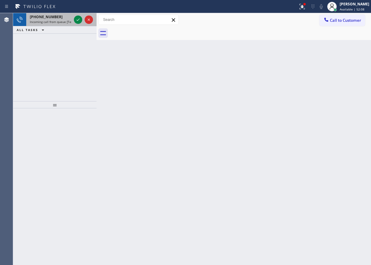
click at [82, 19] on div at bounding box center [83, 19] width 21 height 13
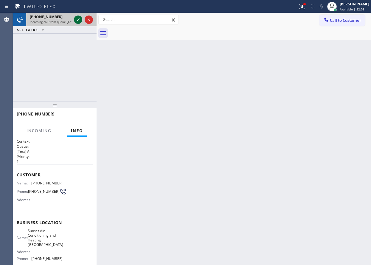
click at [78, 19] on icon at bounding box center [78, 19] width 7 height 7
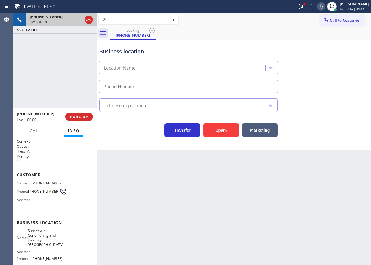
type input "[PHONE_NUMBER]"
click at [230, 133] on button "Spam" at bounding box center [221, 130] width 36 height 14
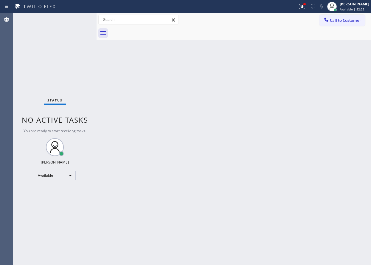
click at [243, 192] on div "Back to Dashboard Change Sender ID Customers Technicians Select a contact Outbo…" at bounding box center [234, 139] width 274 height 252
click at [134, 165] on div "Back to Dashboard Change Sender ID Customers Technicians Select a contact Outbo…" at bounding box center [234, 139] width 274 height 252
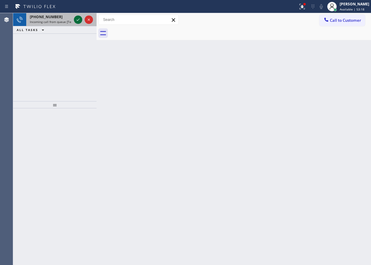
click at [77, 17] on icon at bounding box center [78, 19] width 7 height 7
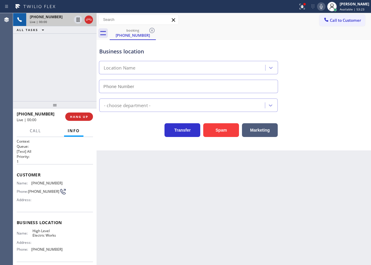
type input "[PHONE_NUMBER]"
click at [80, 120] on button "HANG UP" at bounding box center [79, 116] width 28 height 8
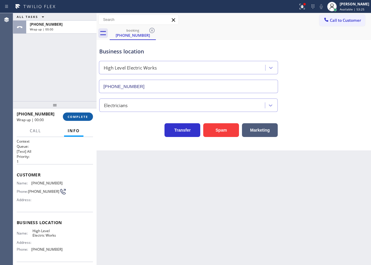
click at [81, 118] on span "COMPLETE" at bounding box center [78, 116] width 21 height 4
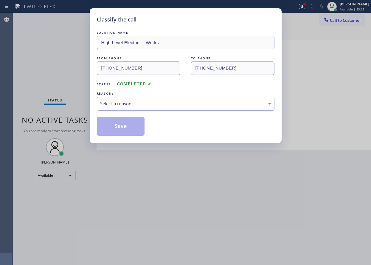
click at [148, 106] on div "Select a reason" at bounding box center [185, 103] width 171 height 7
click at [128, 126] on button "Save" at bounding box center [121, 126] width 48 height 19
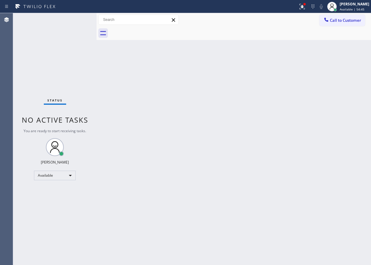
click at [78, 21] on div "Status No active tasks You are ready to start receiving tasks. [PERSON_NAME] Av…" at bounding box center [54, 139] width 83 height 252
click at [75, 17] on div "Status No active tasks You are ready to start receiving tasks. [PERSON_NAME] Av…" at bounding box center [54, 139] width 83 height 252
click at [304, 5] on icon at bounding box center [302, 6] width 4 height 2
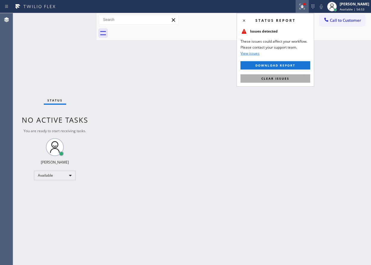
click at [300, 77] on button "Clear issues" at bounding box center [276, 78] width 70 height 8
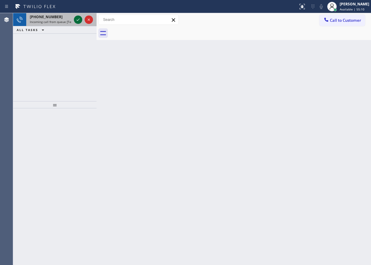
click at [78, 20] on icon at bounding box center [78, 19] width 7 height 7
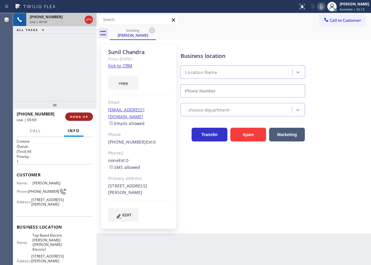
click at [81, 117] on span "HANG UP" at bounding box center [79, 116] width 18 height 4
type input "[PHONE_NUMBER]"
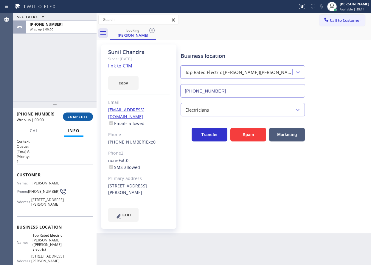
click at [81, 117] on span "COMPLETE" at bounding box center [78, 116] width 21 height 4
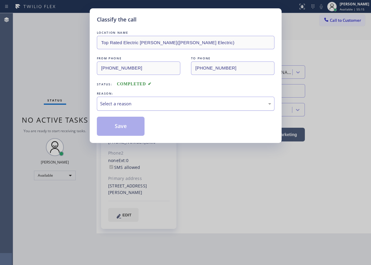
click at [159, 100] on div "Select a reason" at bounding box center [185, 103] width 171 height 7
click at [136, 122] on button "Save" at bounding box center [121, 126] width 48 height 19
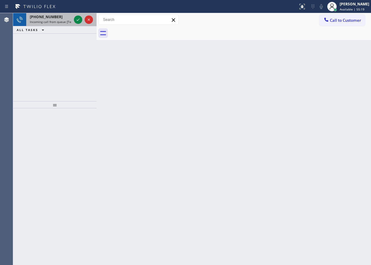
click at [41, 24] on div "[PHONE_NUMBER] Incoming call from queue [Test] All" at bounding box center [49, 19] width 46 height 13
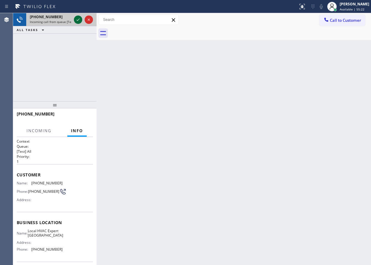
click at [77, 20] on icon at bounding box center [78, 19] width 3 height 2
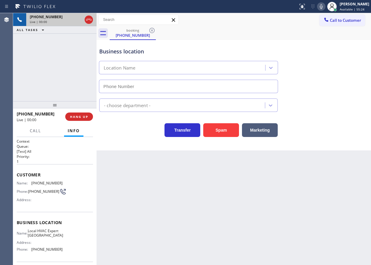
type input "[PHONE_NUMBER]"
click at [226, 130] on button "Spam" at bounding box center [221, 130] width 36 height 14
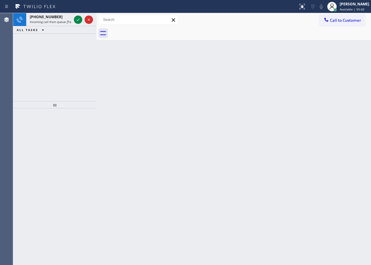
click at [360, 102] on div "Back to Dashboard Change Sender ID Customers Technicians Select a contact Outbo…" at bounding box center [234, 139] width 274 height 252
click at [76, 20] on icon at bounding box center [78, 19] width 7 height 7
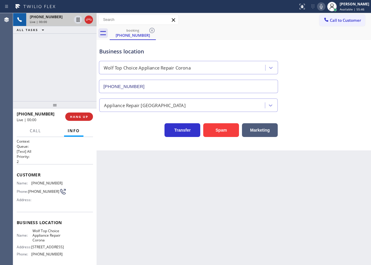
type input "[PHONE_NUMBER]"
click at [227, 130] on button "Spam" at bounding box center [221, 130] width 36 height 14
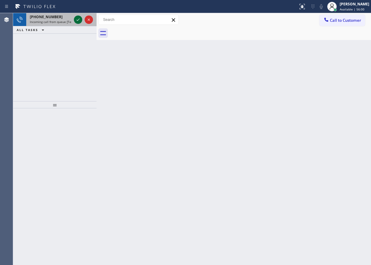
click at [77, 19] on icon at bounding box center [78, 19] width 7 height 7
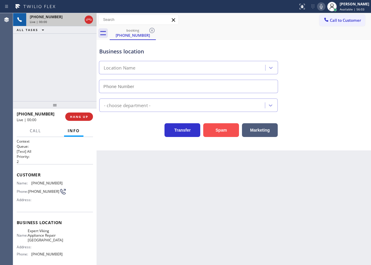
type input "[PHONE_NUMBER]"
click at [227, 132] on button "Spam" at bounding box center [221, 130] width 36 height 14
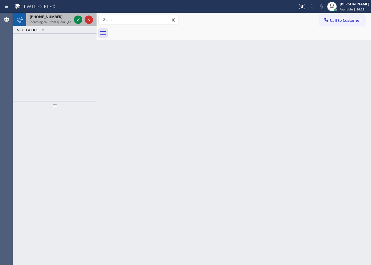
click at [59, 22] on span "Incoming call from queue [Test] All" at bounding box center [54, 22] width 49 height 4
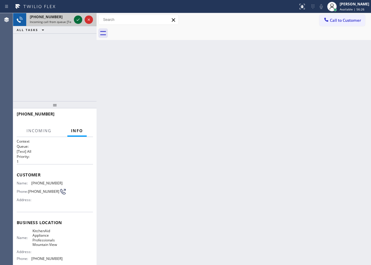
click at [77, 19] on icon at bounding box center [78, 19] width 7 height 7
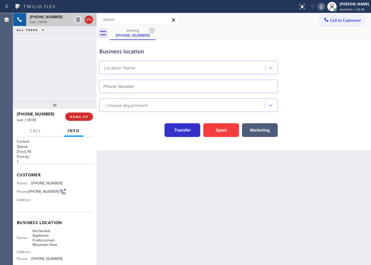
type input "[PHONE_NUMBER]"
click at [36, 240] on span "KitchenAid Appliance Professionals Mountain View" at bounding box center [47, 237] width 30 height 18
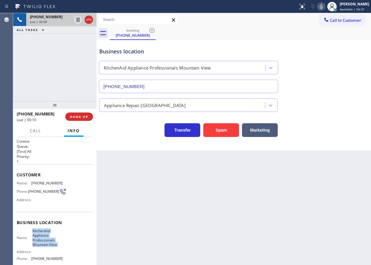
click at [36, 240] on span "KitchenAid Appliance Professionals Mountain View" at bounding box center [47, 237] width 30 height 18
click at [164, 87] on input "[PHONE_NUMBER]" at bounding box center [188, 86] width 179 height 13
click at [169, 86] on input "[PHONE_NUMBER]" at bounding box center [188, 86] width 179 height 13
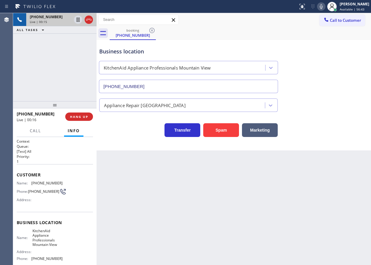
click at [169, 86] on input "[PHONE_NUMBER]" at bounding box center [188, 86] width 179 height 13
click at [325, 6] on icon at bounding box center [321, 6] width 7 height 7
click at [325, 4] on icon at bounding box center [321, 6] width 7 height 7
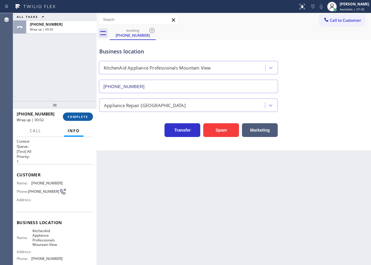
click at [84, 115] on span "COMPLETE" at bounding box center [78, 116] width 21 height 4
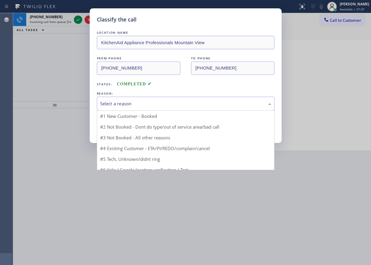
click at [147, 100] on div "Select a reason" at bounding box center [185, 103] width 171 height 7
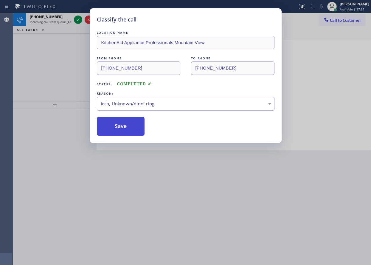
click at [120, 133] on button "Save" at bounding box center [121, 126] width 48 height 19
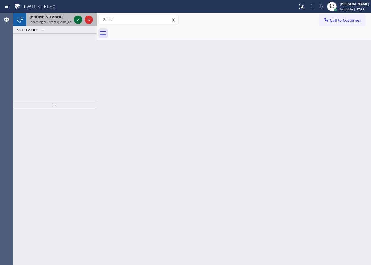
click at [78, 18] on icon at bounding box center [78, 19] width 7 height 7
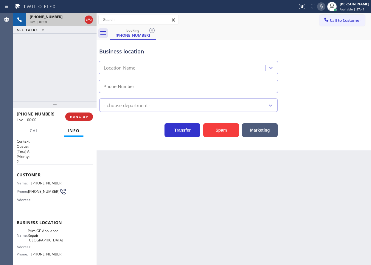
type input "[PHONE_NUMBER]"
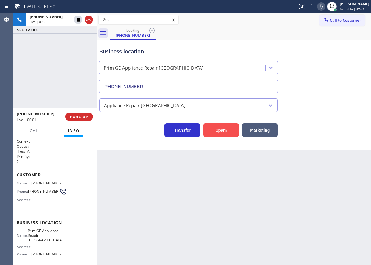
click at [211, 129] on button "Spam" at bounding box center [221, 130] width 36 height 14
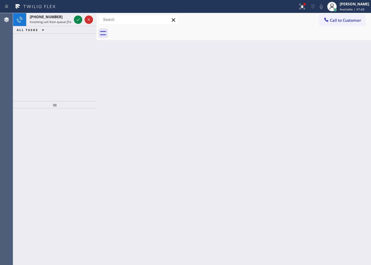
click at [276, 149] on div "Back to Dashboard Change Sender ID Customers Technicians Select a contact Outbo…" at bounding box center [234, 139] width 274 height 252
click at [78, 17] on icon at bounding box center [78, 19] width 7 height 7
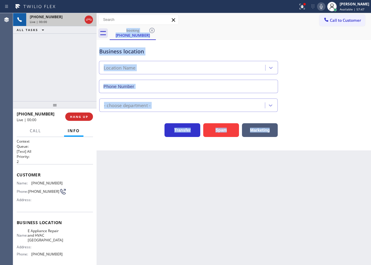
type input "[PHONE_NUMBER]"
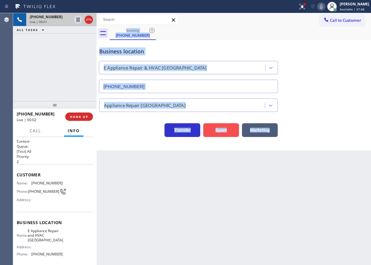
click at [225, 132] on button "Spam" at bounding box center [221, 130] width 36 height 14
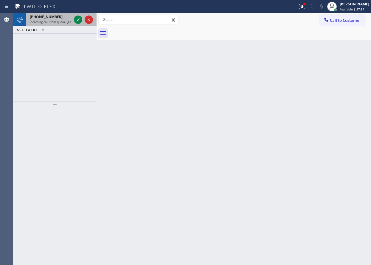
click at [55, 16] on div "[PHONE_NUMBER]" at bounding box center [51, 16] width 42 height 5
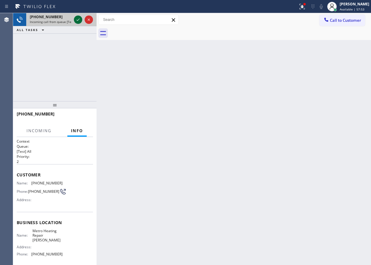
click at [77, 20] on icon at bounding box center [78, 19] width 7 height 7
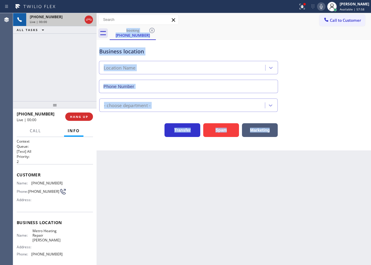
type input "[PHONE_NUMBER]"
click at [248, 174] on div "Back to Dashboard Change Sender ID Customers Technicians Select a contact Outbo…" at bounding box center [234, 139] width 274 height 252
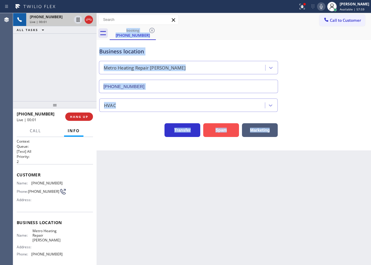
click at [218, 135] on button "Spam" at bounding box center [221, 130] width 36 height 14
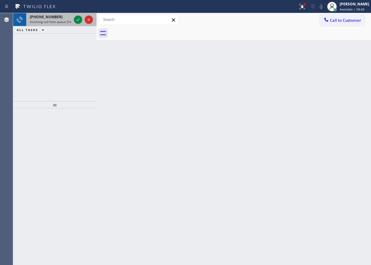
click at [55, 20] on span "Incoming call from queue [Test] All" at bounding box center [54, 22] width 49 height 4
click at [78, 20] on icon at bounding box center [78, 19] width 7 height 7
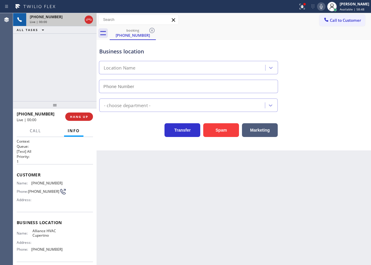
type input "[PHONE_NUMBER]"
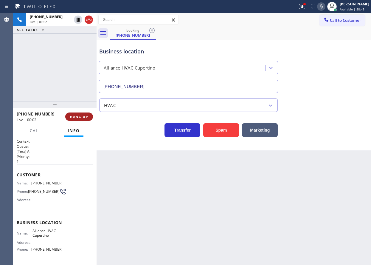
click at [79, 120] on button "HANG UP" at bounding box center [79, 116] width 28 height 8
click at [79, 118] on span "HANG UP" at bounding box center [79, 116] width 18 height 4
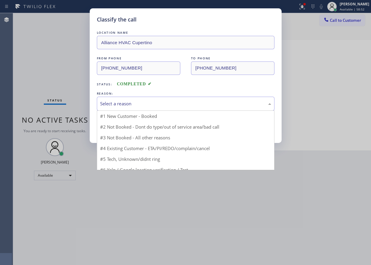
click at [153, 99] on div "Select a reason" at bounding box center [186, 104] width 178 height 14
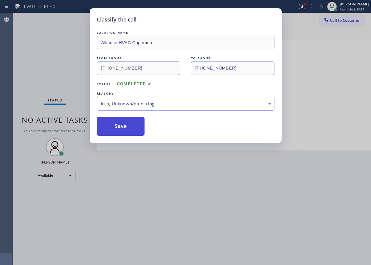
click at [119, 127] on button "Save" at bounding box center [121, 126] width 48 height 19
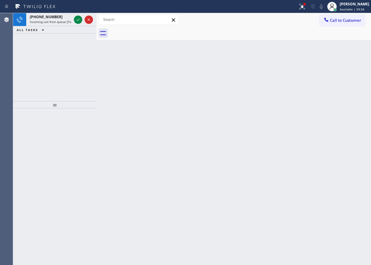
click at [324, 141] on div "Back to Dashboard Change Sender ID Customers Technicians Select a contact Outbo…" at bounding box center [234, 139] width 274 height 252
click at [78, 21] on icon at bounding box center [78, 19] width 7 height 7
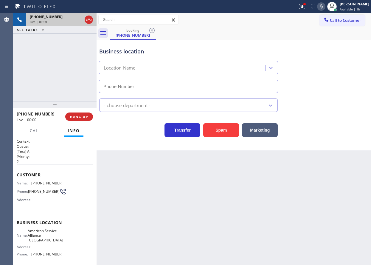
type input "[PHONE_NUMBER]"
click at [229, 132] on button "Spam" at bounding box center [221, 130] width 36 height 14
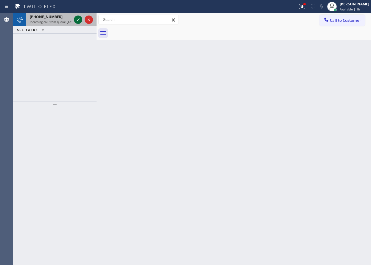
click at [78, 20] on icon at bounding box center [78, 19] width 7 height 7
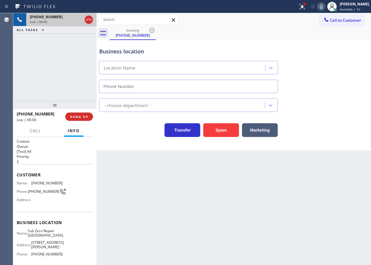
type input "[PHONE_NUMBER]"
click at [51, 230] on span "Sub Zero Repair [GEOGRAPHIC_DATA]" at bounding box center [45, 232] width 35 height 9
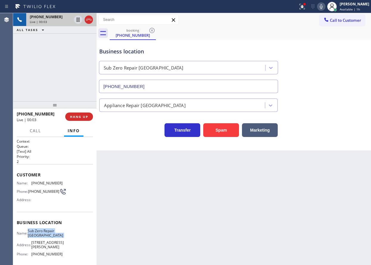
click at [51, 230] on span "Sub Zero Repair [GEOGRAPHIC_DATA]" at bounding box center [45, 232] width 35 height 9
click at [155, 83] on input "[PHONE_NUMBER]" at bounding box center [188, 86] width 179 height 13
click at [34, 182] on span "[PHONE_NUMBER]" at bounding box center [46, 183] width 31 height 4
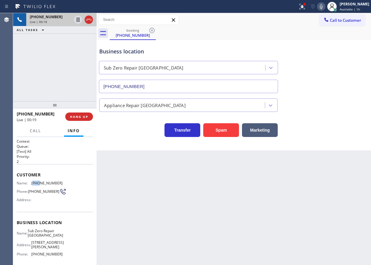
click at [34, 182] on span "[PHONE_NUMBER]" at bounding box center [46, 183] width 31 height 4
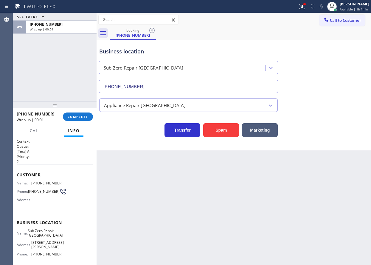
click at [315, 122] on div "Transfer Spam Marketing" at bounding box center [234, 127] width 272 height 19
click at [81, 114] on button "COMPLETE" at bounding box center [78, 116] width 30 height 8
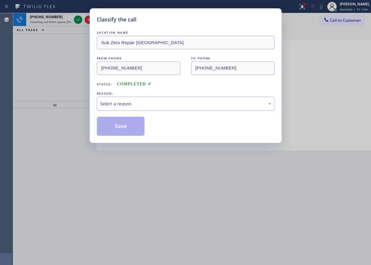
click at [177, 101] on div "Select a reason" at bounding box center [185, 103] width 171 height 7
click at [118, 128] on button "Save" at bounding box center [121, 126] width 48 height 19
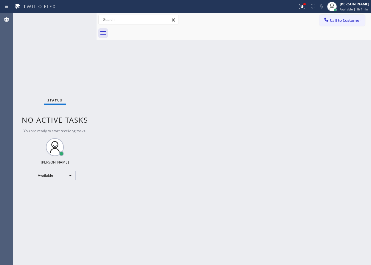
click at [78, 18] on div "Status No active tasks You are ready to start receiving tasks. [PERSON_NAME] Av…" at bounding box center [54, 139] width 83 height 252
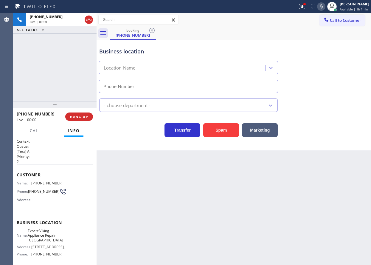
type input "[PHONE_NUMBER]"
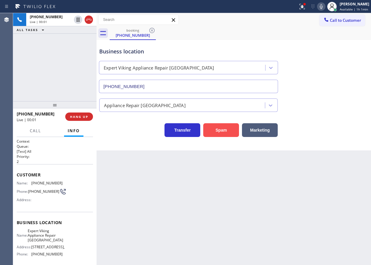
click at [235, 135] on button "Spam" at bounding box center [221, 130] width 36 height 14
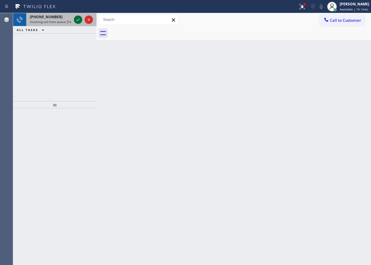
click at [78, 20] on icon at bounding box center [78, 19] width 3 height 2
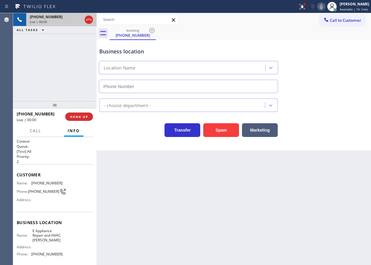
type input "[PHONE_NUMBER]"
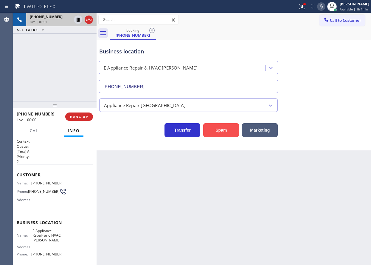
click at [232, 127] on button "Spam" at bounding box center [221, 130] width 36 height 14
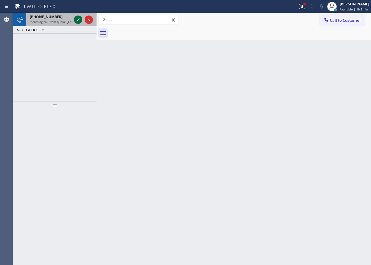
click at [77, 21] on icon at bounding box center [78, 19] width 3 height 2
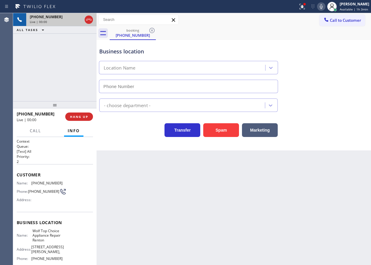
type input "[PHONE_NUMBER]"
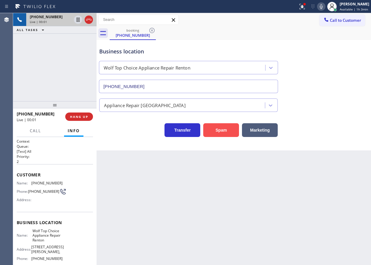
click at [229, 129] on button "Spam" at bounding box center [221, 130] width 36 height 14
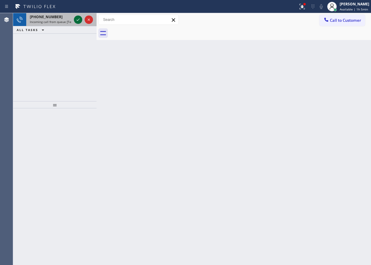
click at [75, 19] on icon at bounding box center [78, 19] width 7 height 7
click at [77, 19] on icon at bounding box center [78, 19] width 7 height 7
click at [79, 18] on icon at bounding box center [78, 19] width 7 height 7
click at [79, 19] on icon at bounding box center [78, 19] width 3 height 2
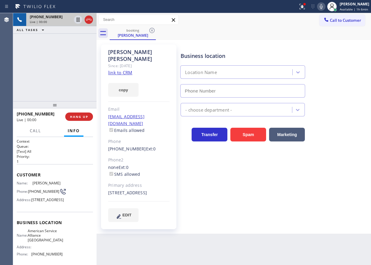
type input "[PHONE_NUMBER]"
click at [119, 69] on link "link to CRM" at bounding box center [120, 72] width 24 height 6
click at [47, 242] on span "American Service Alliance [GEOGRAPHIC_DATA]" at bounding box center [45, 235] width 35 height 14
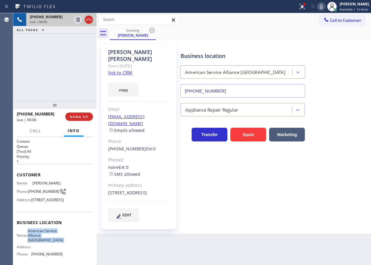
click at [47, 242] on span "American Service Alliance [GEOGRAPHIC_DATA]" at bounding box center [45, 235] width 35 height 14
click at [249, 88] on input "[PHONE_NUMBER]" at bounding box center [242, 90] width 125 height 13
click at [122, 69] on link "link to CRM" at bounding box center [120, 72] width 24 height 6
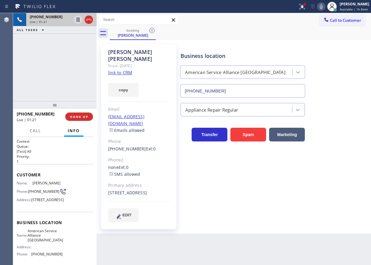
click at [323, 8] on icon at bounding box center [321, 6] width 3 height 5
click at [76, 19] on icon at bounding box center [78, 19] width 7 height 7
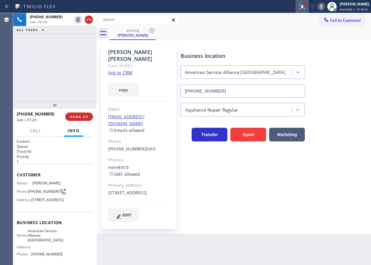
click at [303, 6] on icon at bounding box center [302, 6] width 7 height 7
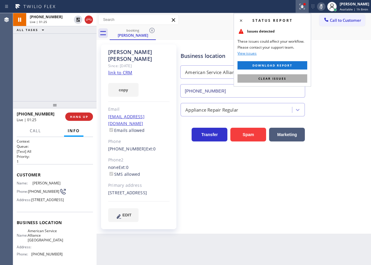
click at [289, 76] on button "Clear issues" at bounding box center [273, 78] width 70 height 8
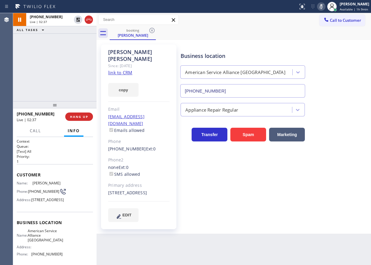
click at [341, 131] on div "Transfer Spam Marketing" at bounding box center [274, 131] width 190 height 19
click at [322, 5] on icon at bounding box center [321, 6] width 7 height 7
click at [77, 19] on icon at bounding box center [78, 20] width 4 height 4
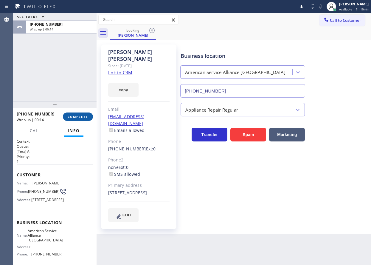
click at [79, 117] on span "COMPLETE" at bounding box center [78, 116] width 21 height 4
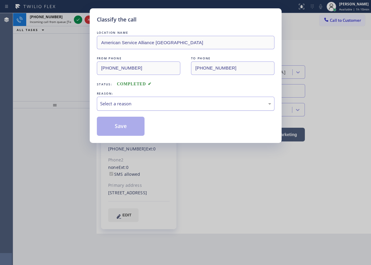
click at [109, 104] on div "Select a reason" at bounding box center [185, 103] width 171 height 7
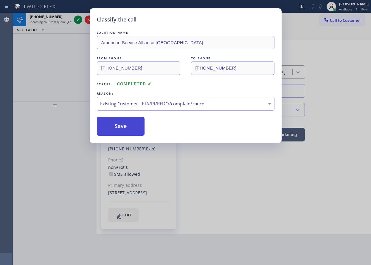
click at [114, 128] on button "Save" at bounding box center [121, 126] width 48 height 19
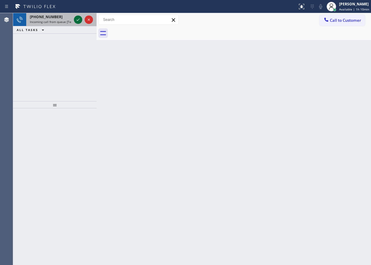
click at [77, 20] on icon at bounding box center [78, 19] width 7 height 7
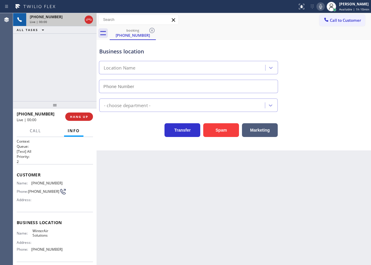
type input "[PHONE_NUMBER]"
click at [227, 134] on button "Spam" at bounding box center [221, 130] width 36 height 14
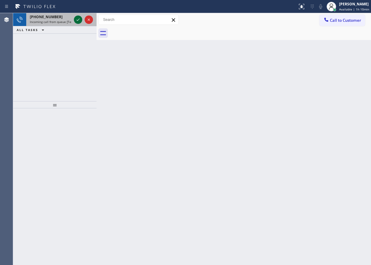
click at [74, 19] on div at bounding box center [78, 19] width 8 height 7
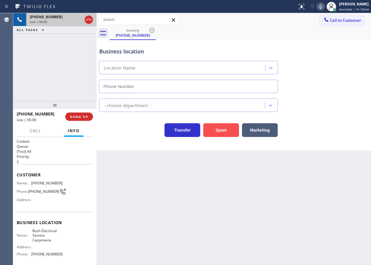
type input "[PHONE_NUMBER]"
click at [213, 134] on button "Spam" at bounding box center [221, 130] width 36 height 14
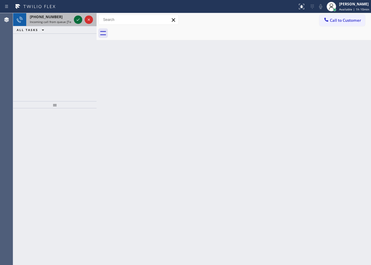
click at [77, 20] on icon at bounding box center [78, 19] width 7 height 7
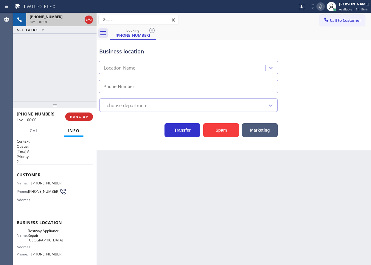
type input "[PHONE_NUMBER]"
click at [224, 140] on div "Business location Bestway Appliance Repair [GEOGRAPHIC_DATA] [PHONE_NUMBER] App…" at bounding box center [234, 95] width 274 height 110
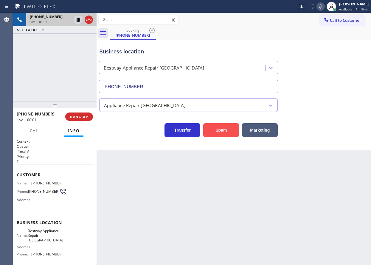
click at [224, 131] on button "Spam" at bounding box center [221, 130] width 36 height 14
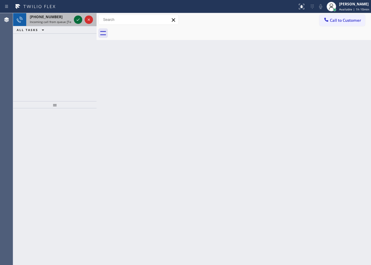
click at [78, 17] on icon at bounding box center [78, 19] width 7 height 7
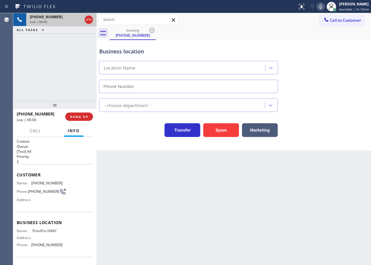
type input "[PHONE_NUMBER]"
click at [227, 137] on div "Business location [GEOGRAPHIC_DATA] HVAC [PHONE_NUMBER] HVAC Transfer Spam Mark…" at bounding box center [234, 95] width 274 height 110
click at [227, 130] on button "Spam" at bounding box center [221, 130] width 36 height 14
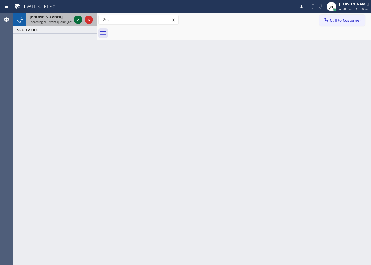
click at [77, 20] on icon at bounding box center [78, 19] width 3 height 2
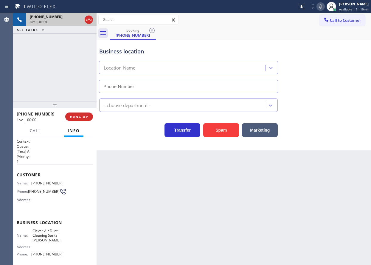
type input "[PHONE_NUMBER]"
click at [232, 130] on button "Spam" at bounding box center [221, 130] width 36 height 14
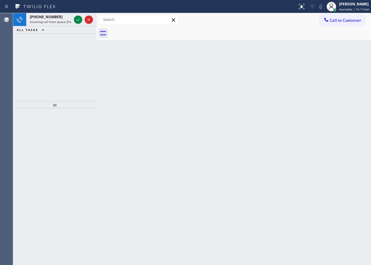
click at [343, 152] on div "Back to Dashboard Change Sender ID Customers Technicians Select a contact Outbo…" at bounding box center [234, 139] width 274 height 252
click at [76, 18] on icon at bounding box center [78, 19] width 7 height 7
click at [80, 20] on icon at bounding box center [78, 19] width 7 height 7
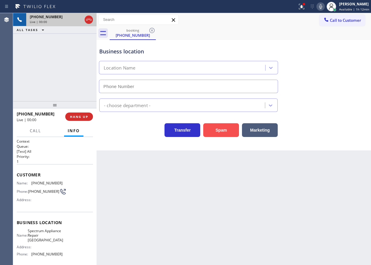
type input "[PHONE_NUMBER]"
click at [210, 132] on button "Spam" at bounding box center [221, 130] width 36 height 14
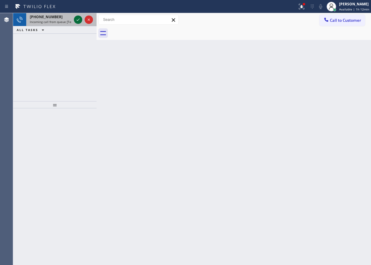
click at [79, 22] on icon at bounding box center [78, 19] width 7 height 7
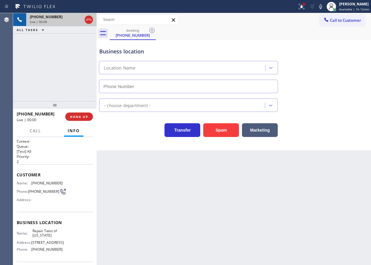
type input "(347) 284-6179"
click at [38, 238] on span "Repair Twist of New York" at bounding box center [47, 232] width 30 height 9
copy span "Repair Twist of New York"
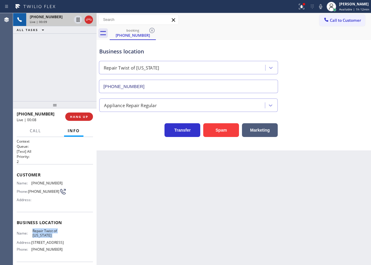
click at [188, 91] on input "(347) 284-6179" at bounding box center [188, 86] width 179 height 13
click at [38, 189] on span "(929) 238-5320" at bounding box center [43, 191] width 31 height 4
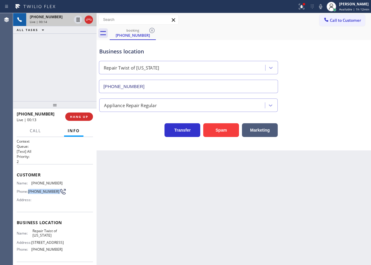
click at [38, 189] on span "(929) 238-5320" at bounding box center [43, 191] width 31 height 4
copy div "(929) 238-5320"
click at [361, 172] on div "Back to Dashboard Change Sender ID Customers Technicians Select a contact Outbo…" at bounding box center [234, 139] width 274 height 252
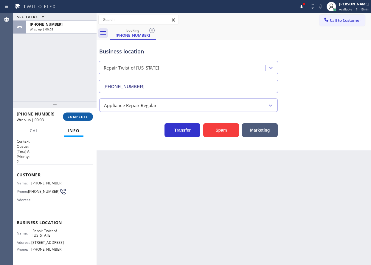
click at [76, 114] on button "COMPLETE" at bounding box center [78, 116] width 30 height 8
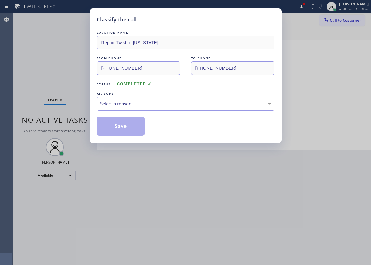
click at [136, 104] on div "Select a reason" at bounding box center [185, 103] width 171 height 7
click at [126, 129] on button "Save" at bounding box center [121, 126] width 48 height 19
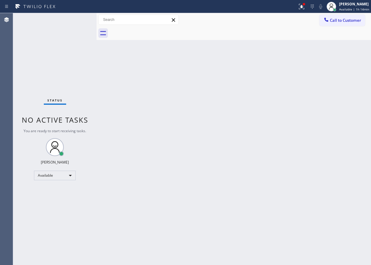
click at [80, 24] on div "Status No active tasks You are ready to start receiving tasks. [PERSON_NAME] Av…" at bounding box center [54, 139] width 83 height 252
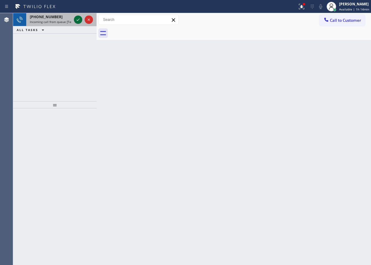
click at [75, 21] on icon at bounding box center [78, 19] width 7 height 7
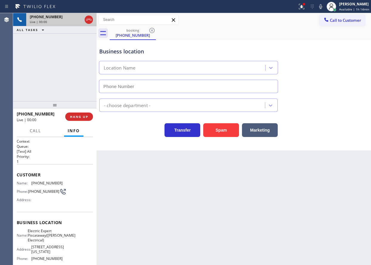
type input "(908) 734-9262"
click at [85, 114] on button "HANG UP" at bounding box center [79, 116] width 28 height 8
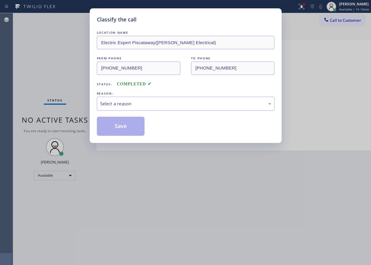
click at [154, 95] on div "REASON:" at bounding box center [186, 93] width 178 height 6
click at [154, 96] on div "REASON:" at bounding box center [186, 93] width 178 height 6
click at [154, 106] on div "Select a reason" at bounding box center [185, 103] width 171 height 7
click at [129, 126] on button "Save" at bounding box center [121, 126] width 48 height 19
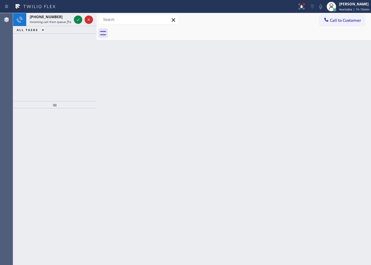
click at [333, 116] on div "Back to Dashboard Change Sender ID Customers Technicians Select a contact Outbo…" at bounding box center [234, 139] width 274 height 252
click at [56, 16] on div "[PHONE_NUMBER]" at bounding box center [51, 16] width 42 height 5
click at [77, 21] on icon at bounding box center [78, 19] width 7 height 7
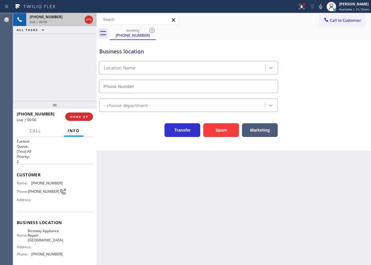
type input "(949) 569-5563"
click at [230, 122] on div "Spam" at bounding box center [219, 128] width 39 height 17
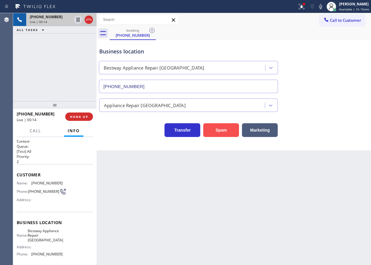
click at [230, 128] on button "Spam" at bounding box center [221, 130] width 36 height 14
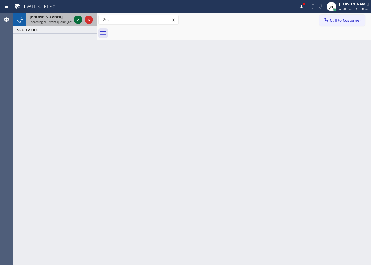
click at [76, 20] on icon at bounding box center [78, 19] width 7 height 7
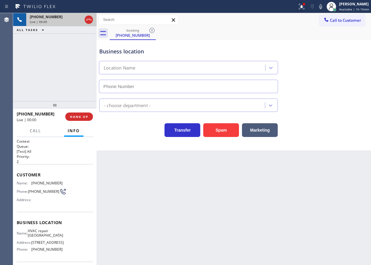
type input "(469) 846-9979"
click at [219, 128] on button "Spam" at bounding box center [221, 130] width 36 height 14
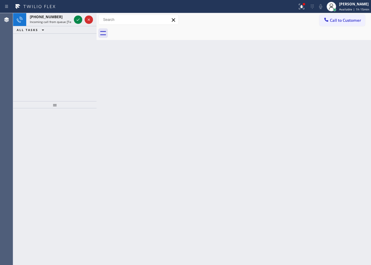
click at [342, 178] on div "Back to Dashboard Change Sender ID Customers Technicians Select a contact Outbo…" at bounding box center [234, 139] width 274 height 252
click at [77, 20] on icon at bounding box center [78, 19] width 7 height 7
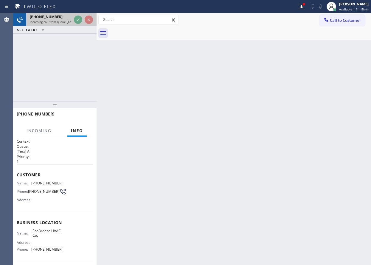
click at [54, 20] on span "Incoming call from queue [Test] All" at bounding box center [54, 22] width 49 height 4
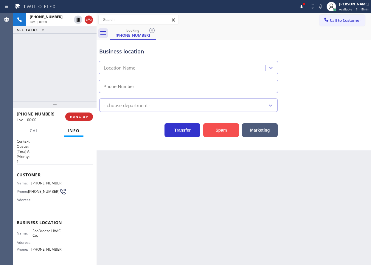
click at [233, 128] on button "Spam" at bounding box center [221, 130] width 36 height 14
type input "(442) 305-8317"
click at [231, 128] on button "Spam" at bounding box center [221, 130] width 36 height 14
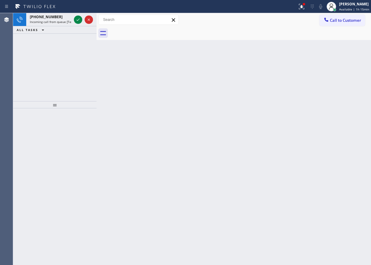
click at [123, 117] on div "Back to Dashboard Change Sender ID Customers Technicians Select a contact Outbo…" at bounding box center [234, 139] width 274 height 252
click at [77, 20] on icon at bounding box center [78, 19] width 7 height 7
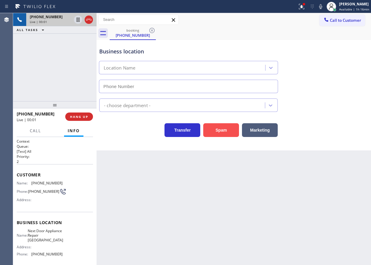
click at [226, 129] on button "Spam" at bounding box center [221, 130] width 36 height 14
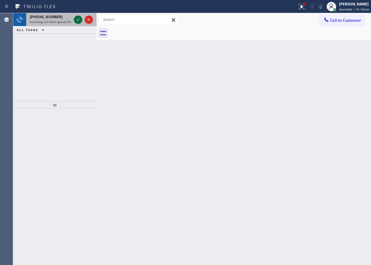
click at [79, 19] on icon at bounding box center [78, 19] width 7 height 7
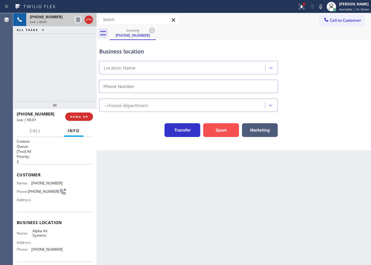
click at [214, 129] on button "Spam" at bounding box center [221, 130] width 36 height 14
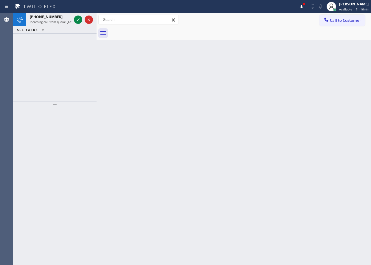
click at [76, 20] on icon at bounding box center [78, 19] width 7 height 7
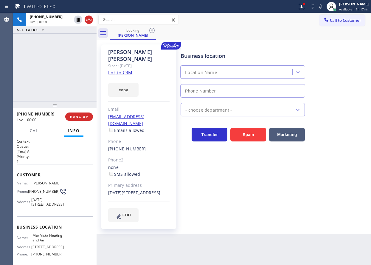
type input "(424) 329-2198"
click at [128, 69] on link "link to CRM" at bounding box center [120, 72] width 24 height 6
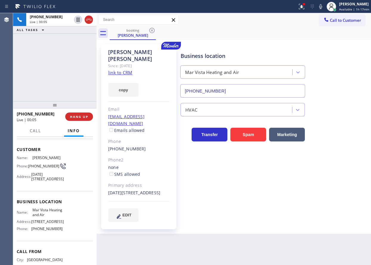
scroll to position [60, 0]
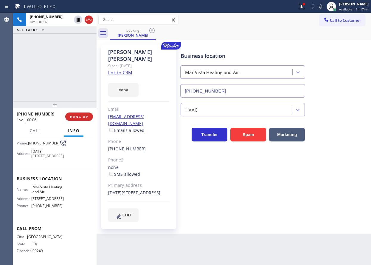
click at [45, 184] on span "Mar Vista Heating and Air" at bounding box center [47, 188] width 30 height 9
copy span "Mar Vista Heating and Air"
click at [260, 93] on input "(424) 329-2198" at bounding box center [242, 90] width 125 height 13
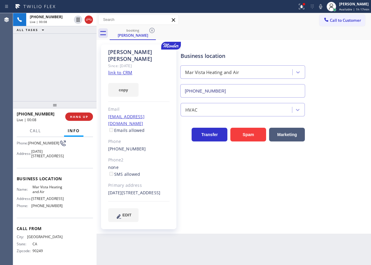
click at [260, 93] on input "(424) 329-2198" at bounding box center [242, 90] width 125 height 13
click at [76, 17] on icon at bounding box center [78, 19] width 7 height 7
click at [324, 6] on icon at bounding box center [320, 6] width 7 height 7
drag, startPoint x: 333, startPoint y: 199, endPoint x: 291, endPoint y: 85, distance: 121.7
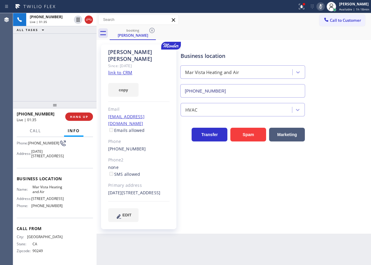
click at [333, 199] on div "Business location Mar Vista Heating and Air (424) 329-2198 HVAC Transfer Spam M…" at bounding box center [274, 133] width 190 height 174
click at [77, 20] on icon at bounding box center [78, 20] width 3 height 4
click at [77, 19] on icon at bounding box center [78, 20] width 4 height 4
click at [325, 3] on div at bounding box center [321, 6] width 8 height 7
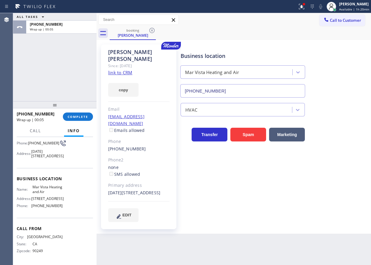
click at [332, 82] on div "Business location Mar Vista Heating and Air (424) 329-2198" at bounding box center [274, 71] width 190 height 54
click at [79, 118] on span "COMPLETE" at bounding box center [78, 116] width 21 height 4
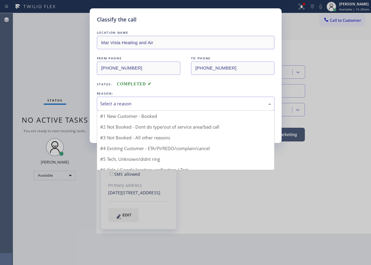
click at [145, 106] on div "Select a reason" at bounding box center [185, 103] width 171 height 7
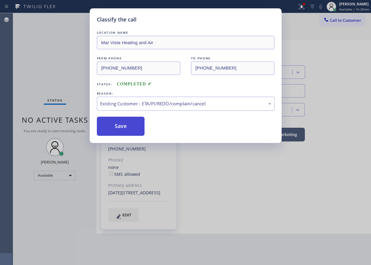
click at [121, 130] on button "Save" at bounding box center [121, 126] width 48 height 19
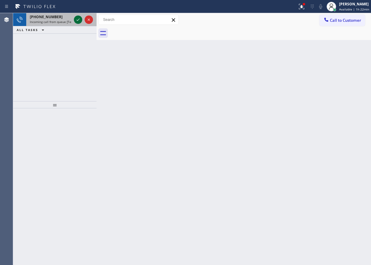
click at [77, 18] on icon at bounding box center [78, 19] width 7 height 7
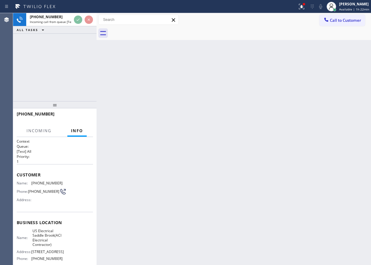
click at [155, 97] on div "Back to Dashboard Change Sender ID Customers Technicians Select a contact Outbo…" at bounding box center [234, 139] width 274 height 252
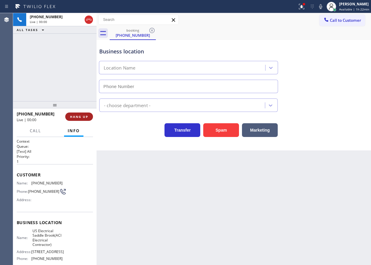
type input "(551) 553-5669"
click at [83, 116] on span "HANG UP" at bounding box center [79, 116] width 18 height 4
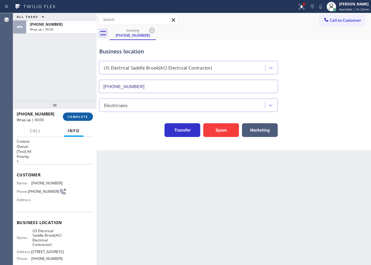
click at [83, 116] on span "COMPLETE" at bounding box center [78, 116] width 21 height 4
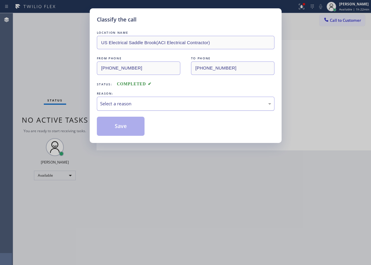
click at [155, 104] on div "Select a reason" at bounding box center [185, 103] width 171 height 7
click at [127, 126] on button "Save" at bounding box center [121, 126] width 48 height 19
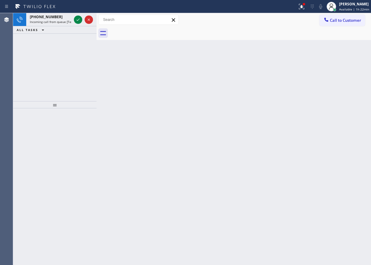
click at [77, 18] on icon at bounding box center [78, 19] width 7 height 7
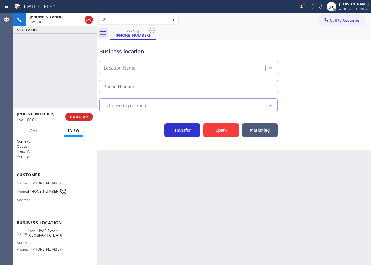
type input "(760) 249-7738"
click at [224, 129] on button "Spam" at bounding box center [221, 130] width 36 height 14
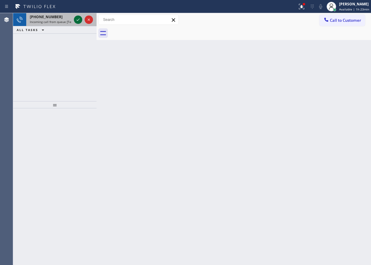
click at [79, 21] on icon at bounding box center [78, 19] width 7 height 7
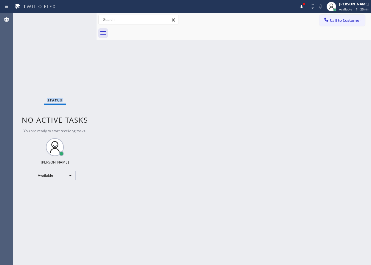
click at [79, 21] on div "Status No active tasks You are ready to start receiving tasks. [PERSON_NAME] Av…" at bounding box center [54, 139] width 83 height 252
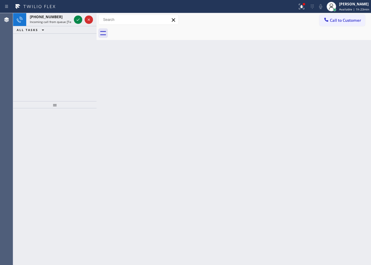
click at [79, 21] on icon at bounding box center [78, 19] width 7 height 7
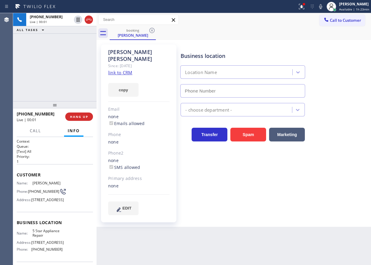
type input "[PHONE_NUMBER]"
click at [48, 238] on span "5 Star Appliance Repair" at bounding box center [47, 232] width 30 height 9
copy span "5 Star Appliance Repair"
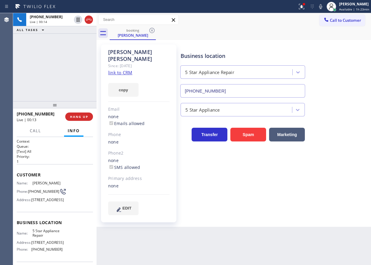
click at [252, 97] on div "5 Star Appliance" at bounding box center [274, 106] width 190 height 19
click at [252, 91] on input "[PHONE_NUMBER]" at bounding box center [242, 90] width 125 height 13
click at [124, 69] on link "link to CRM" at bounding box center [120, 72] width 24 height 6
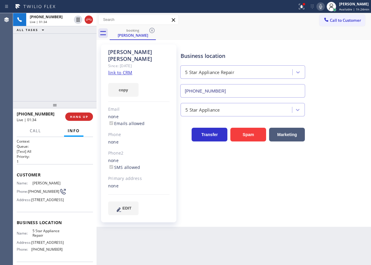
click at [322, 10] on icon at bounding box center [320, 6] width 7 height 7
click at [78, 20] on icon at bounding box center [78, 20] width 3 height 4
click at [319, 4] on icon at bounding box center [320, 6] width 7 height 7
click at [77, 20] on icon at bounding box center [78, 19] width 7 height 7
click at [336, 98] on div "5 Star Appliance" at bounding box center [274, 106] width 190 height 19
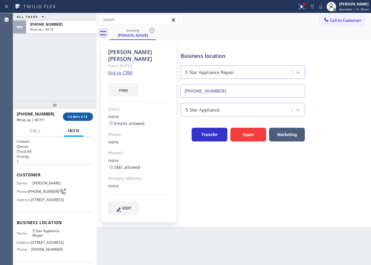
click at [83, 116] on span "COMPLETE" at bounding box center [78, 116] width 21 height 4
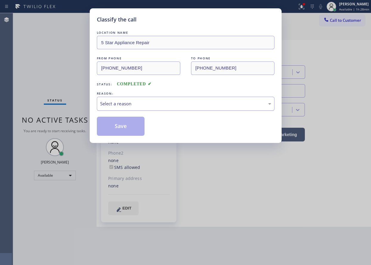
click at [157, 105] on div "Select a reason" at bounding box center [185, 103] width 171 height 7
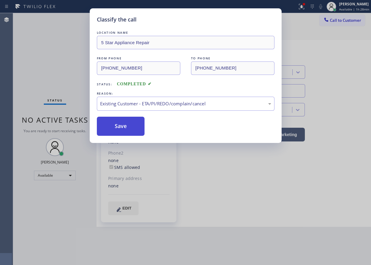
click at [125, 131] on button "Save" at bounding box center [121, 126] width 48 height 19
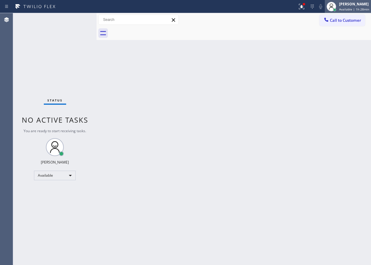
click at [344, 8] on span "Available | 1h 28min" at bounding box center [354, 9] width 30 height 4
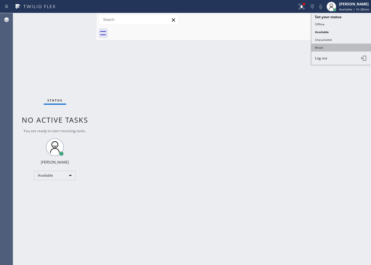
click at [333, 46] on button "Break" at bounding box center [341, 48] width 60 height 8
